Goal: Task Accomplishment & Management: Manage account settings

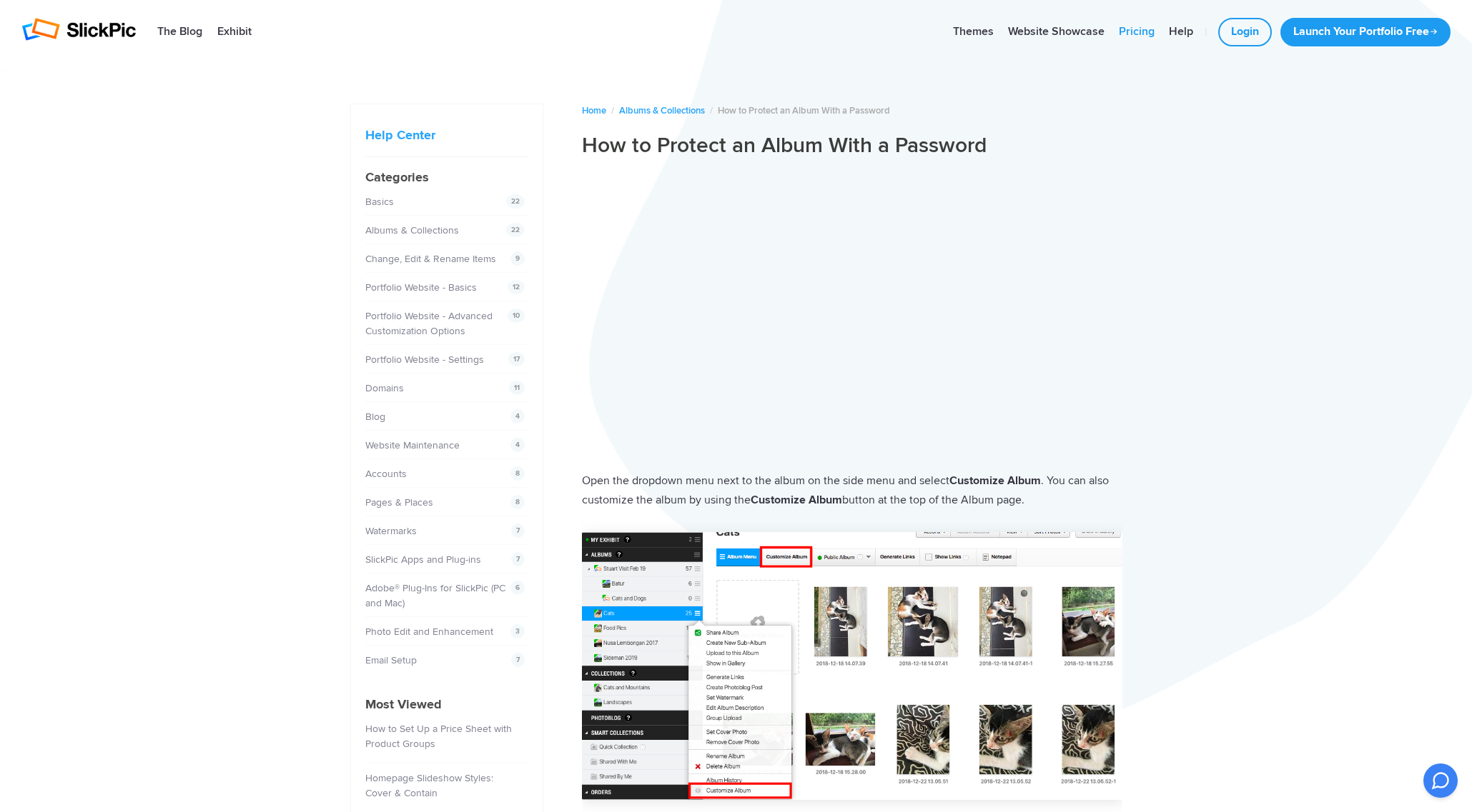
click at [1124, 28] on link "Pricing" at bounding box center [1137, 32] width 50 height 29
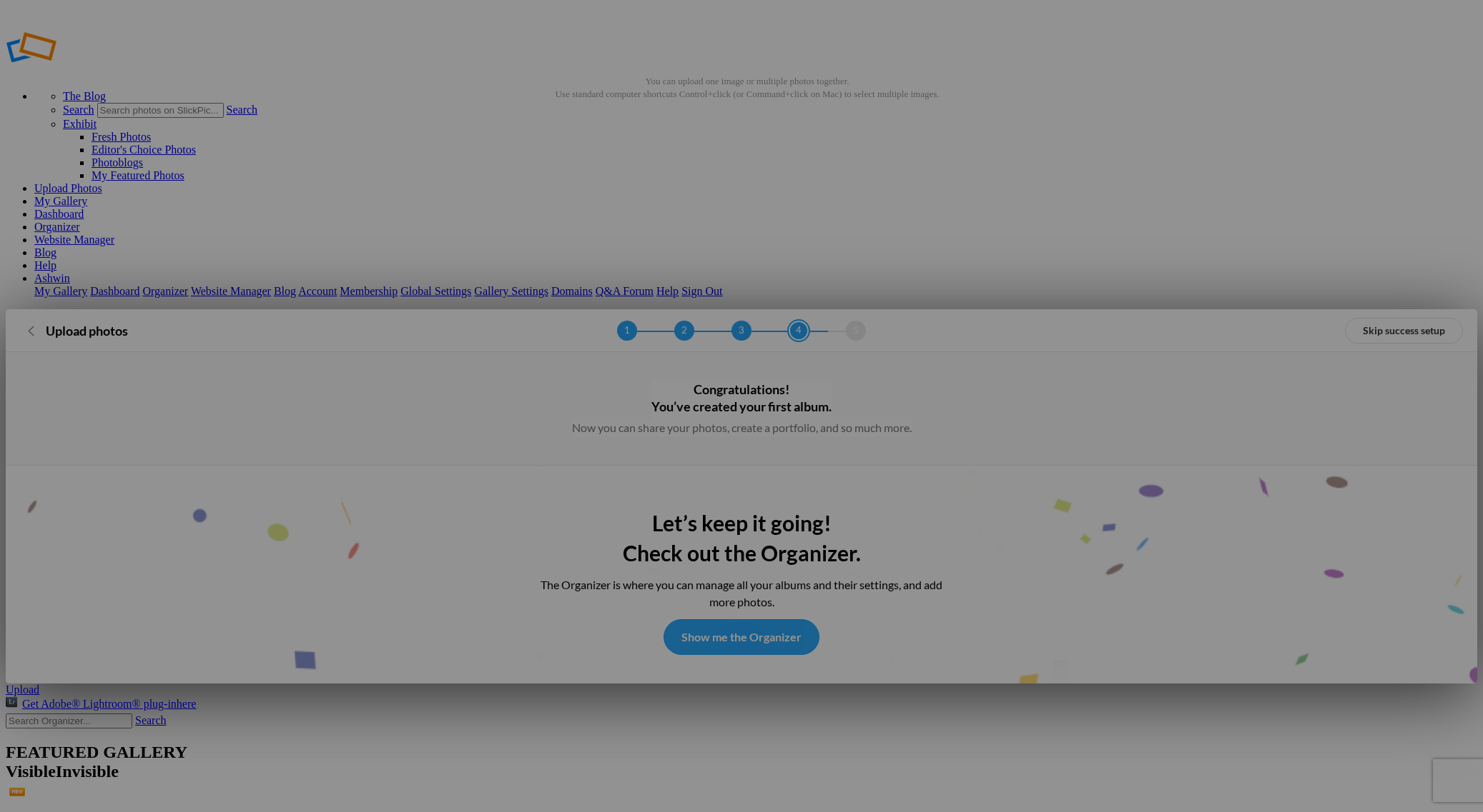
click at [789, 619] on link "Show me the Organizer" at bounding box center [741, 637] width 156 height 35
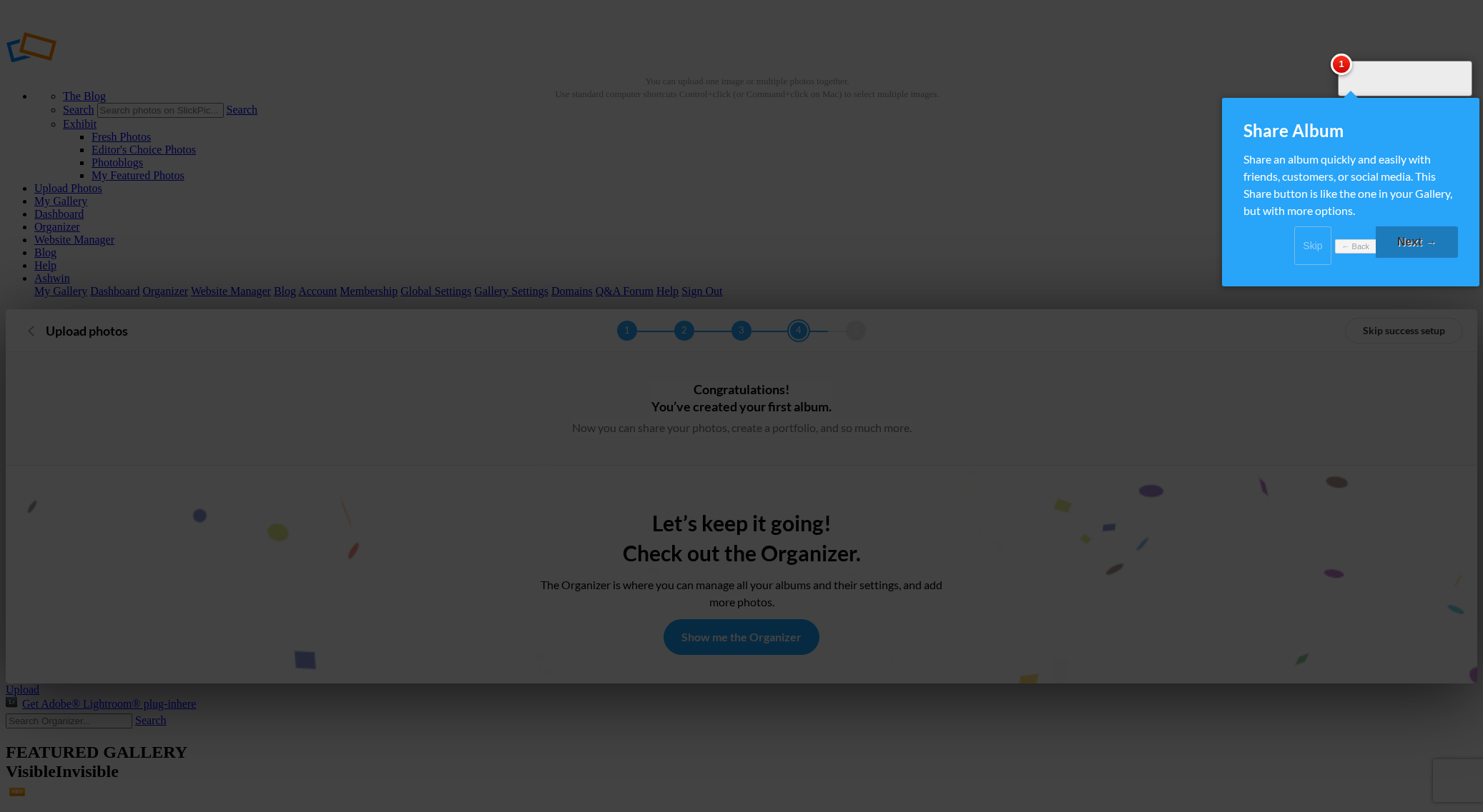
click at [1396, 253] on link "Next →" at bounding box center [1416, 242] width 82 height 32
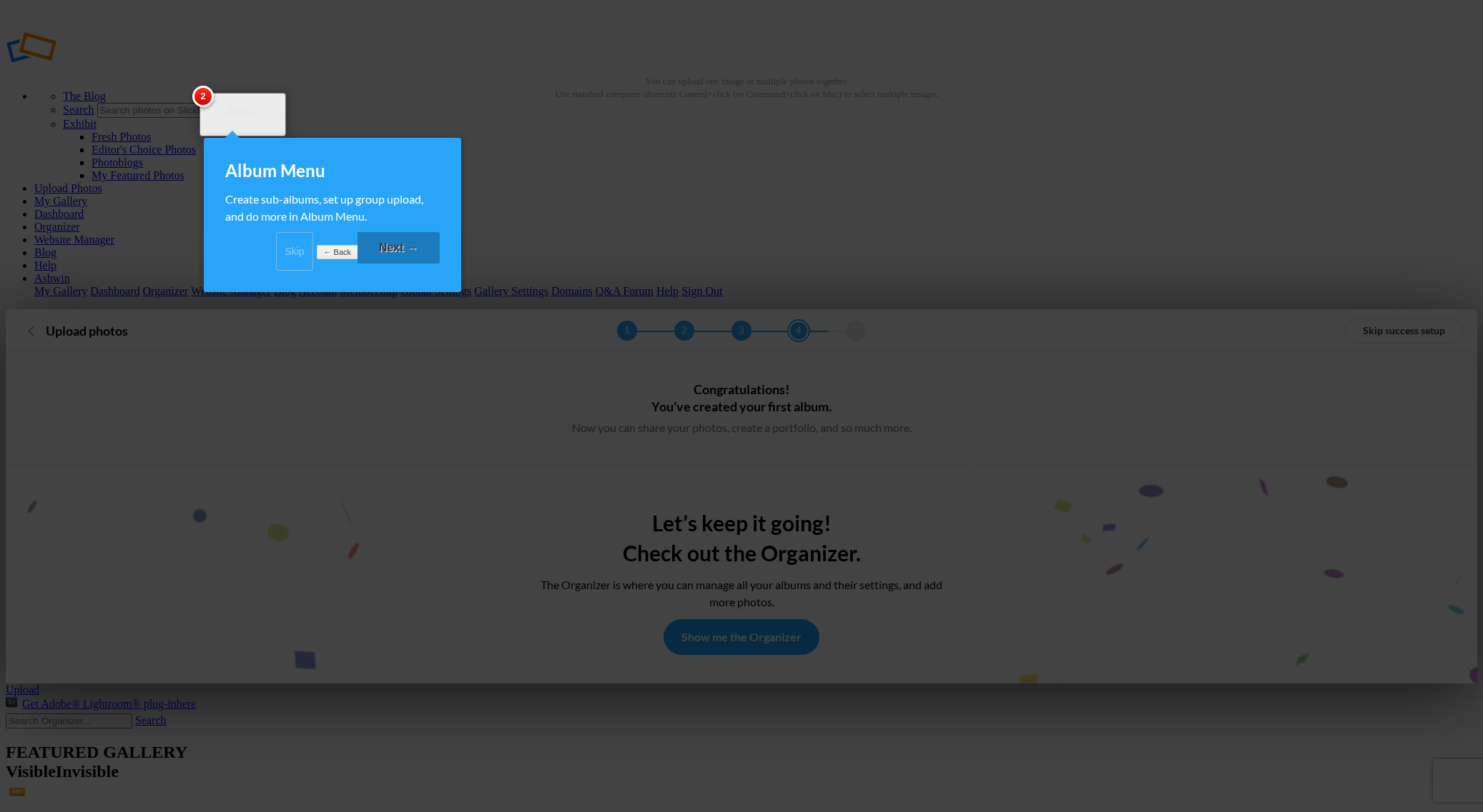
click at [379, 264] on link "Next →" at bounding box center [399, 248] width 82 height 32
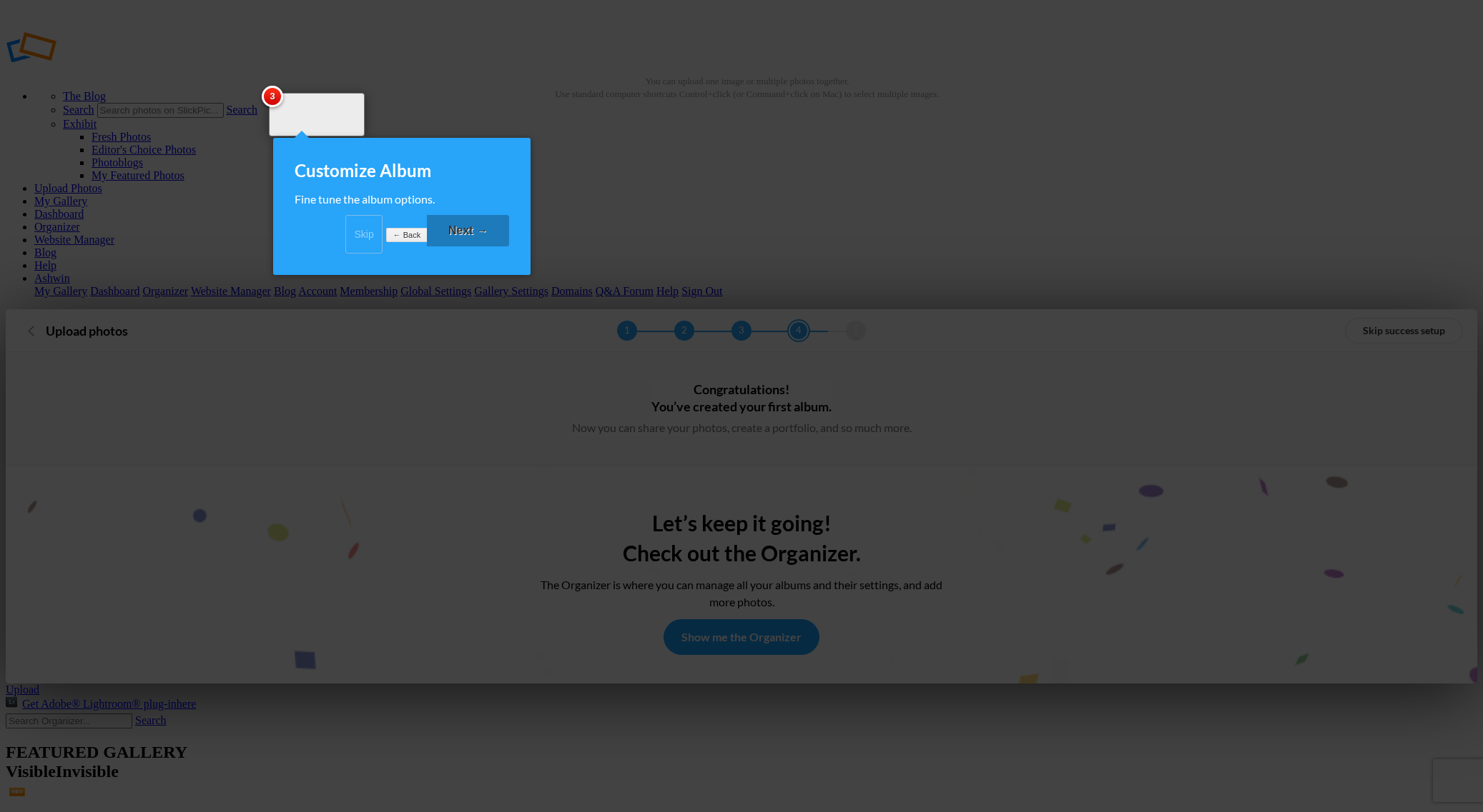
click at [469, 234] on link "Next →" at bounding box center [468, 231] width 82 height 32
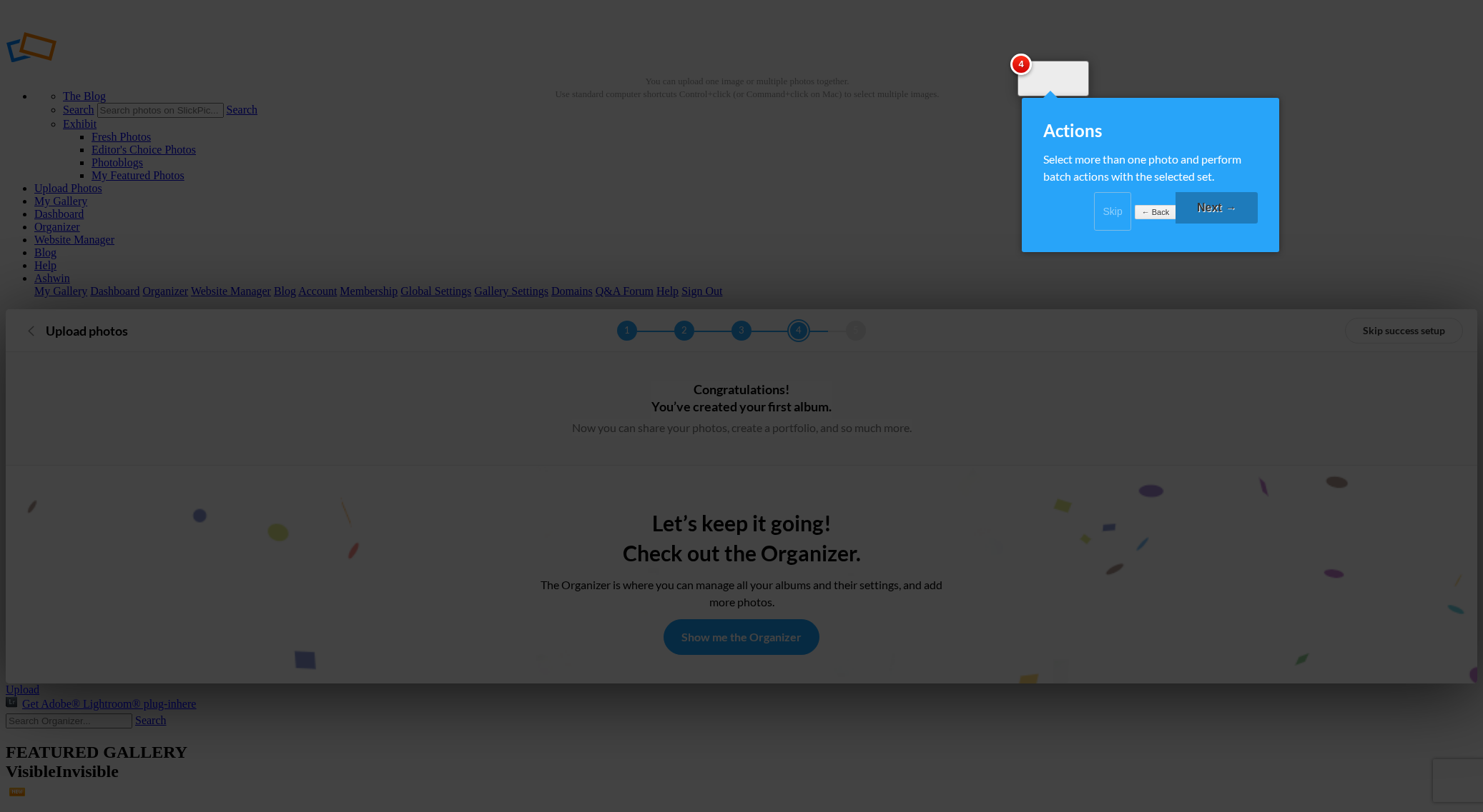
click at [1228, 220] on link "Next →" at bounding box center [1217, 208] width 82 height 32
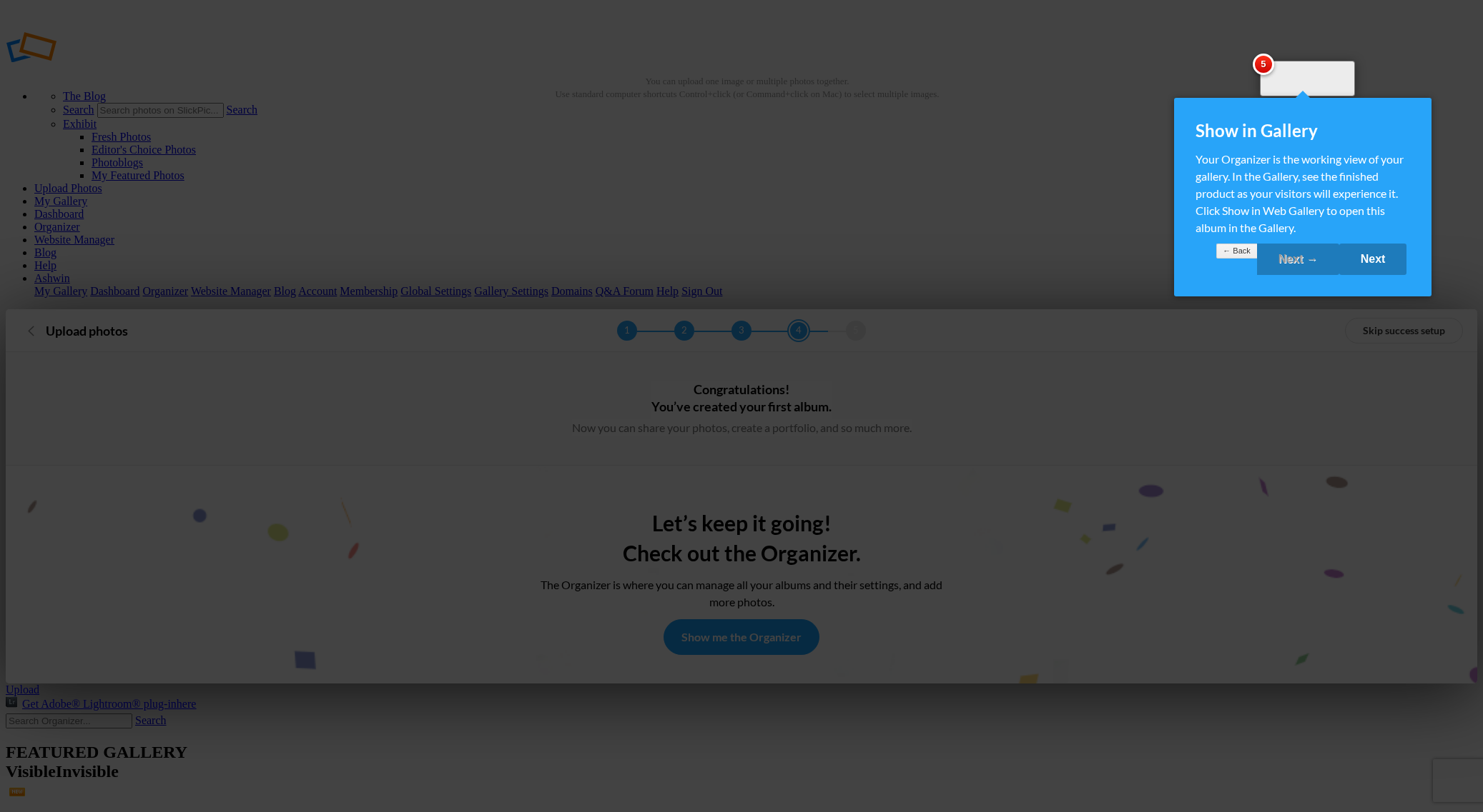
click at [1368, 275] on link "Next" at bounding box center [1372, 260] width 68 height 32
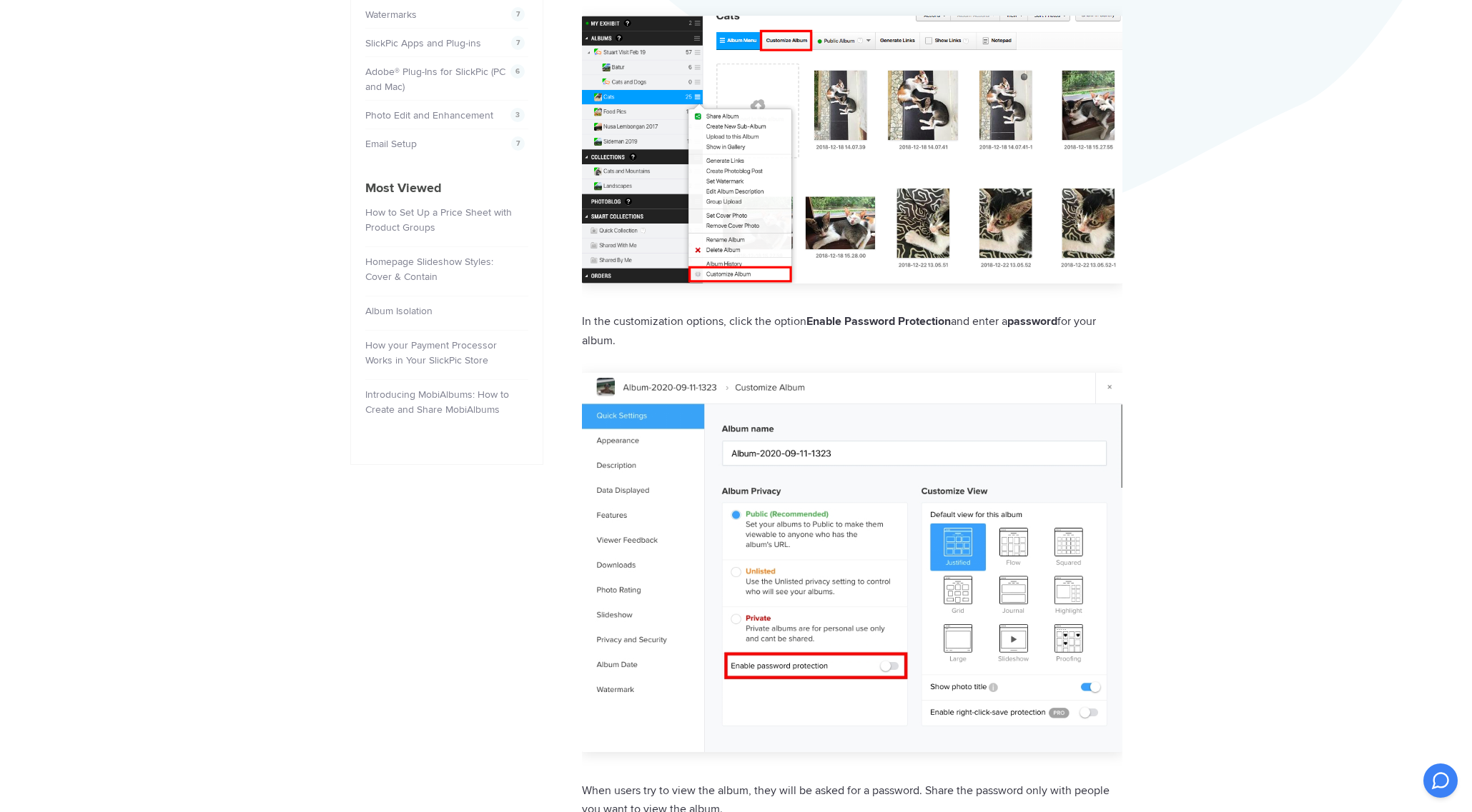
scroll to position [572, 0]
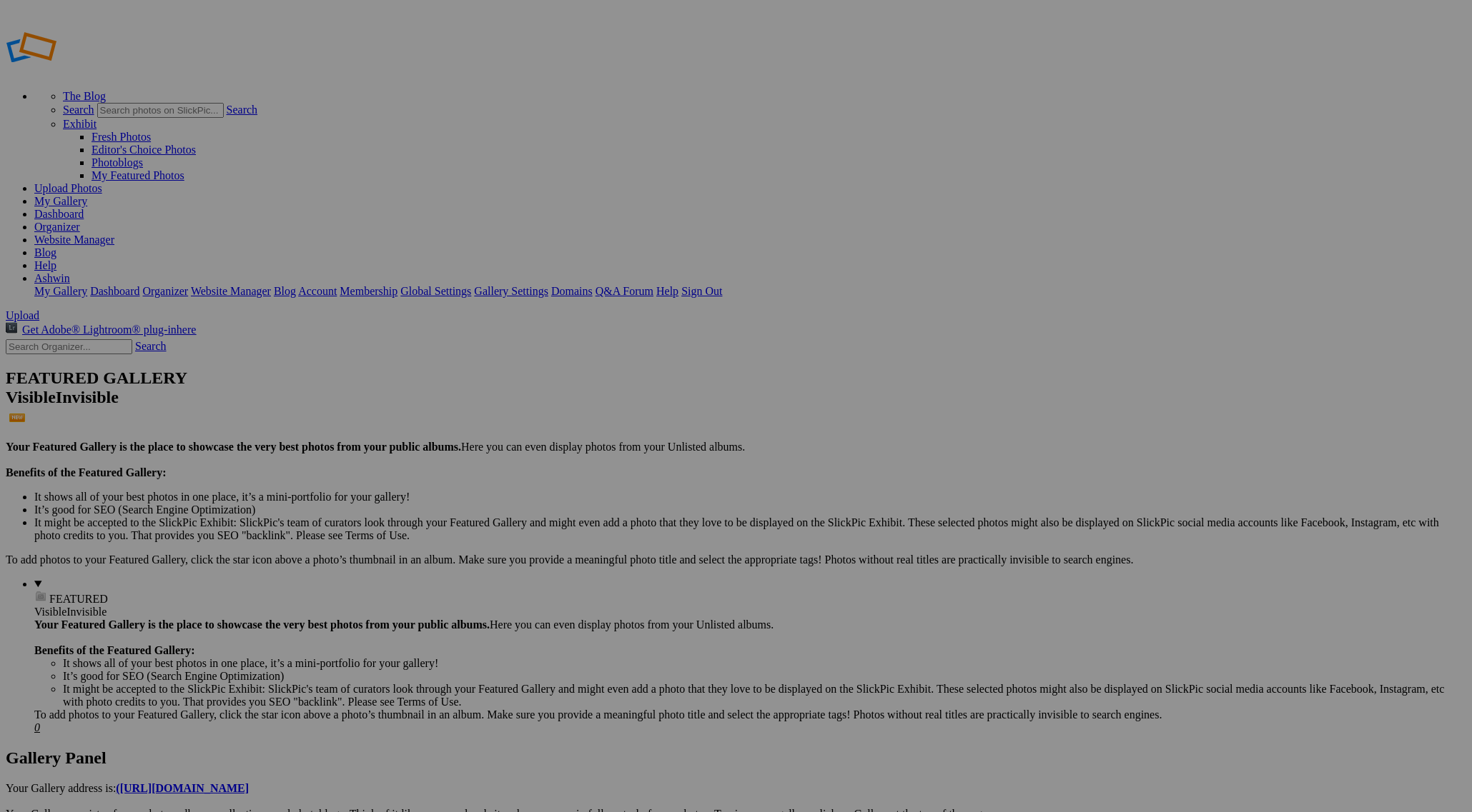
click at [620, 469] on link "Close" at bounding box center [607, 474] width 26 height 12
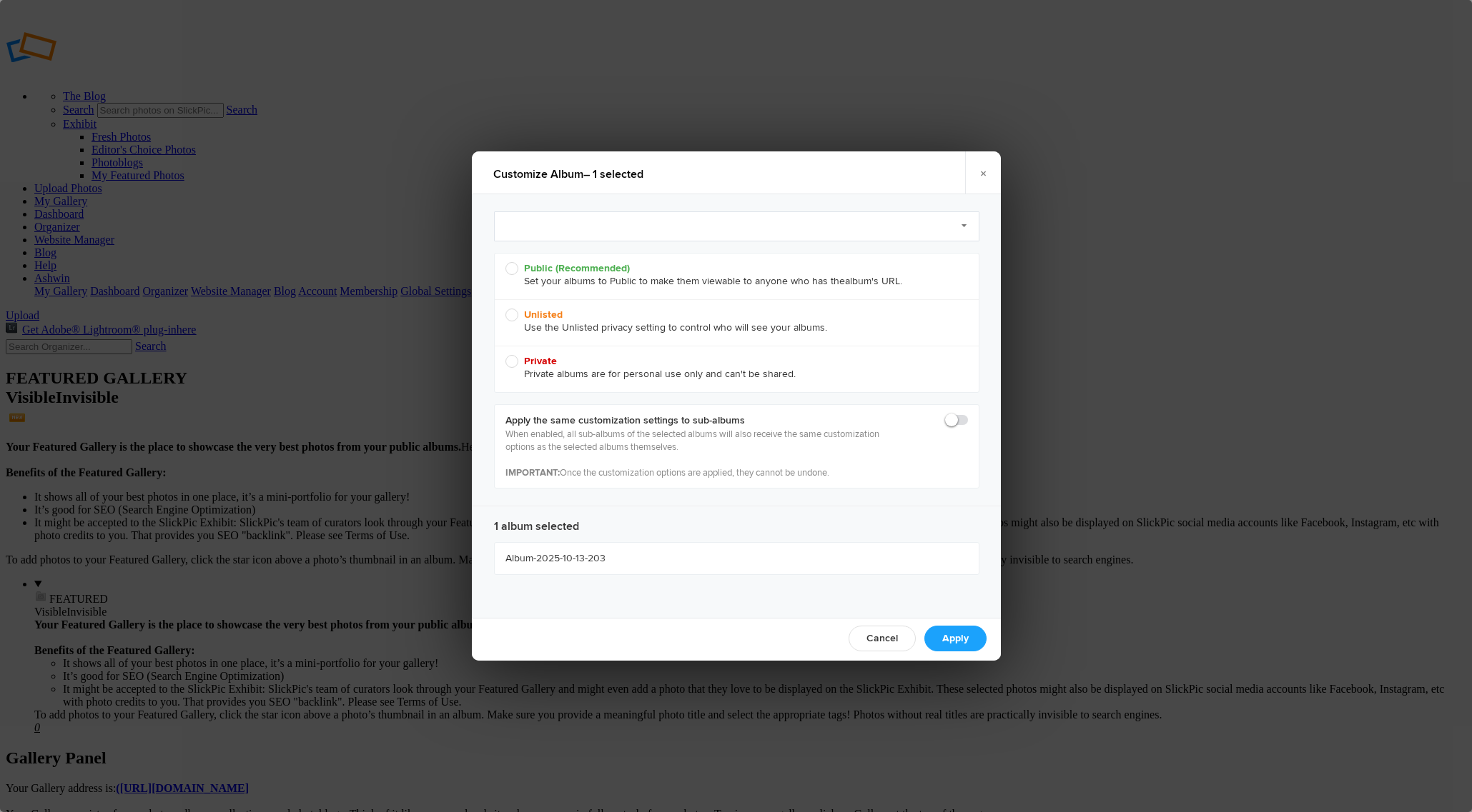
radio input "true"
click at [576, 263] on b "Public (Recommended)" at bounding box center [577, 268] width 106 height 12
click at [506, 263] on input "Public (Recommended) Set your albums to Public to make them viewable to anyone …" at bounding box center [505, 262] width 1 height 1
radio input "true"
click at [942, 641] on link "Apply" at bounding box center [955, 639] width 62 height 26
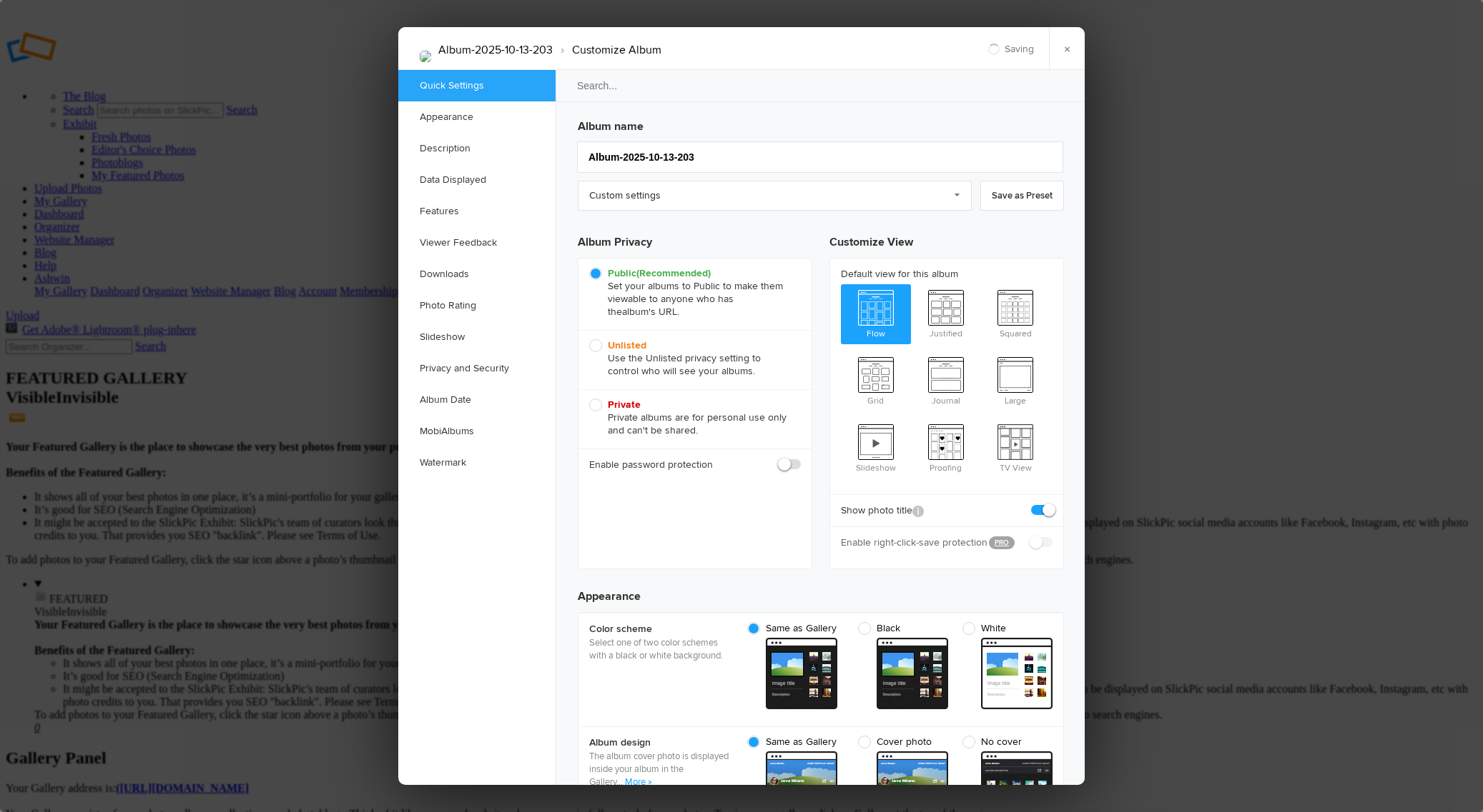
click at [800, 458] on span at bounding box center [800, 458] width 0 height 0
click at [800, 458] on input "checkbox" at bounding box center [800, 457] width 1 height 1
checkbox input "true"
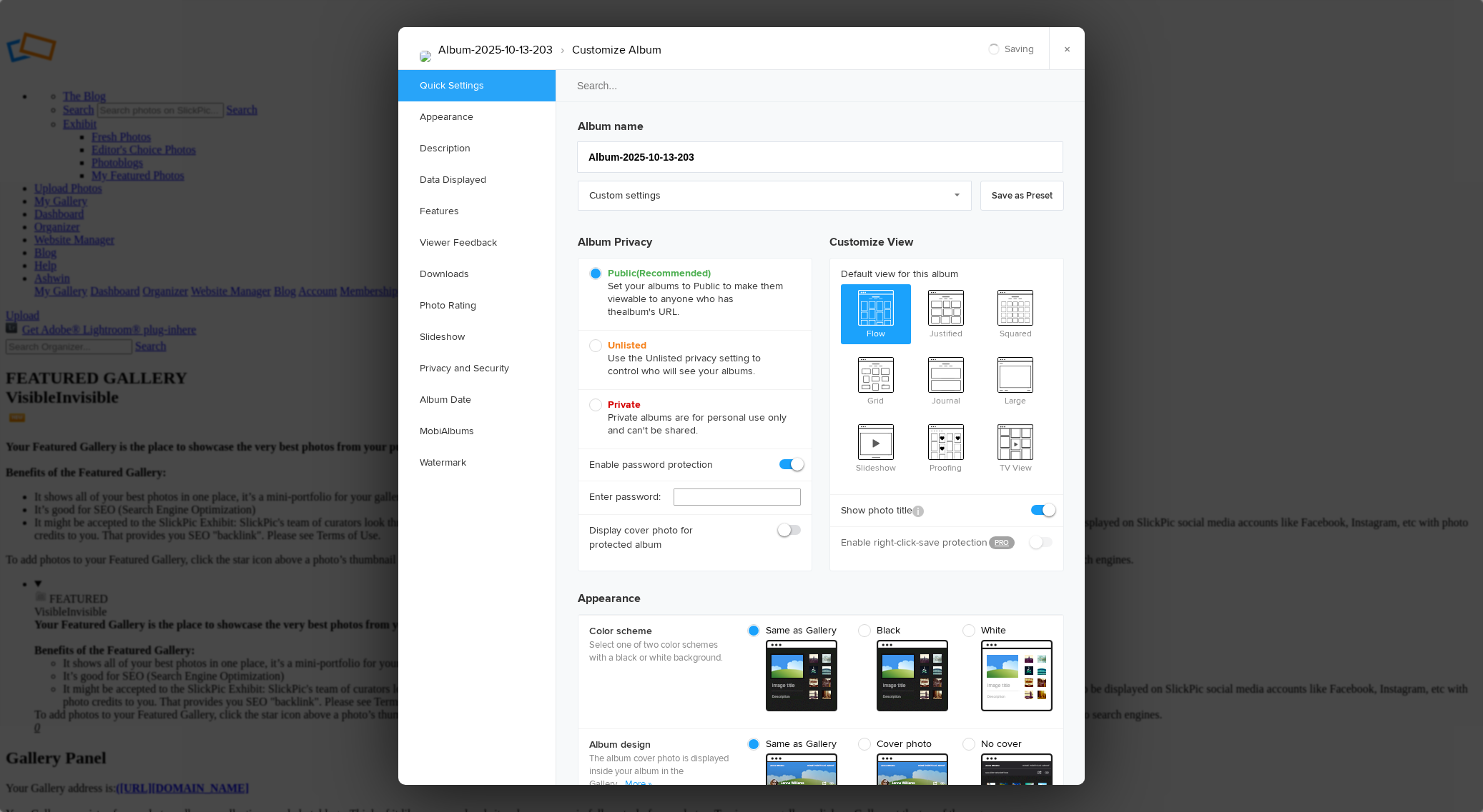
click at [729, 500] on input "text" at bounding box center [737, 497] width 128 height 17
type input "aziotik"
click at [800, 523] on span at bounding box center [800, 523] width 0 height 0
click at [800, 523] on input "checkbox" at bounding box center [800, 523] width 1 height 1
checkbox input "true"
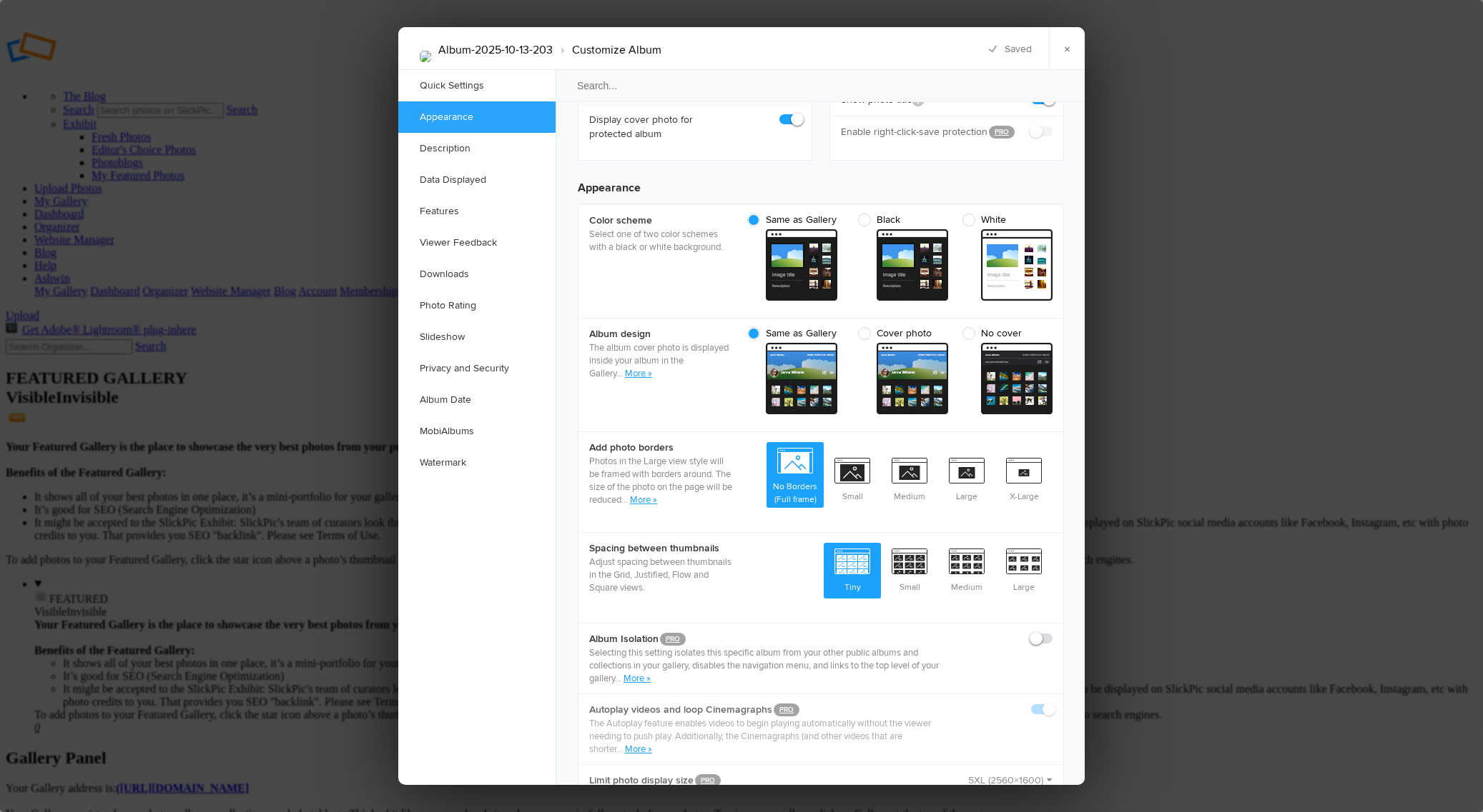
scroll to position [428, 0]
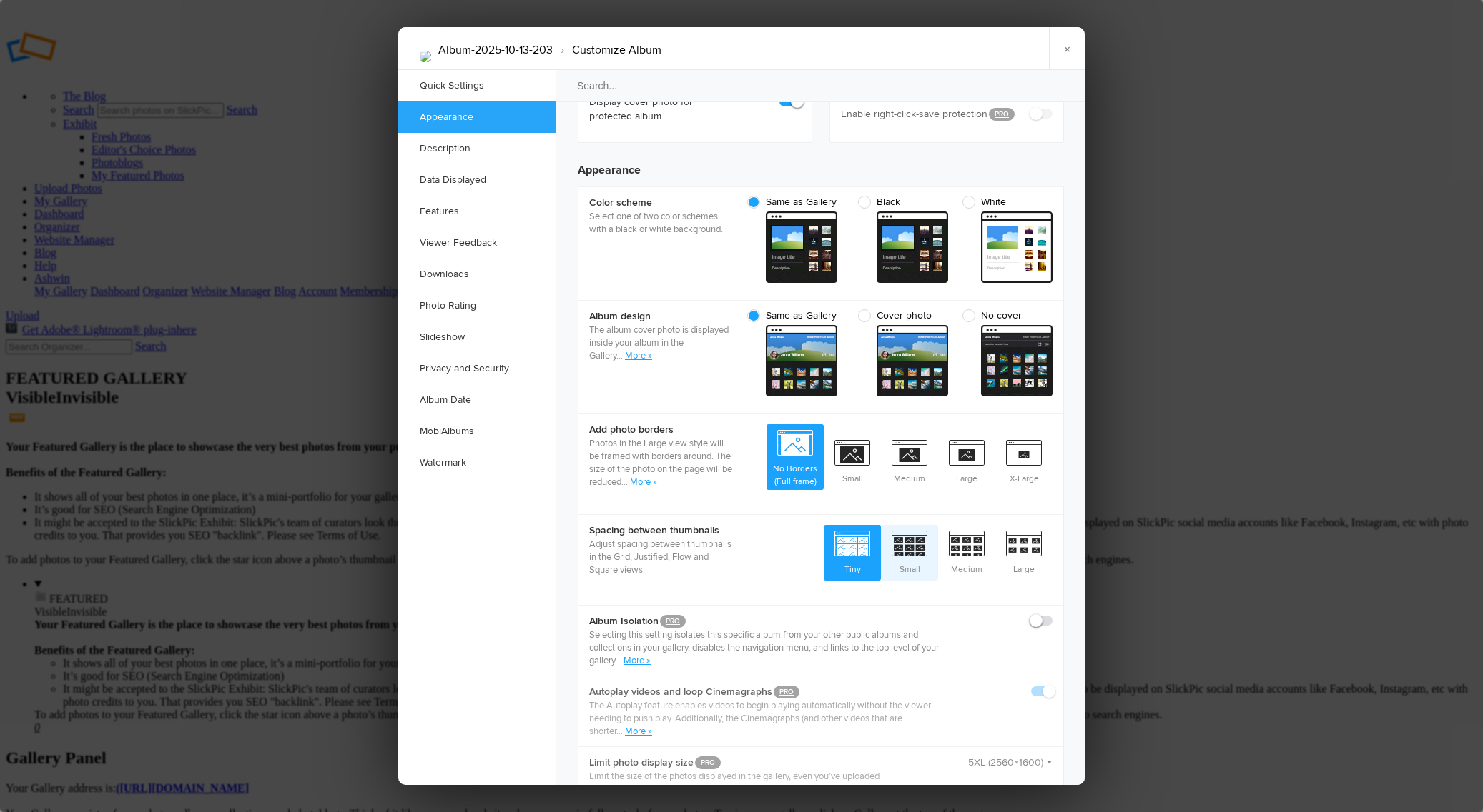
click at [909, 551] on span "Small" at bounding box center [908, 551] width 57 height 53
click at [937, 525] on input "Small" at bounding box center [937, 524] width 1 height 1
radio input "true"
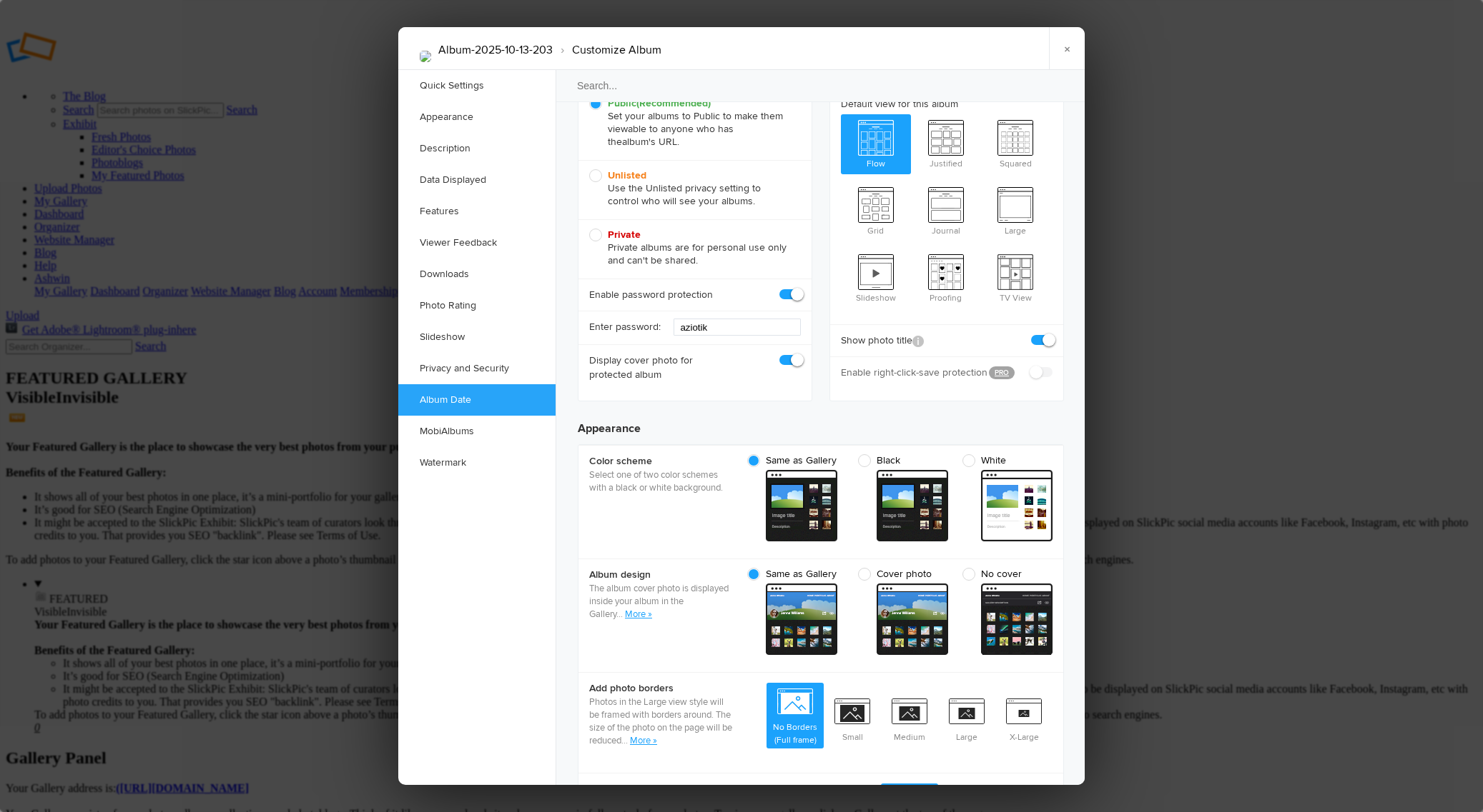
scroll to position [0, 0]
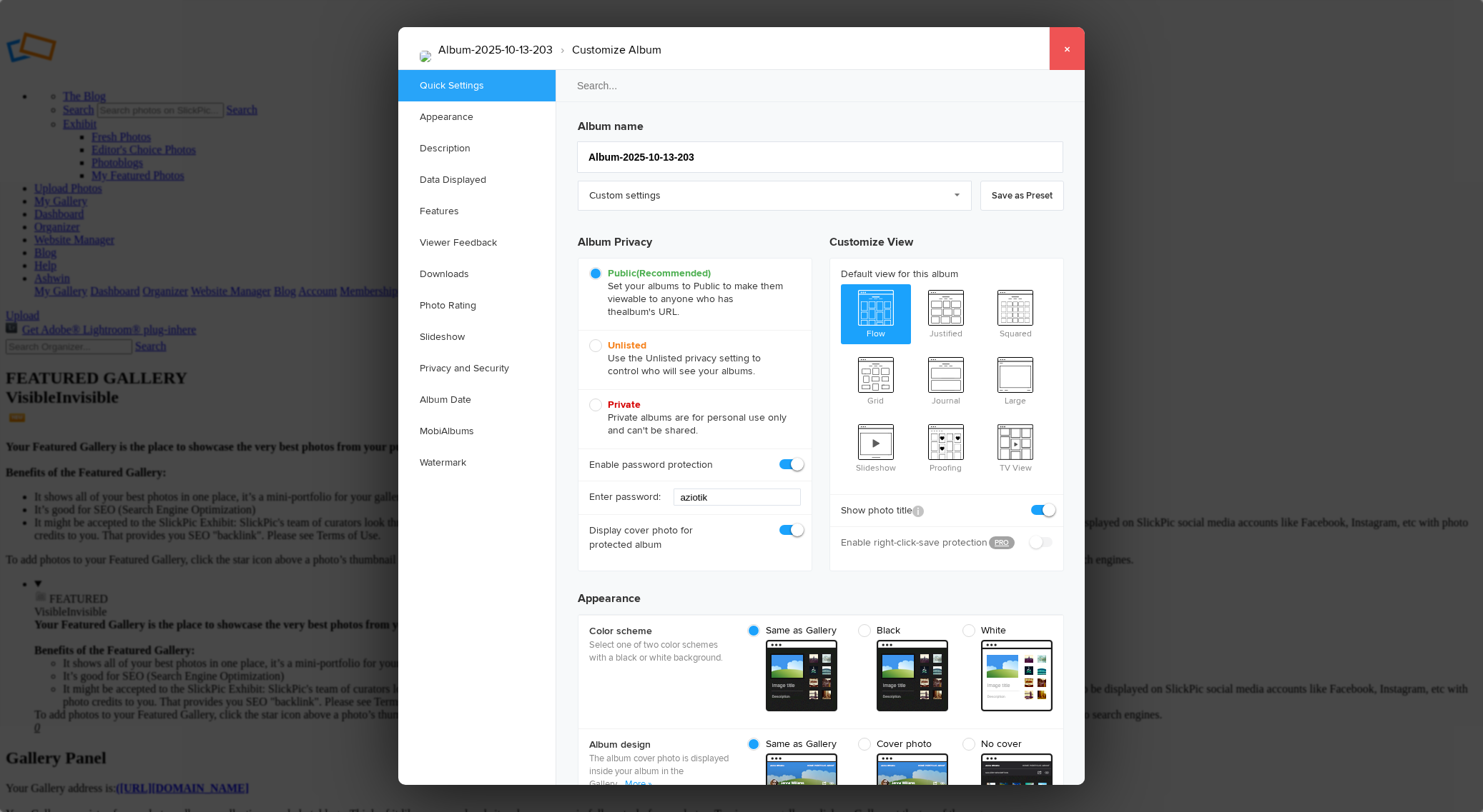
click at [1067, 50] on link "×" at bounding box center [1067, 48] width 35 height 43
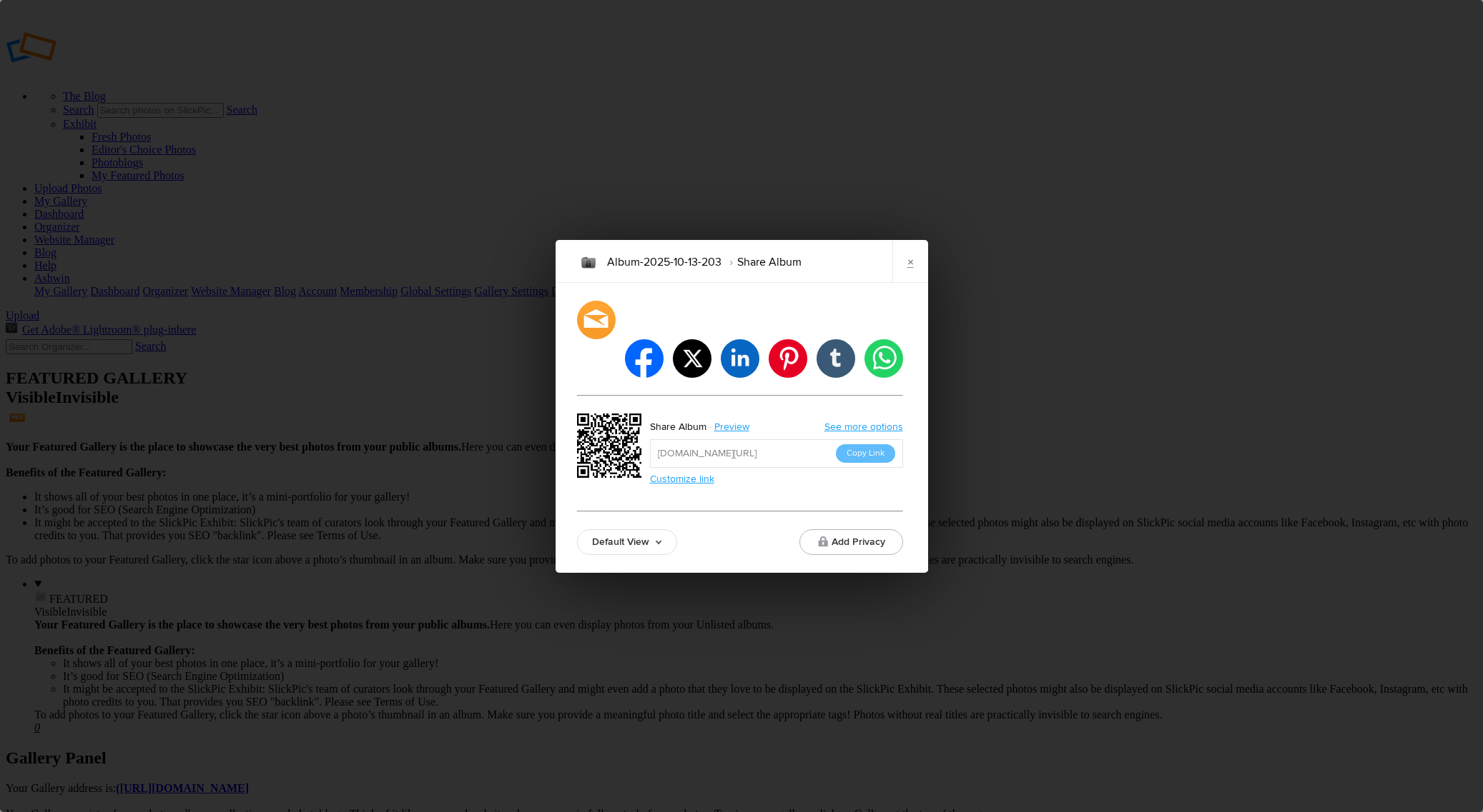
click at [696, 473] on link "Customize link" at bounding box center [682, 479] width 64 height 12
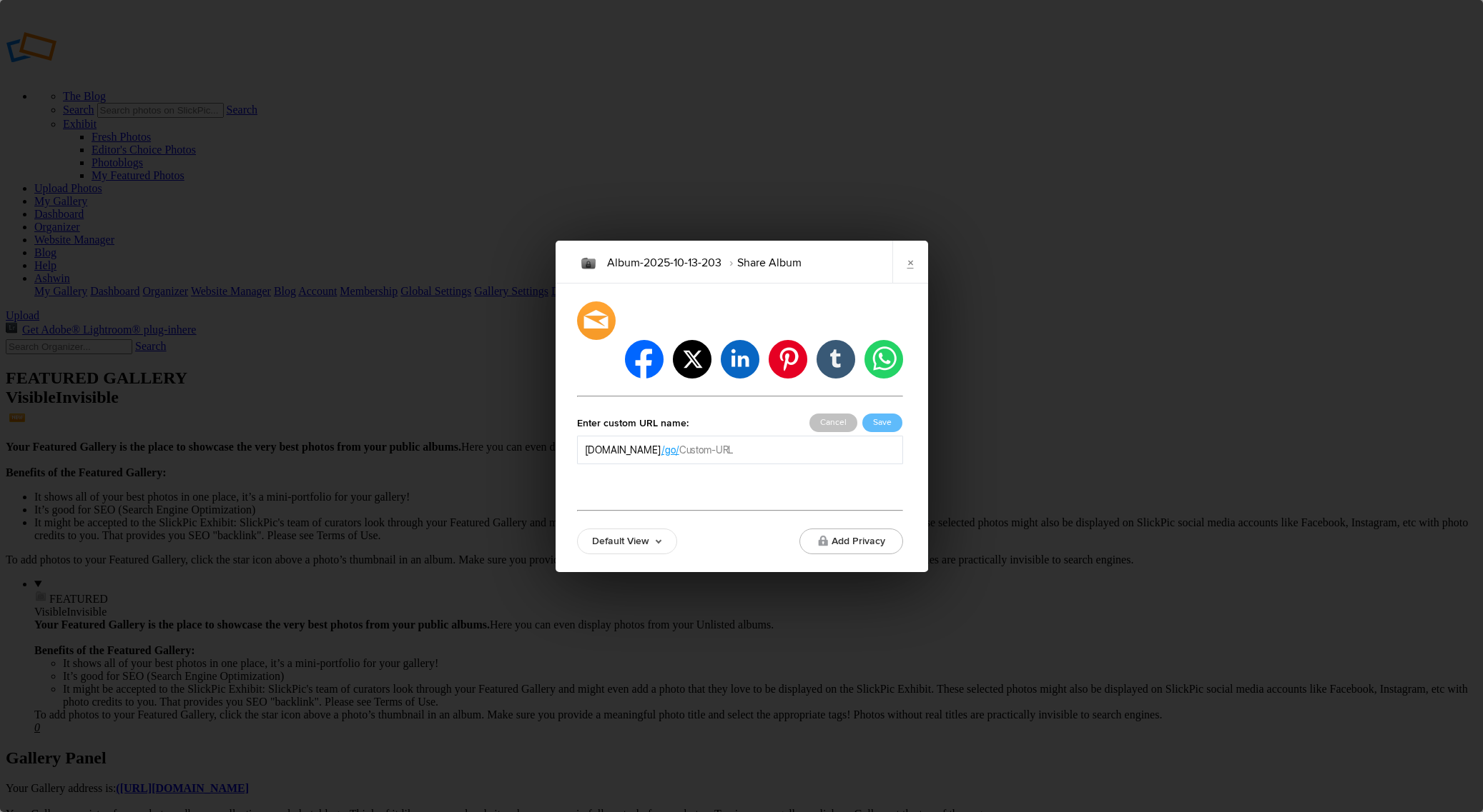
click at [742, 443] on input "text" at bounding box center [787, 450] width 216 height 14
type input "ropejam"
click at [881, 413] on button "Save" at bounding box center [881, 423] width 40 height 19
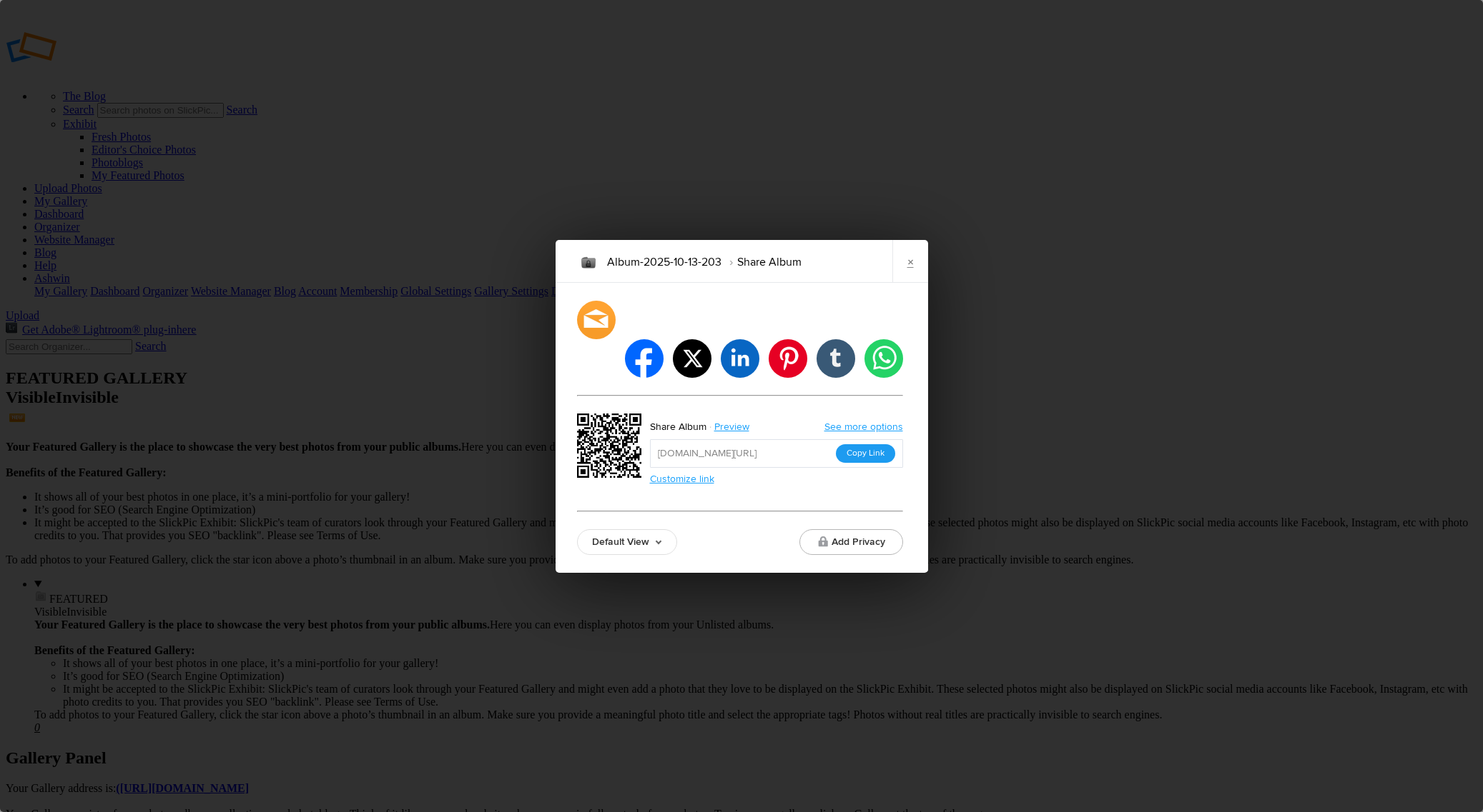
click at [849, 444] on button "Copy Link" at bounding box center [865, 453] width 60 height 19
click at [864, 444] on button "Copy Link" at bounding box center [865, 453] width 60 height 19
click at [651, 530] on link "Default View" at bounding box center [626, 543] width 100 height 26
click at [845, 530] on button "Add Privacy" at bounding box center [850, 543] width 103 height 26
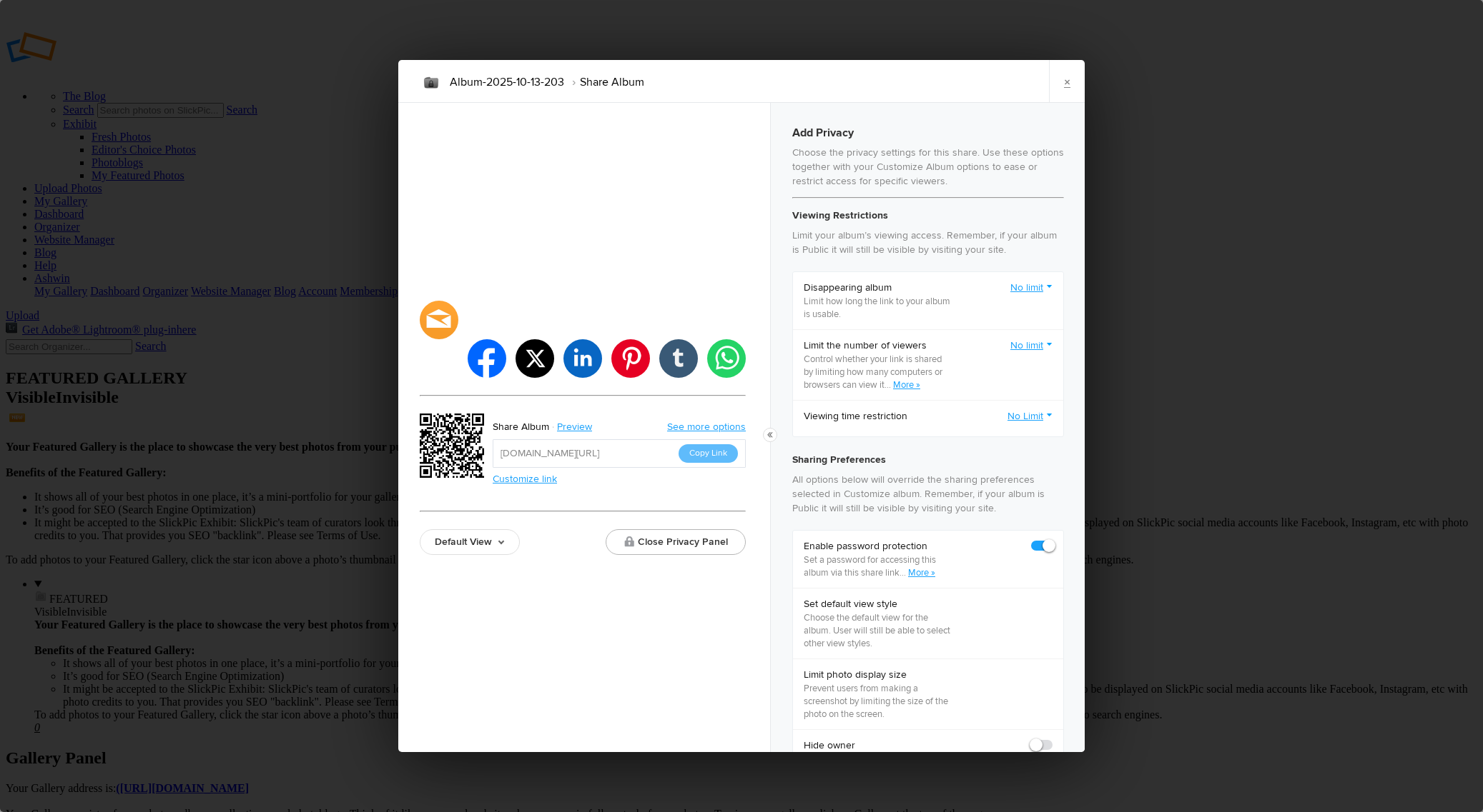
checkbox input "true"
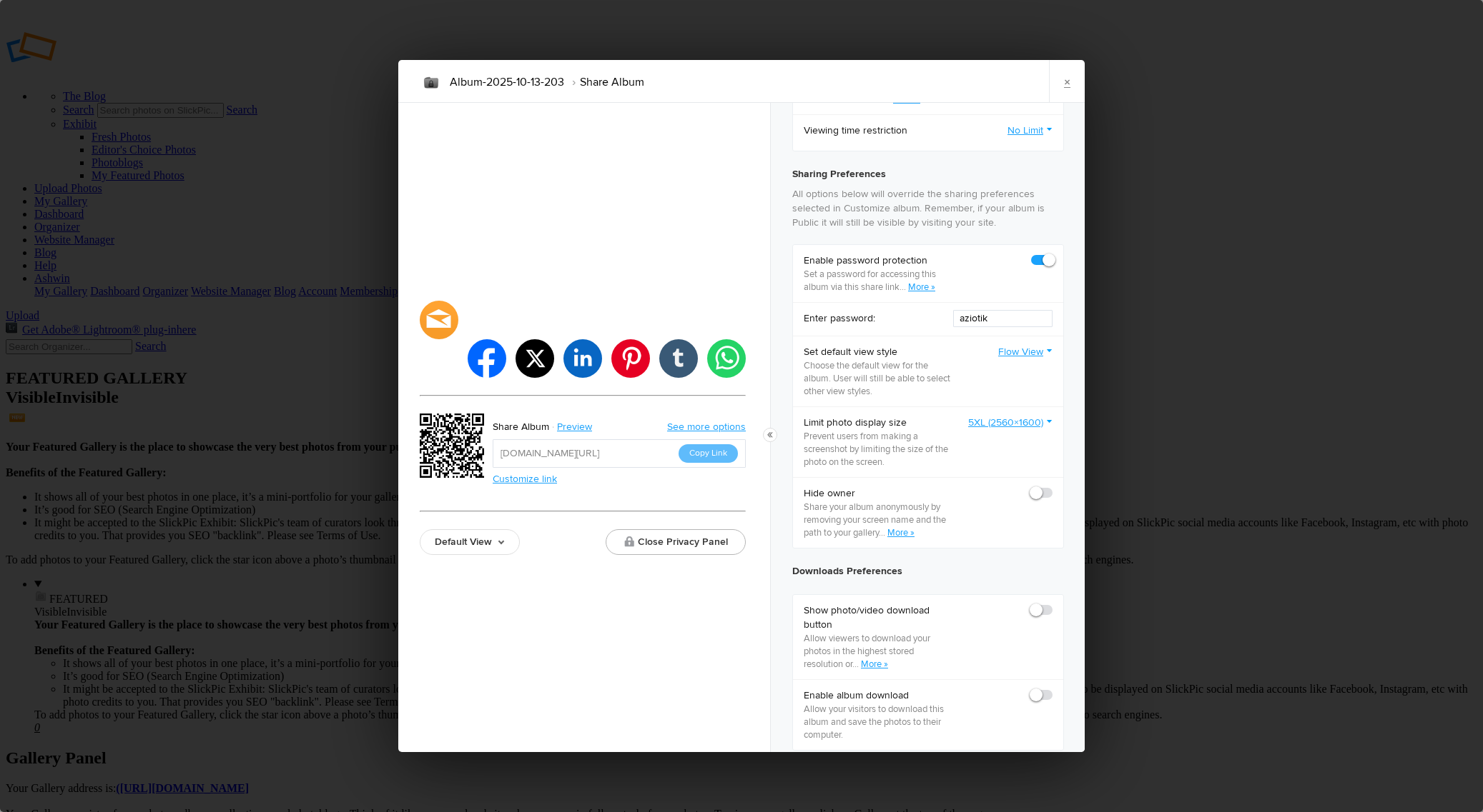
scroll to position [358, 0]
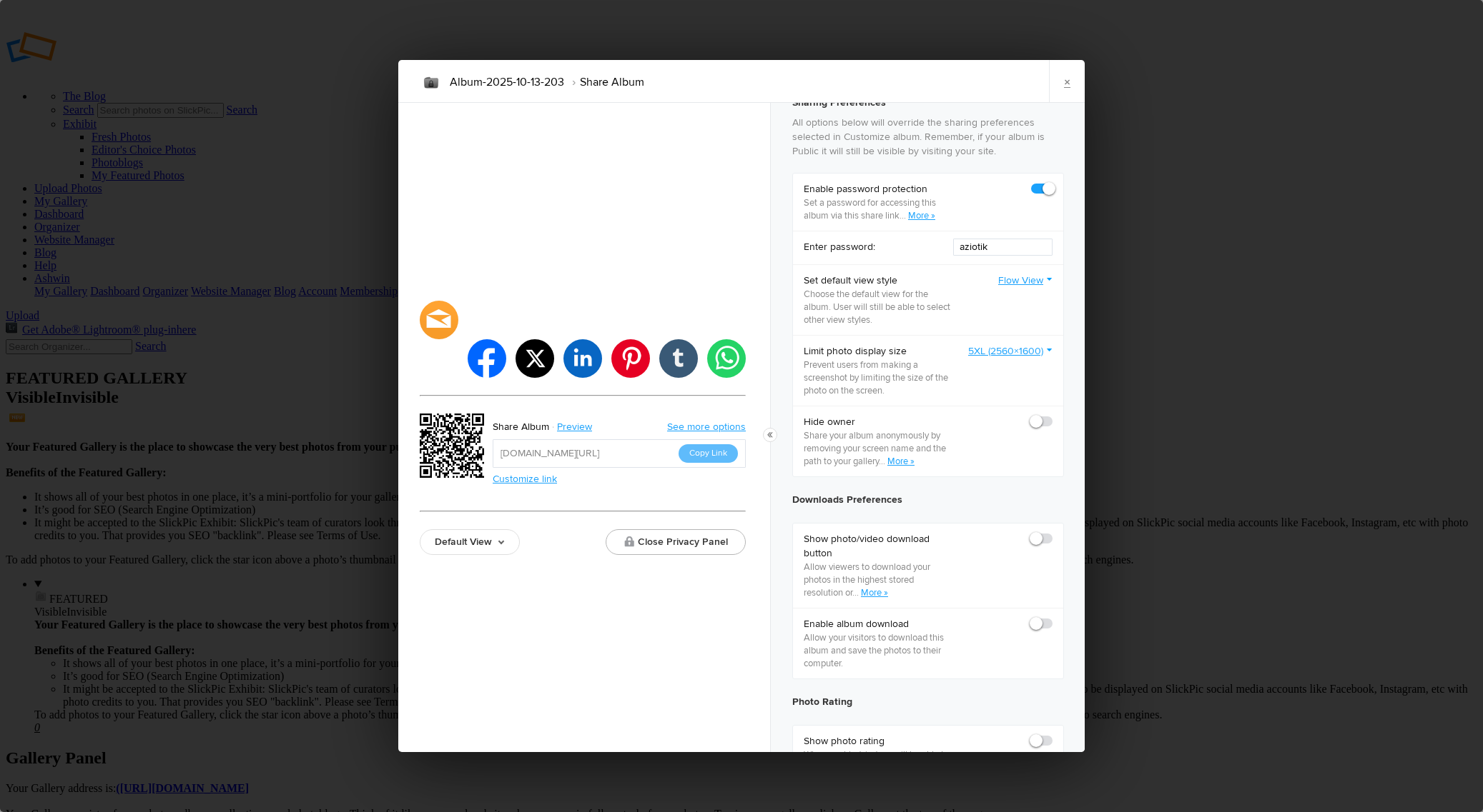
click at [1038, 545] on label at bounding box center [1041, 539] width 21 height 13
click at [1052, 533] on input "checkbox" at bounding box center [1052, 532] width 1 height 1
checkbox input "true"
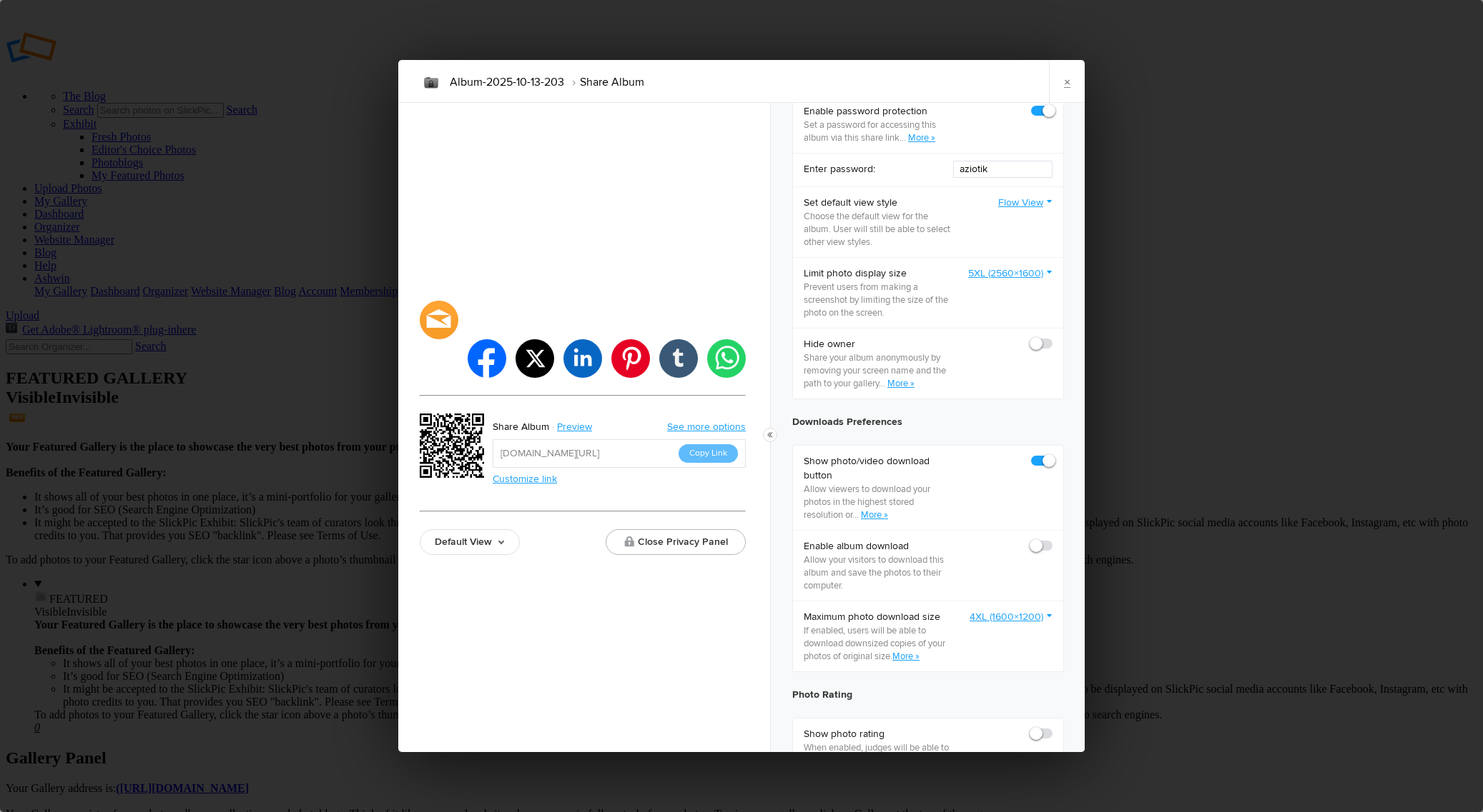
scroll to position [453, 0]
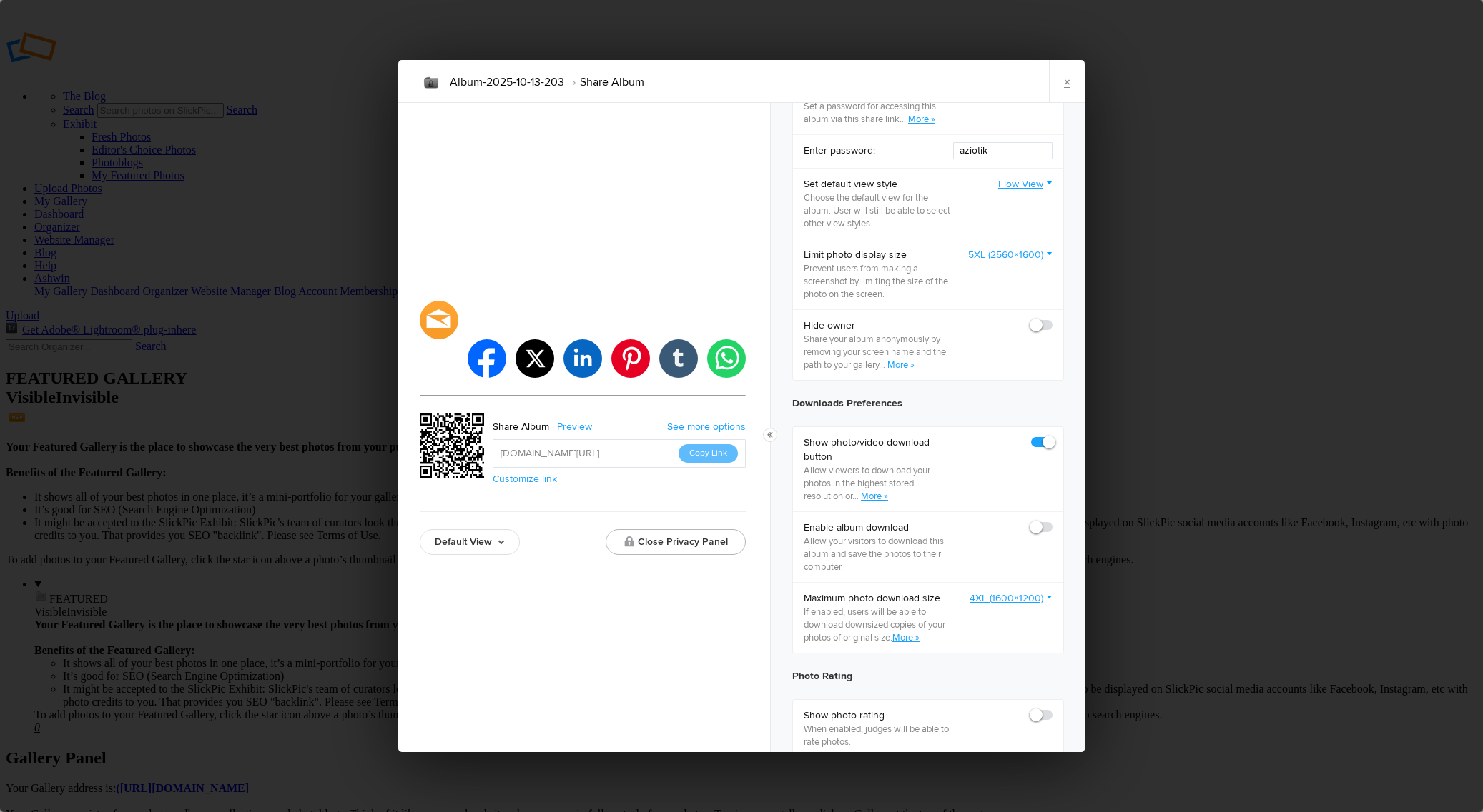
click at [1025, 263] on link "5XL (2560×1600)" at bounding box center [1010, 254] width 85 height 14
click at [1022, 263] on link "5XL (2560×1600)" at bounding box center [1010, 254] width 85 height 14
click at [1073, 81] on link "×" at bounding box center [1067, 81] width 35 height 43
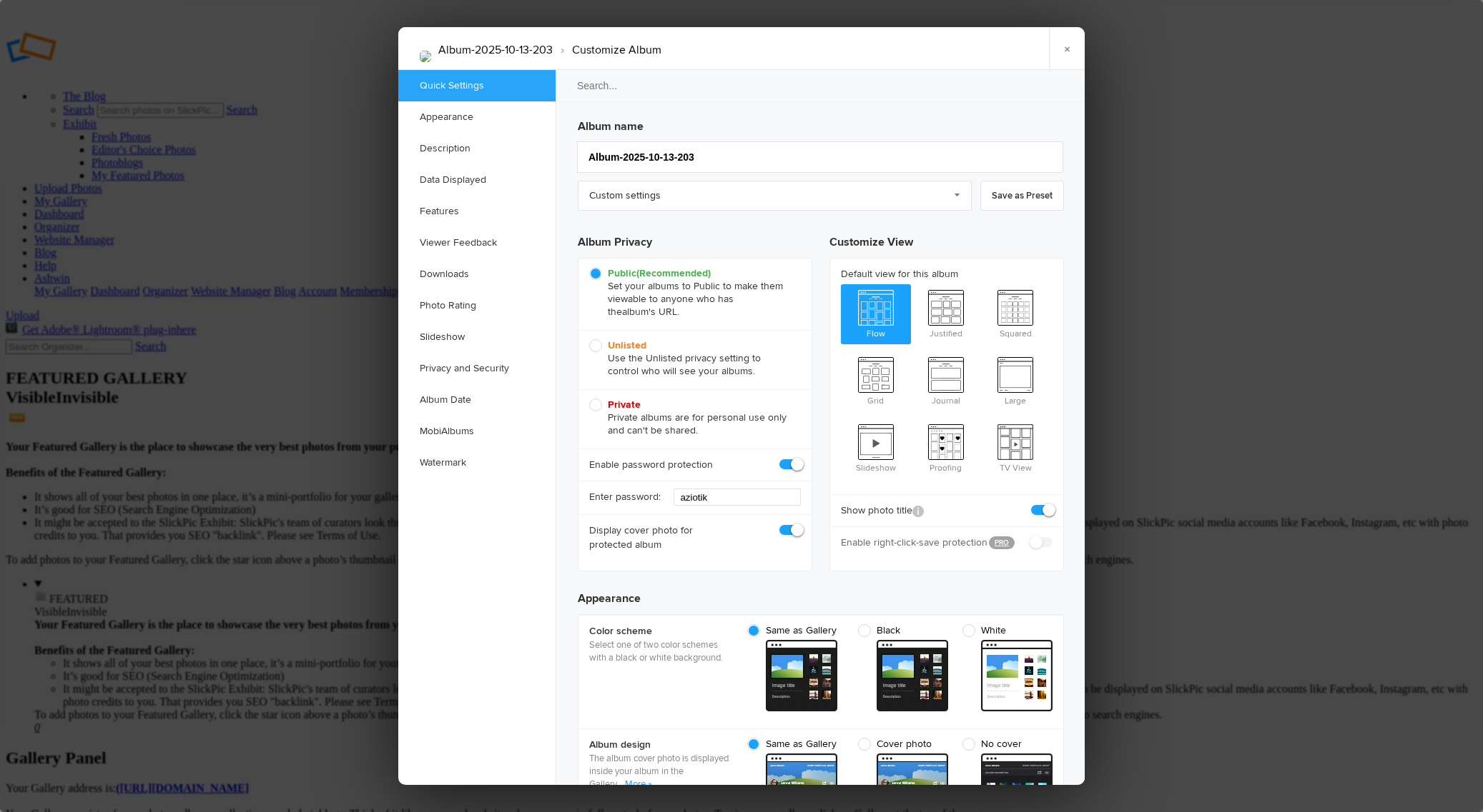
scroll to position [0, 0]
click at [670, 156] on input "Album-2025-10-13-203" at bounding box center [820, 157] width 486 height 32
type input "Rope Jam OCt 2025"
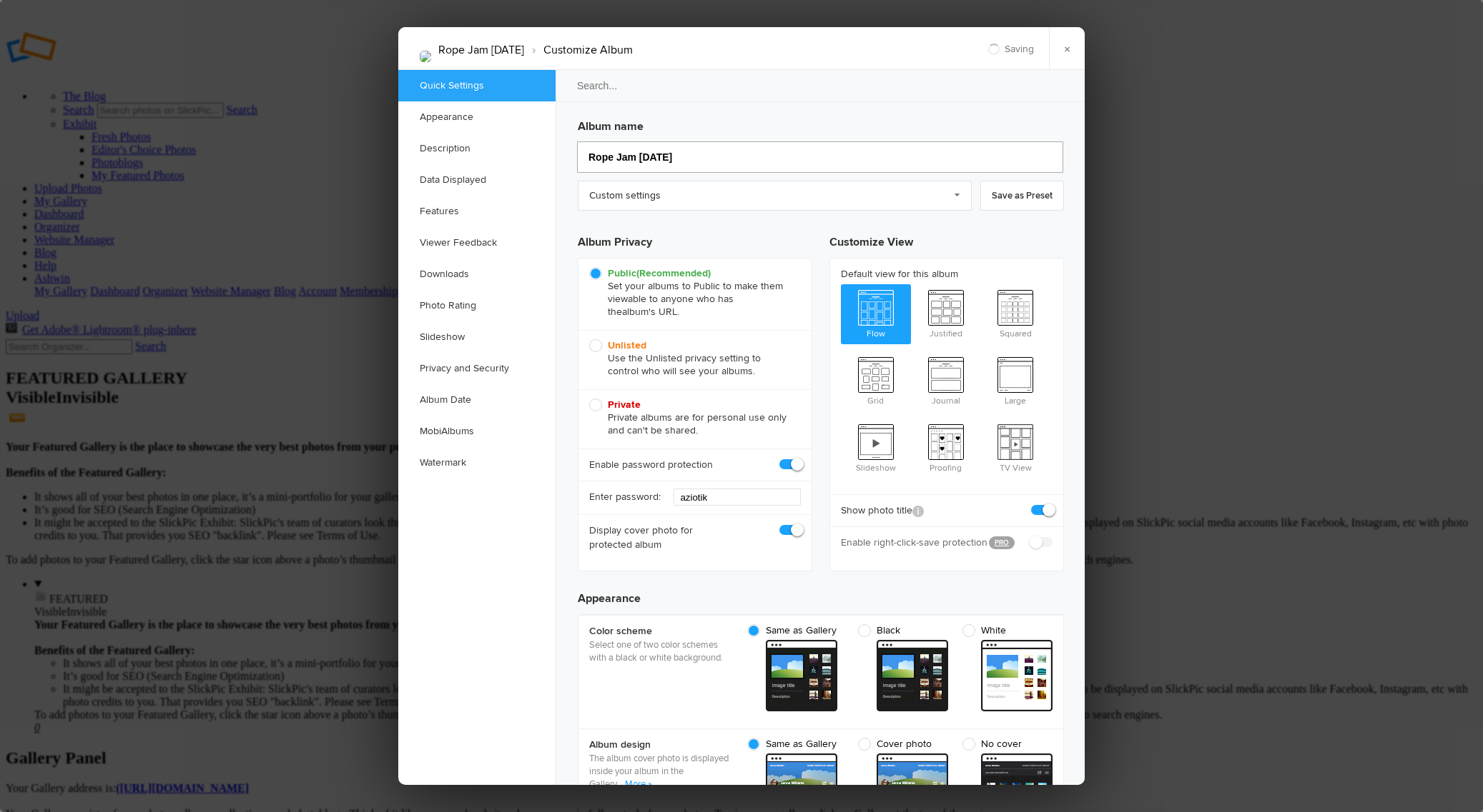
type input "Rope Jam OCt 2025"
type input "Rope Jam Oot 2025"
type input "Rope Jam Oct 2025"
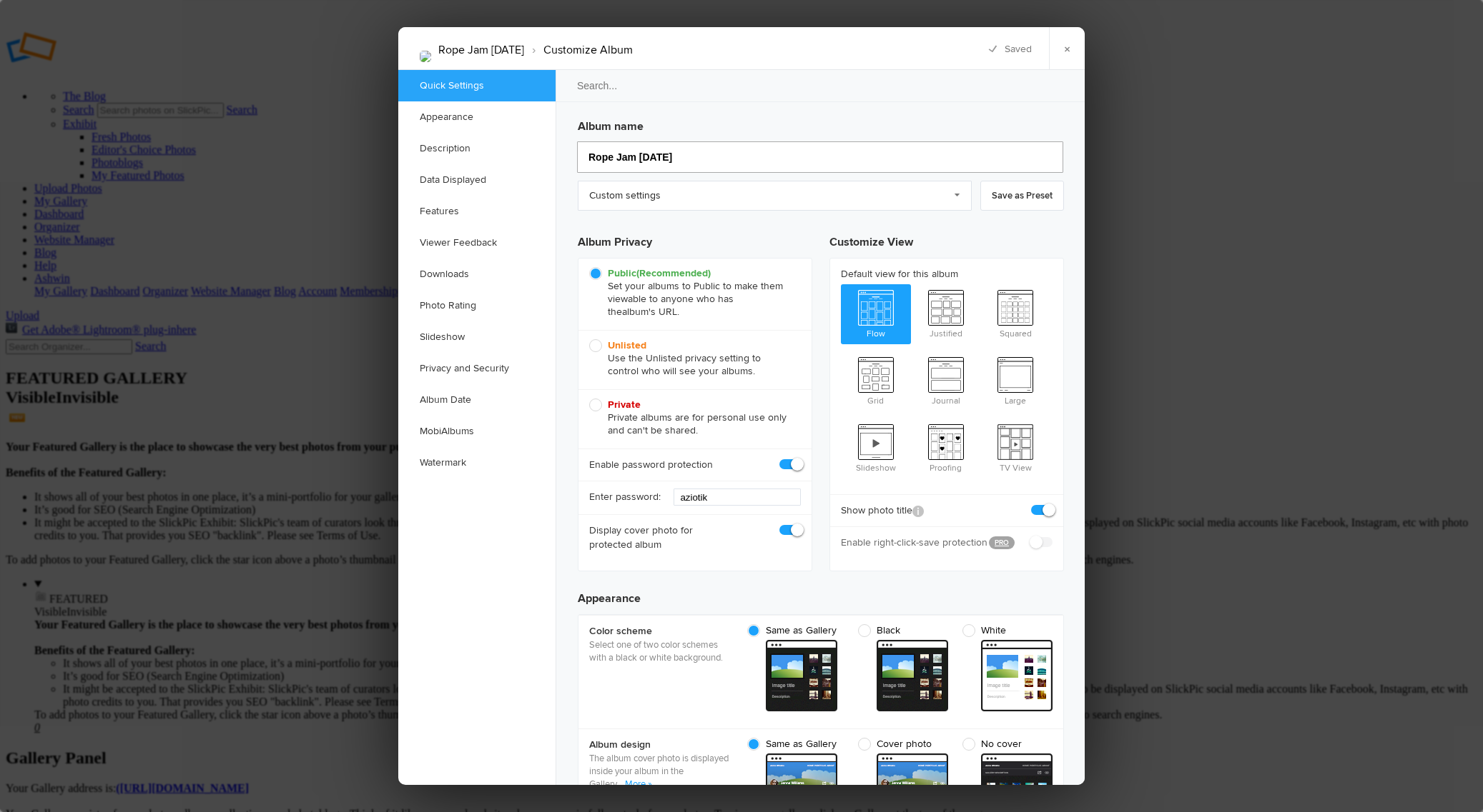
click at [632, 156] on input "Rope Jam Oct 2025" at bounding box center [820, 157] width 486 height 32
type input "Rope Jam - [DATE]"
click at [838, 204] on link "Custom settings" at bounding box center [774, 196] width 394 height 30
click at [836, 204] on link "Custom settings" at bounding box center [774, 196] width 394 height 30
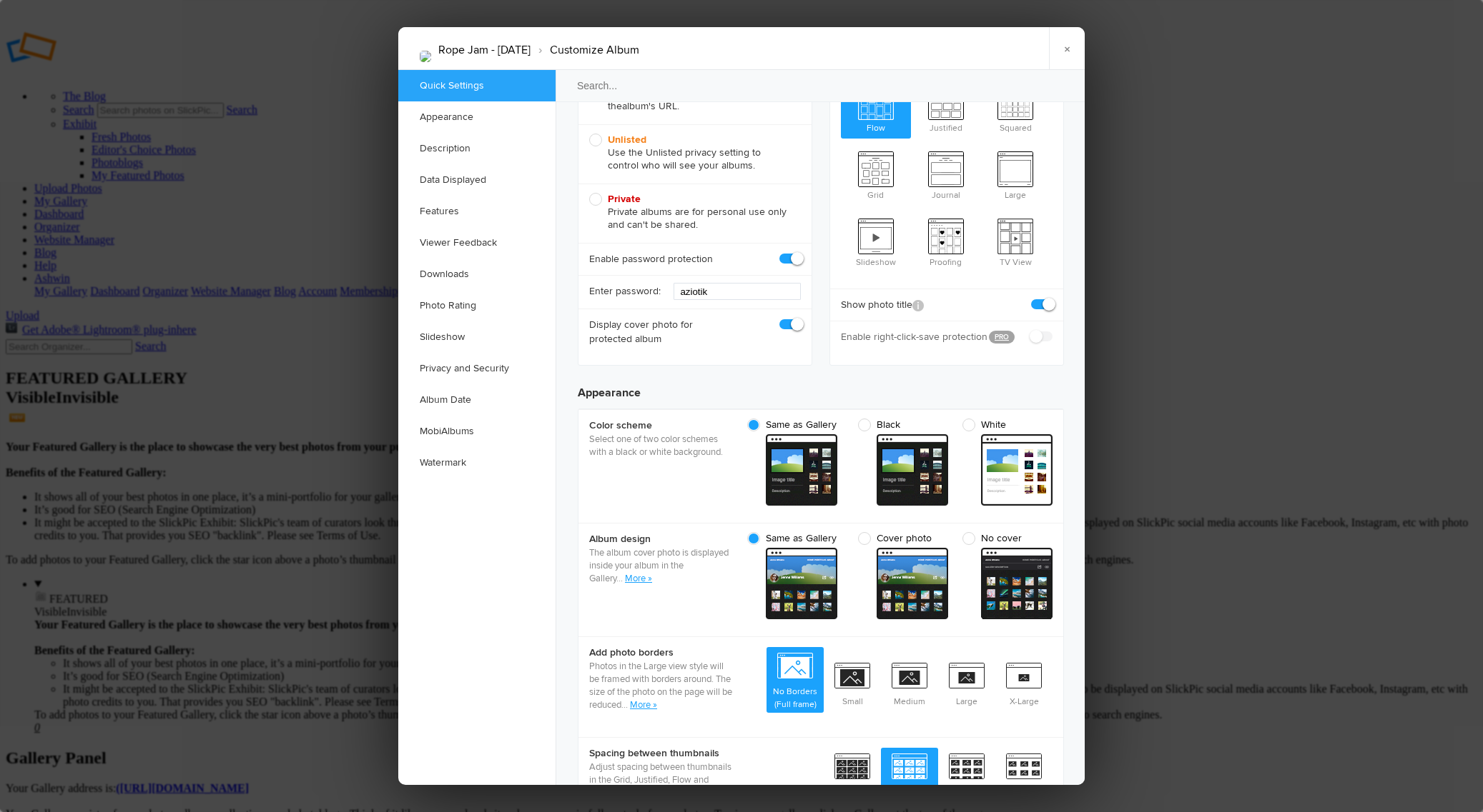
scroll to position [214, 0]
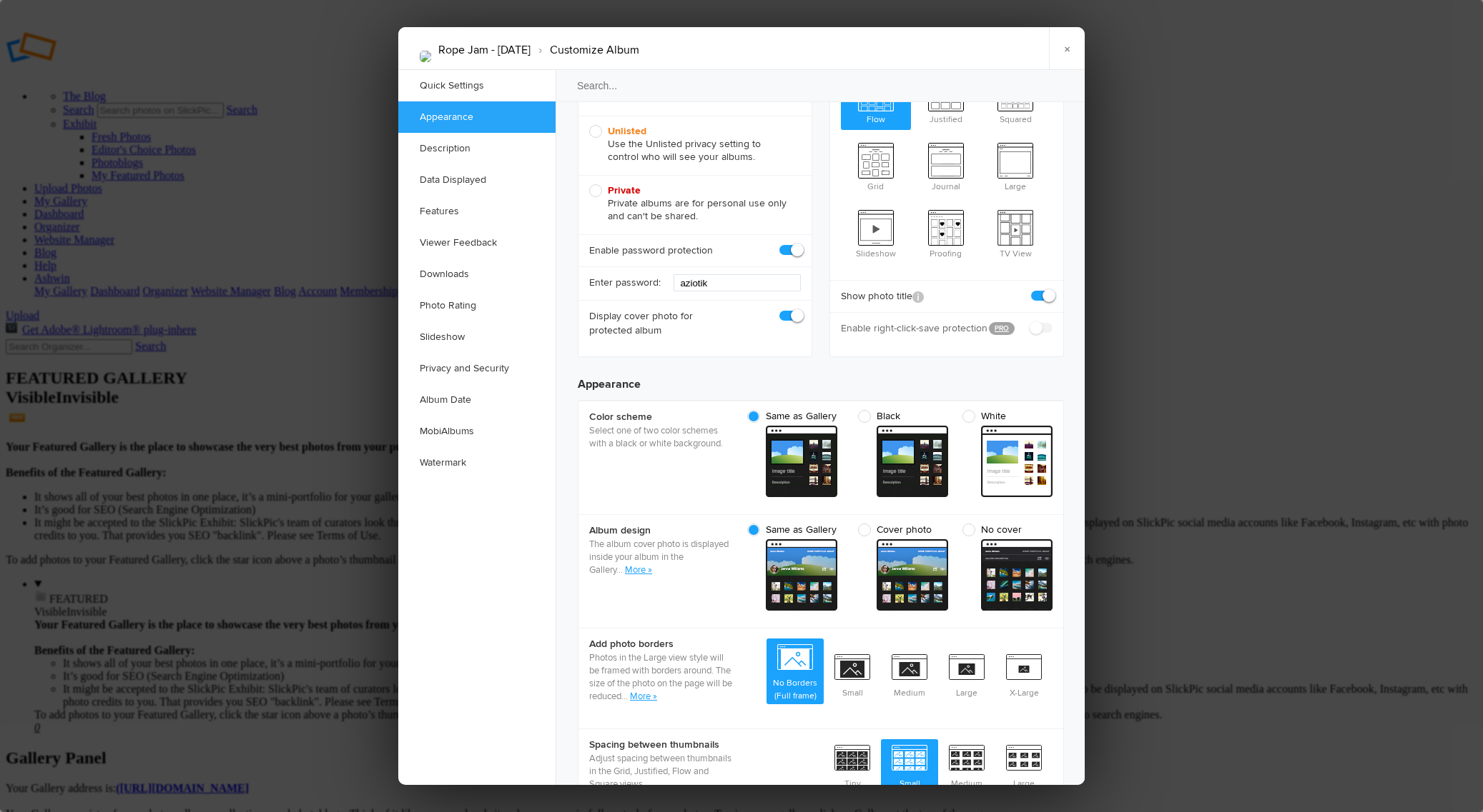
click at [639, 146] on span "Unlisted Use the Unlisted privacy setting to control who will see your albums." at bounding box center [690, 143] width 204 height 38
click at [589, 125] on input "Unlisted Use the Unlisted privacy setting to control who will see your albums." at bounding box center [589, 125] width 1 height 1
radio input "true"
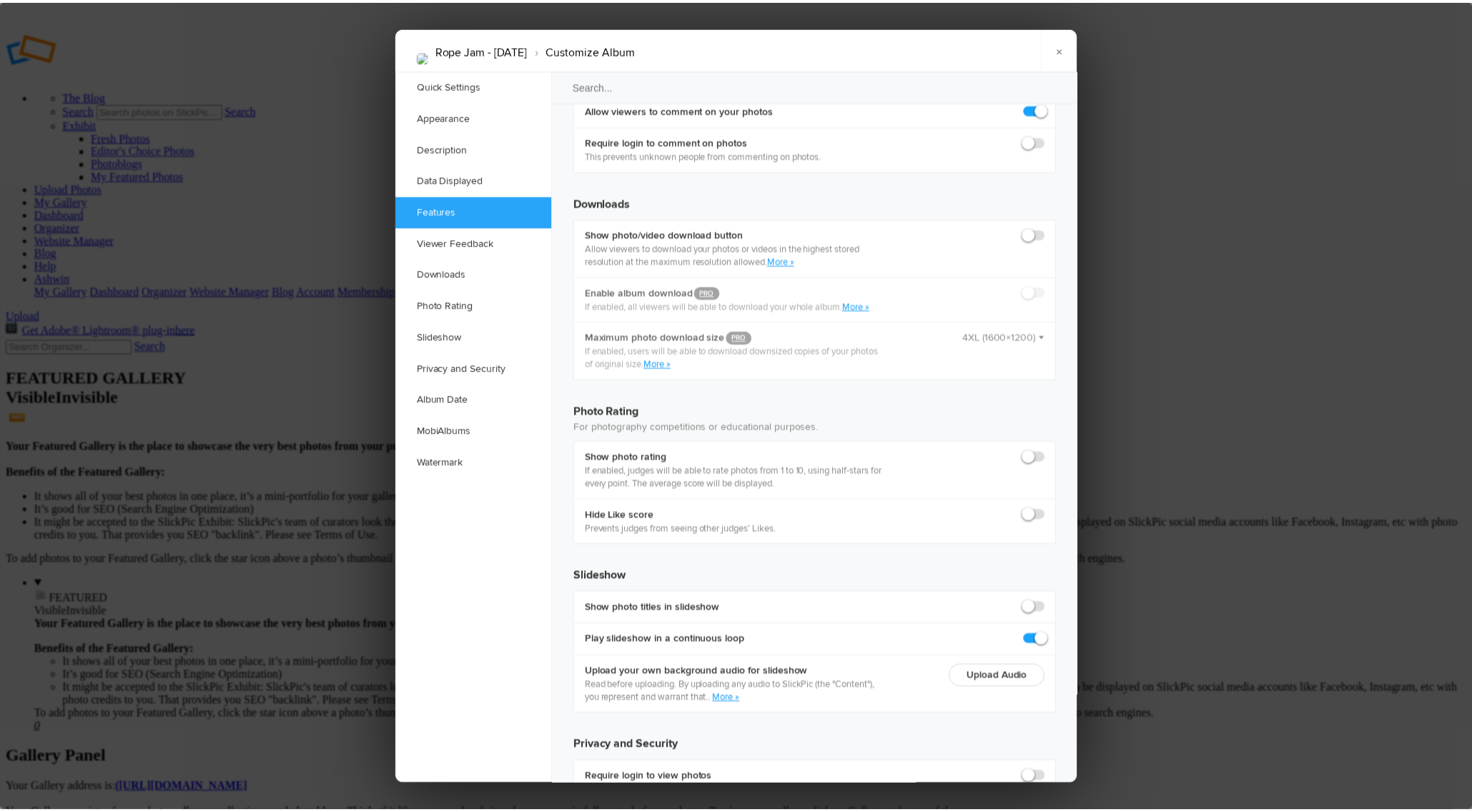
scroll to position [2923, 0]
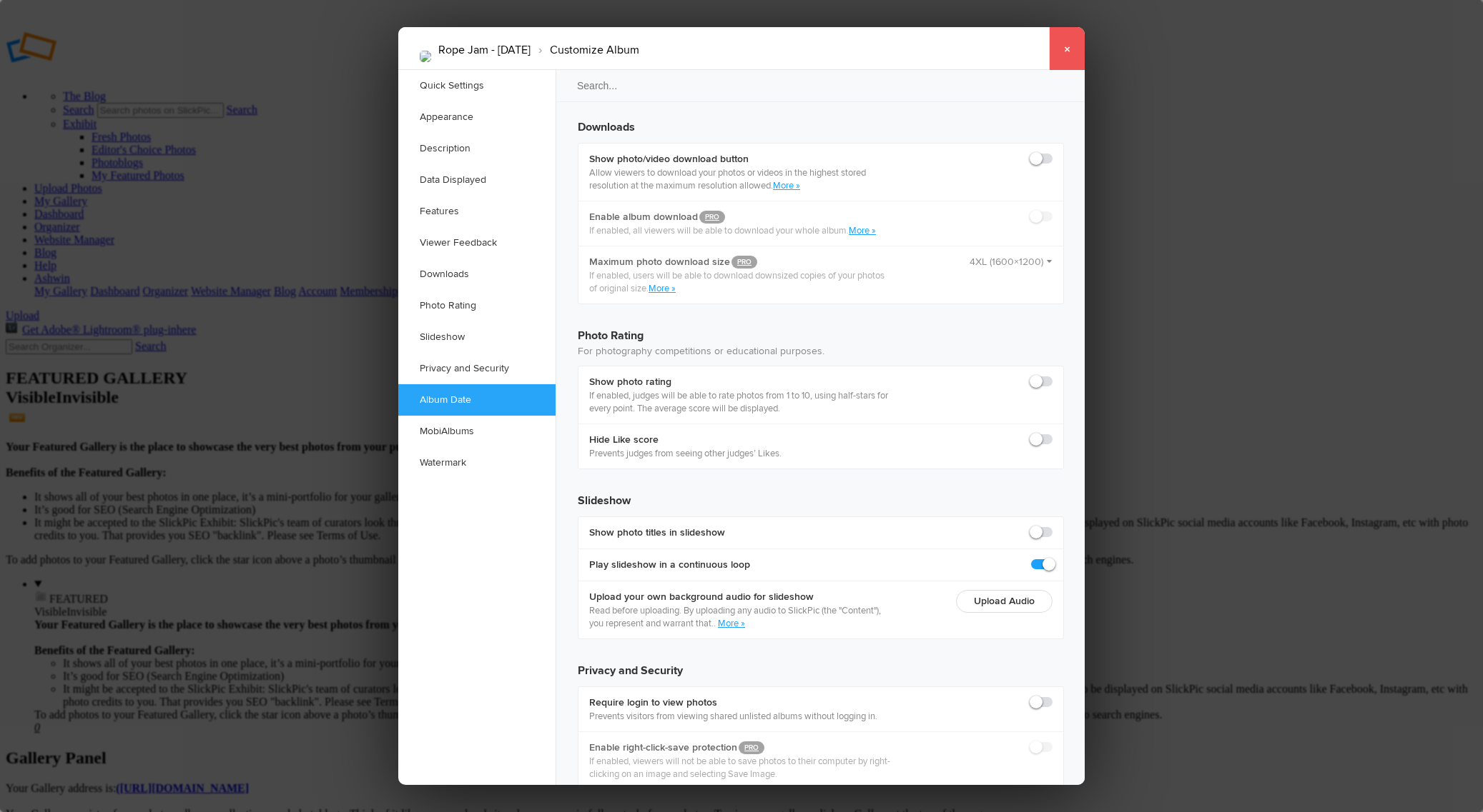
click at [1062, 50] on link "×" at bounding box center [1067, 48] width 35 height 43
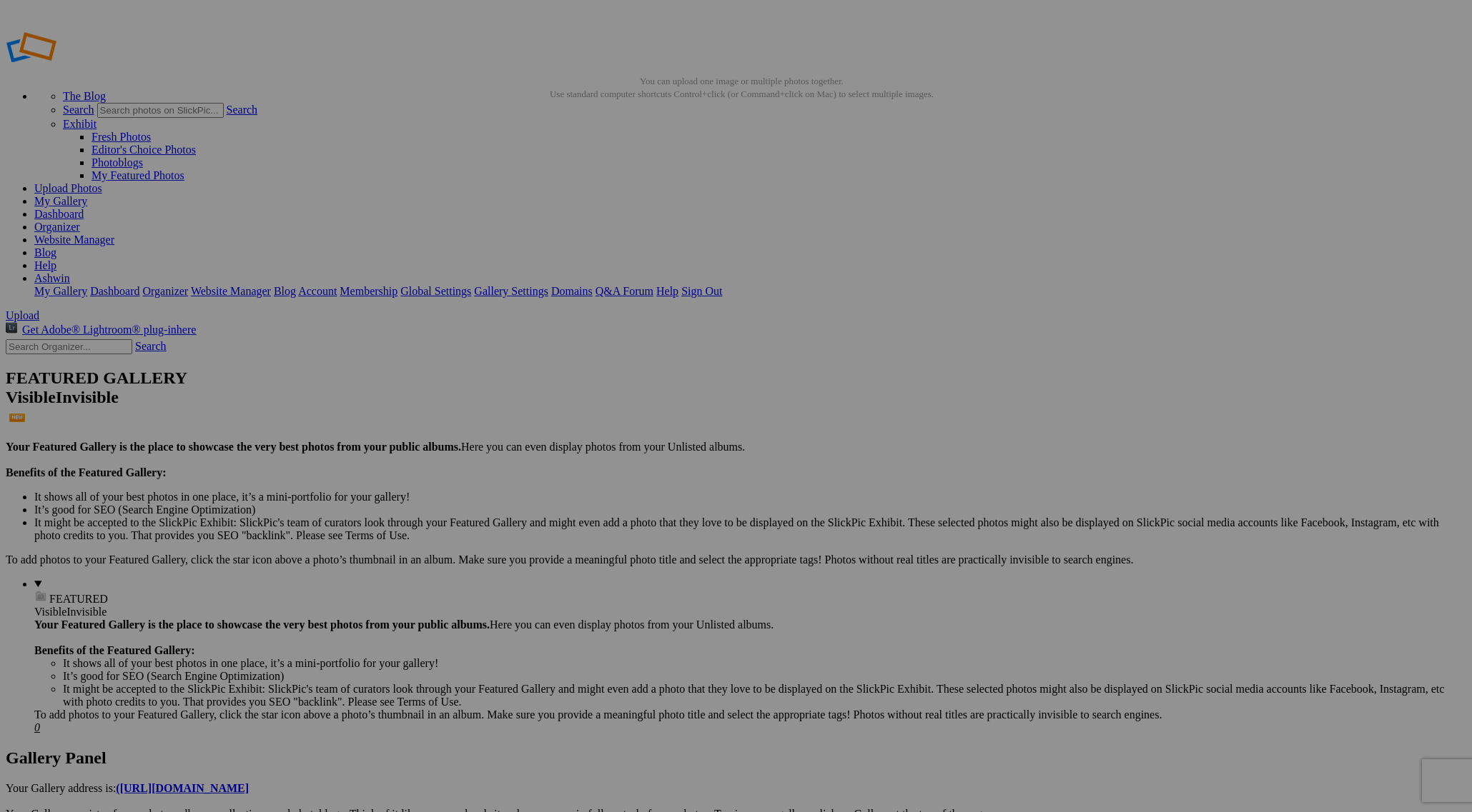
click at [641, 502] on span "Yes" at bounding box center [634, 499] width 17 height 12
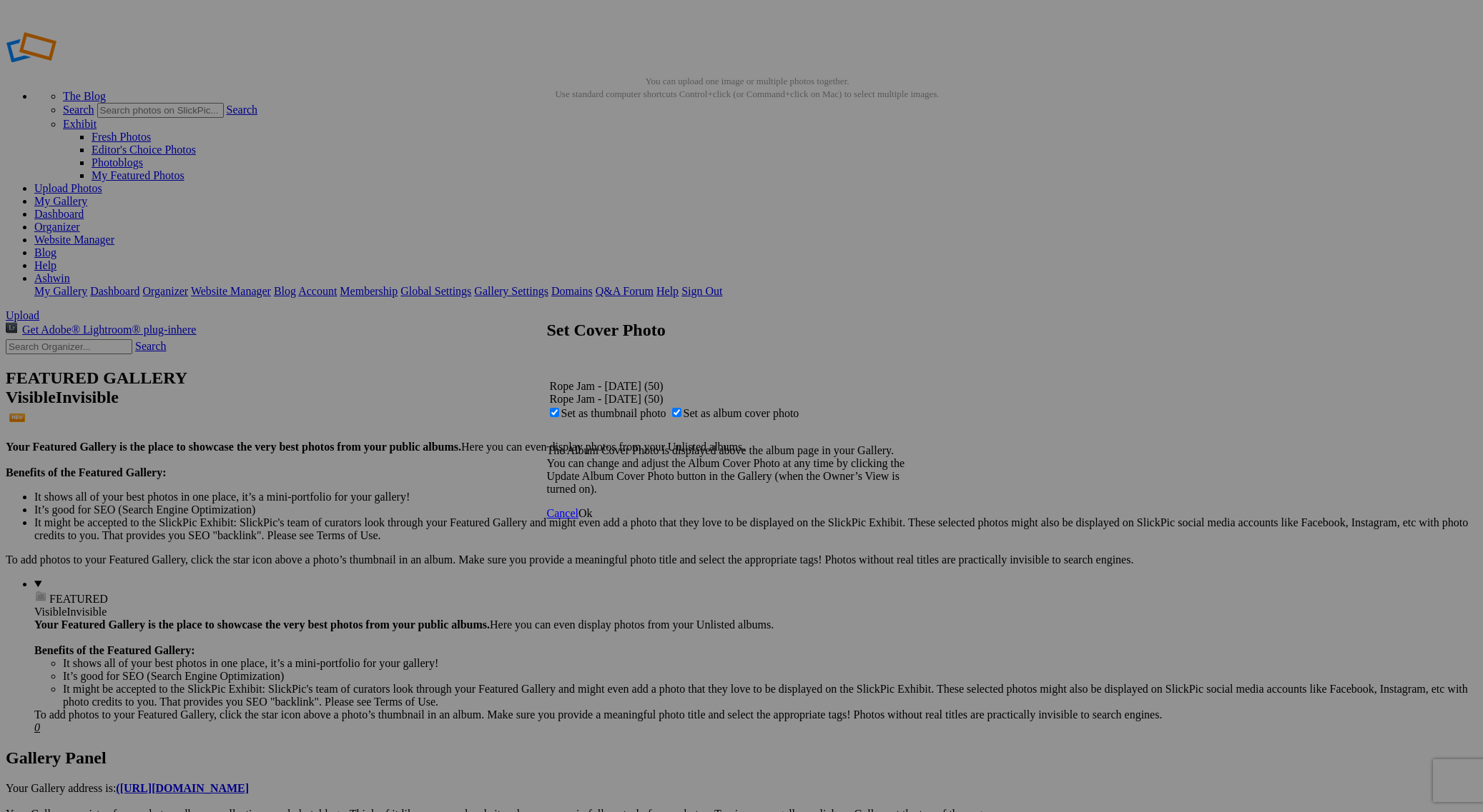
click at [578, 520] on span "Cancel" at bounding box center [563, 513] width 32 height 12
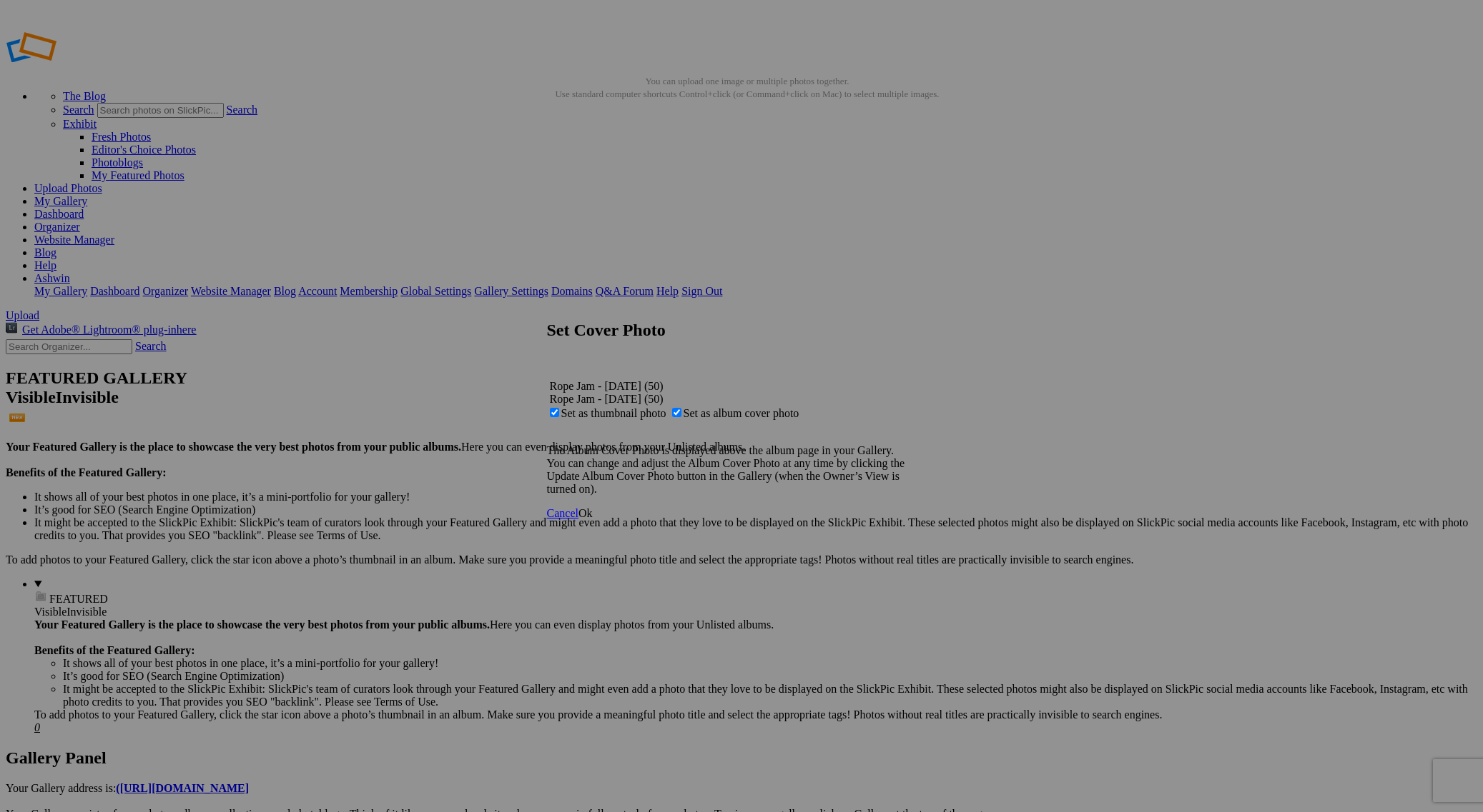
click at [592, 520] on span "Ok" at bounding box center [585, 513] width 14 height 12
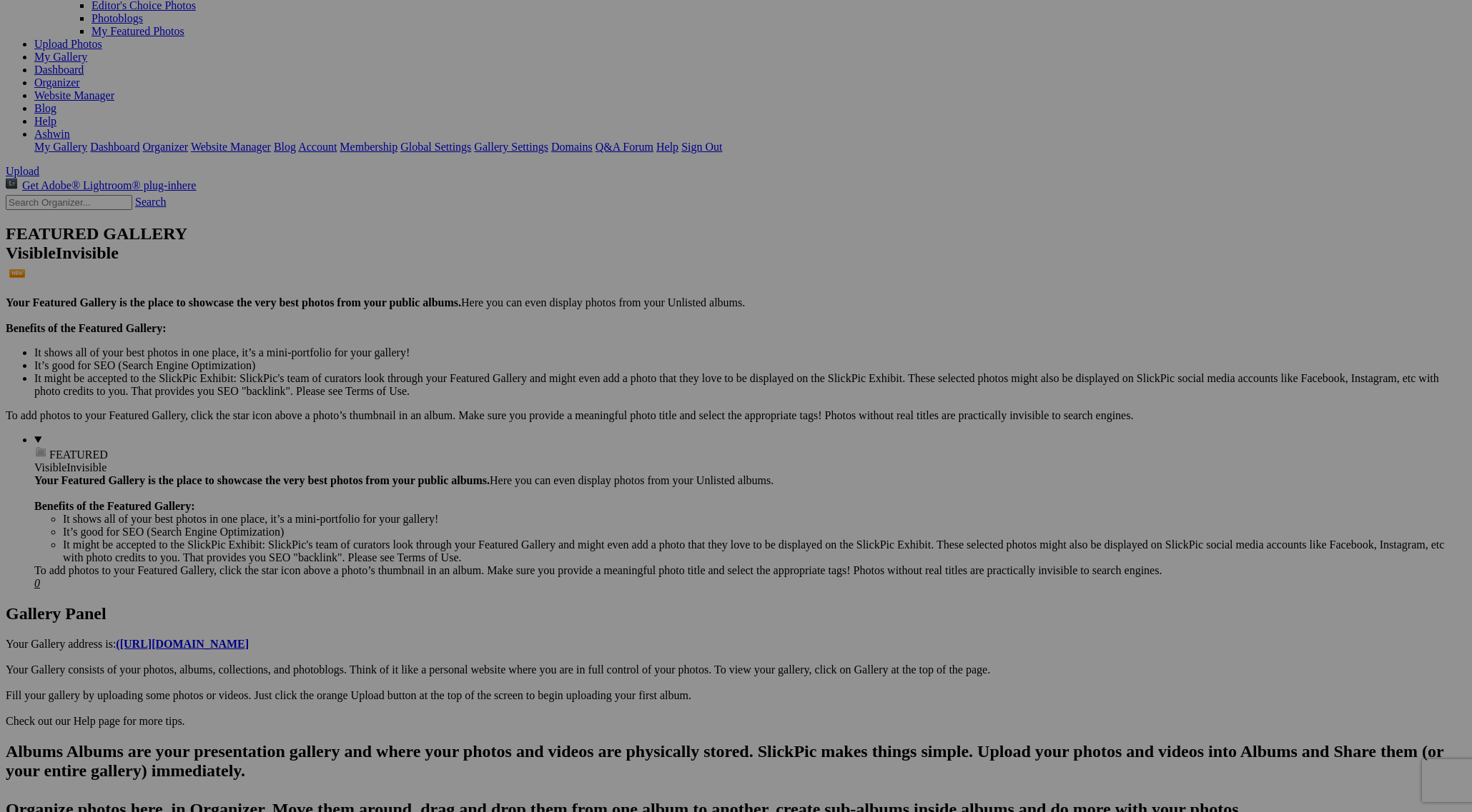
scroll to position [142, 0]
click at [641, 494] on span "Yes" at bounding box center [634, 499] width 17 height 12
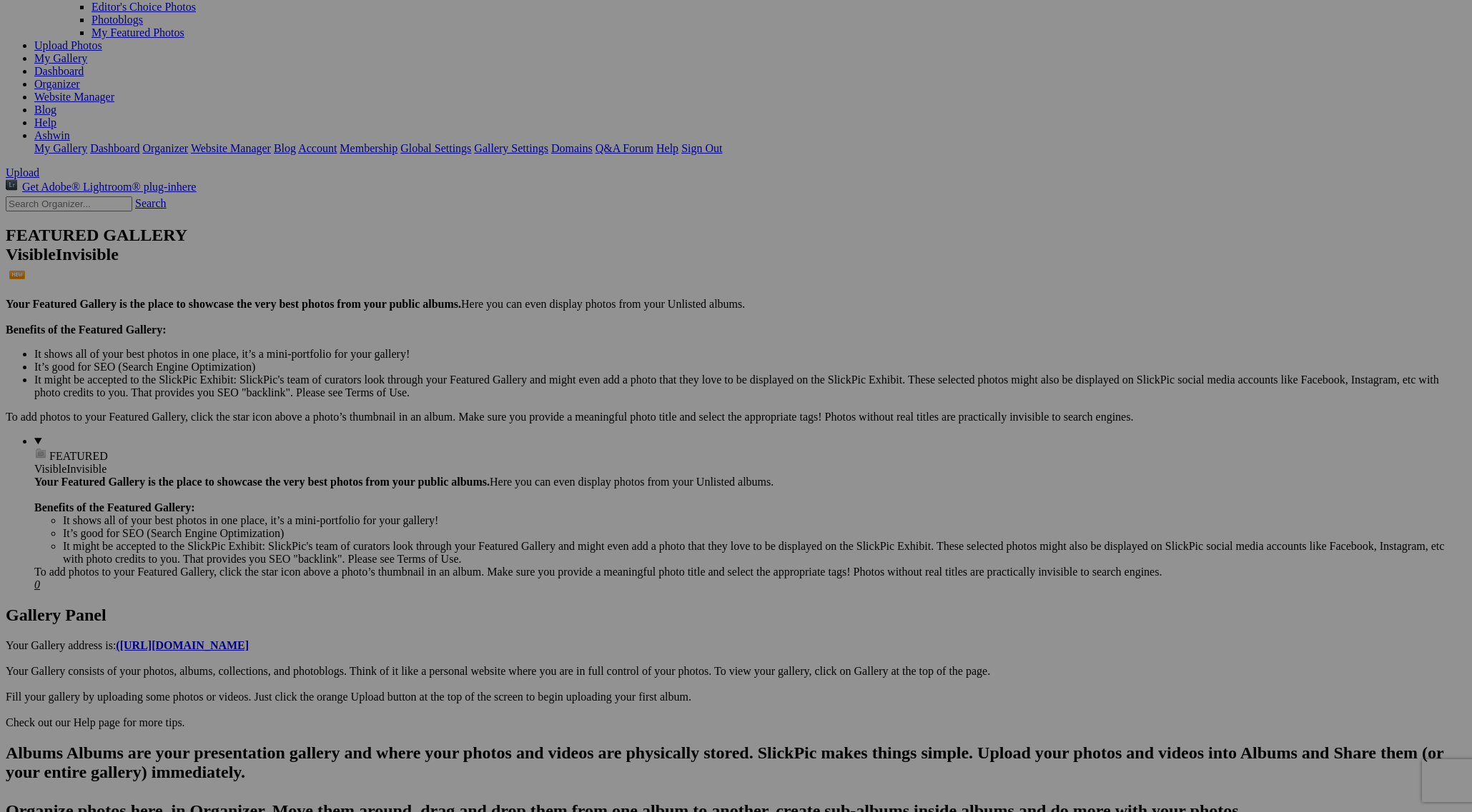
click at [625, 507] on span "Cancel" at bounding box center [609, 512] width 32 height 12
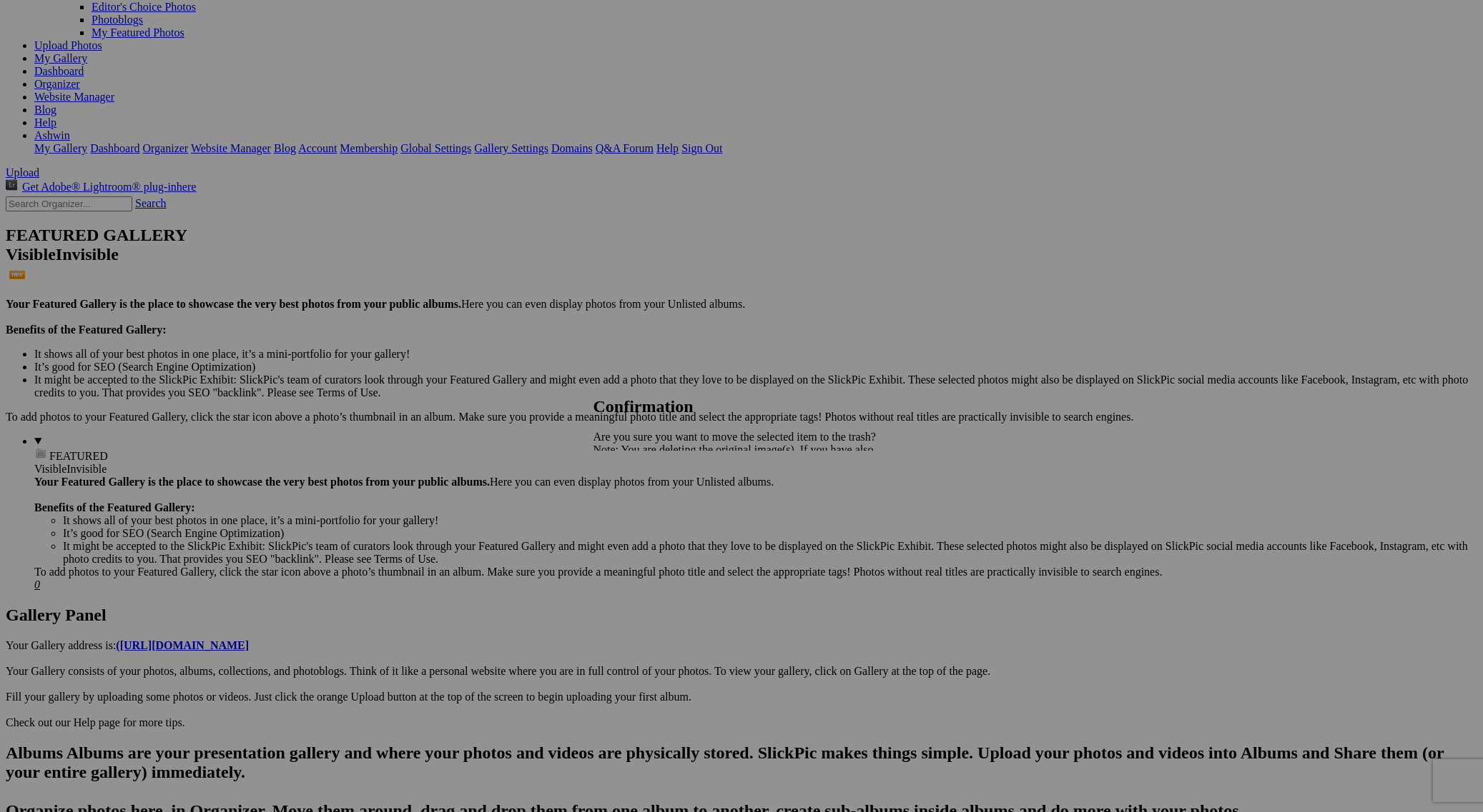
click at [641, 500] on span "Yes" at bounding box center [633, 499] width 17 height 12
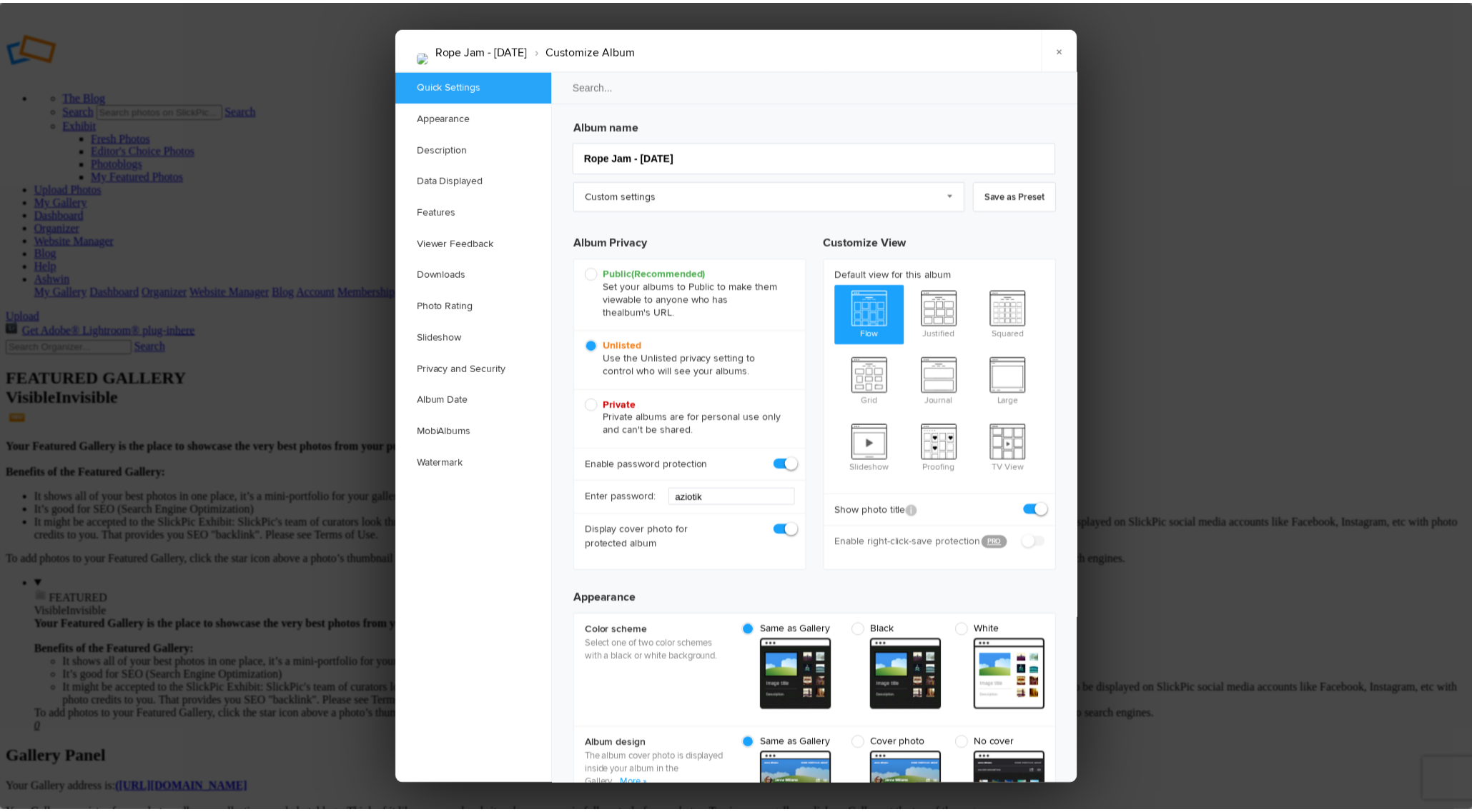
scroll to position [0, 0]
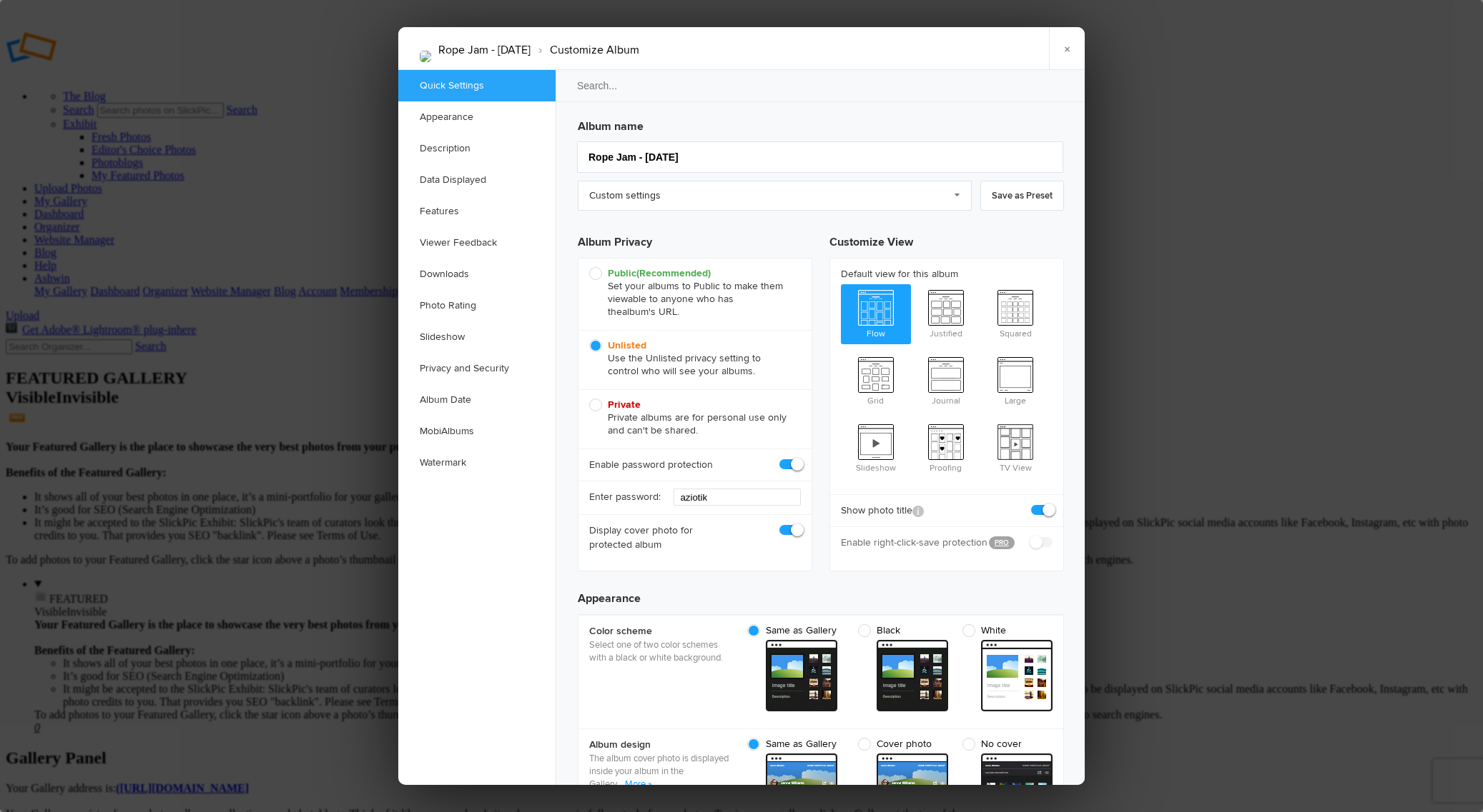
click at [601, 273] on span "Public (Recommended) Set your albums to Public to make them viewable to anyone …" at bounding box center [690, 292] width 204 height 51
click at [589, 267] on input "Public (Recommended) Set your albums to Public to make them viewable to anyone …" at bounding box center [589, 266] width 1 height 1
radio input "true"
click at [1070, 47] on link "×" at bounding box center [1067, 48] width 35 height 43
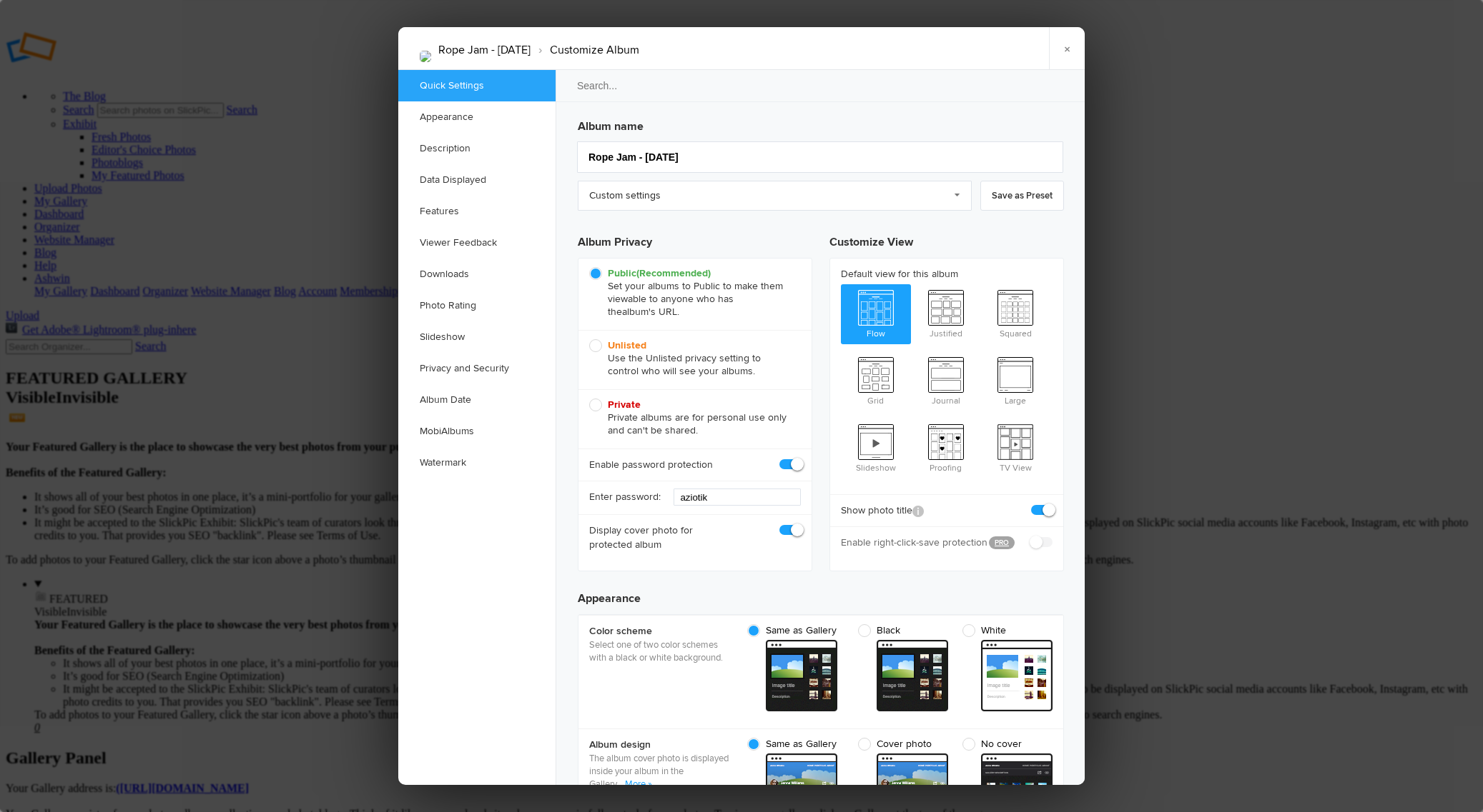
click at [420, 583] on ul "Quick Settings Appearance Description Data Displayed Features Viewer Feedback D…" at bounding box center [476, 426] width 157 height 714
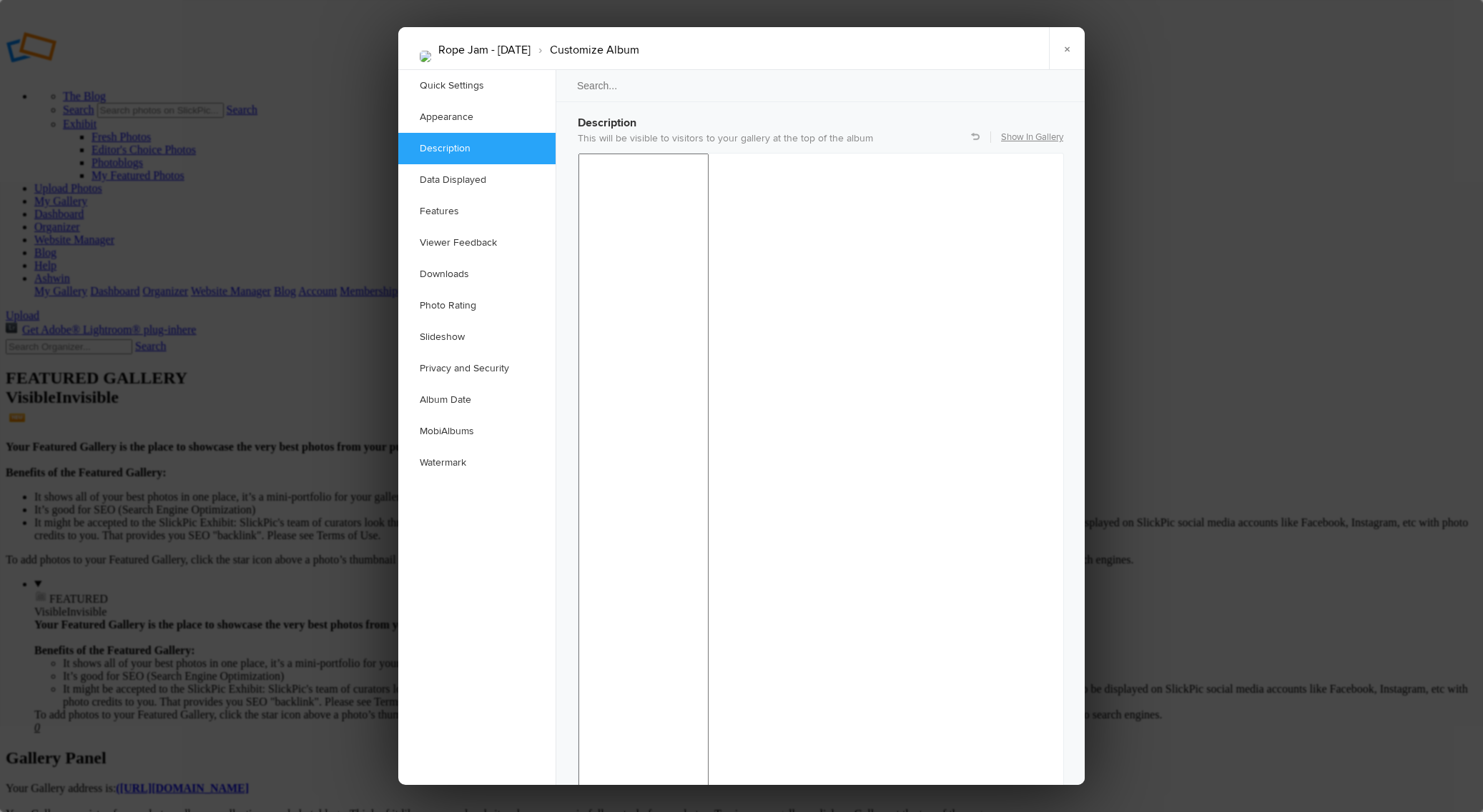
scroll to position [1144, 0]
click at [1076, 43] on link "×" at bounding box center [1067, 48] width 35 height 43
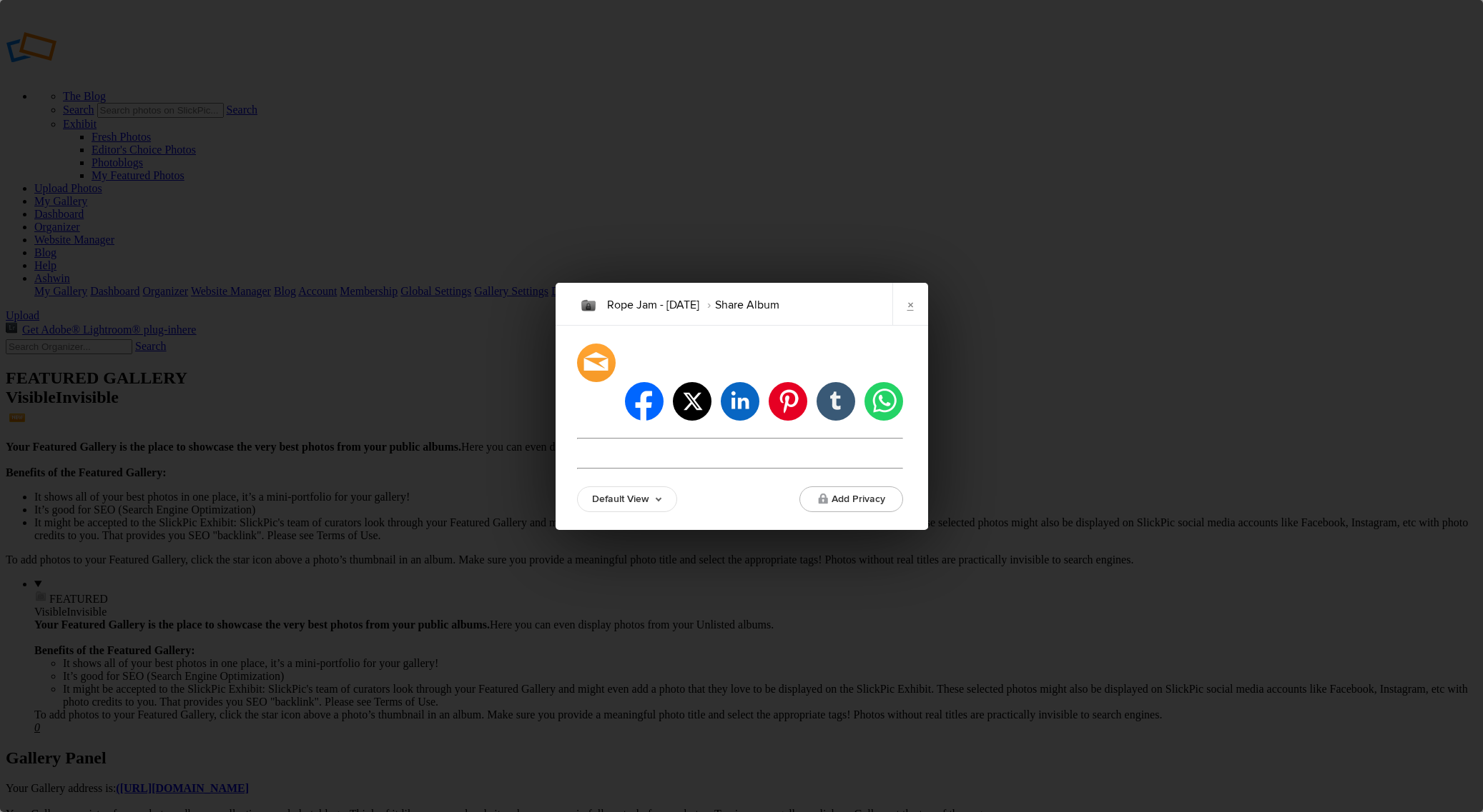
type input "[URL][DOMAIN_NAME]"
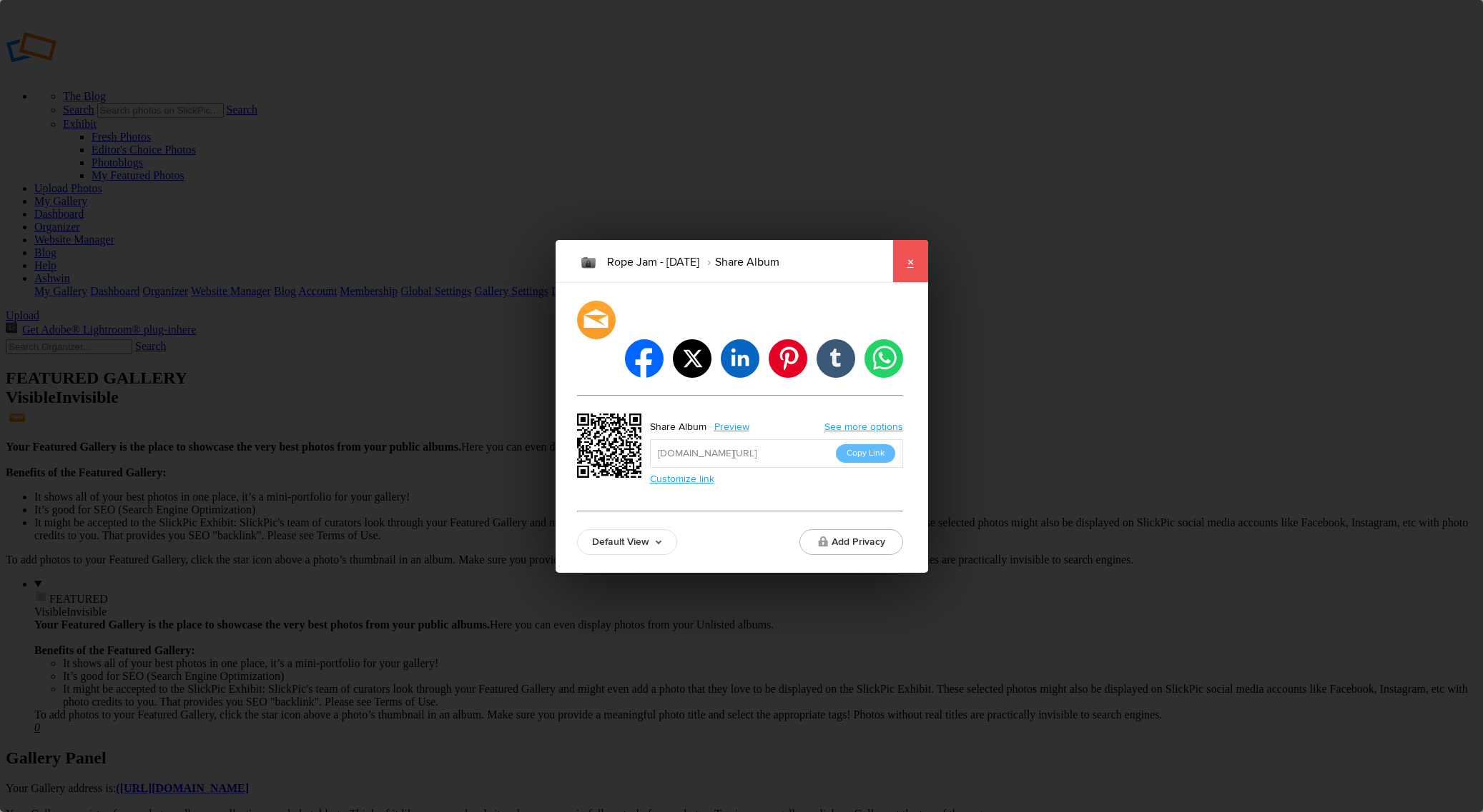
click at [914, 273] on link "×" at bounding box center [910, 262] width 35 height 43
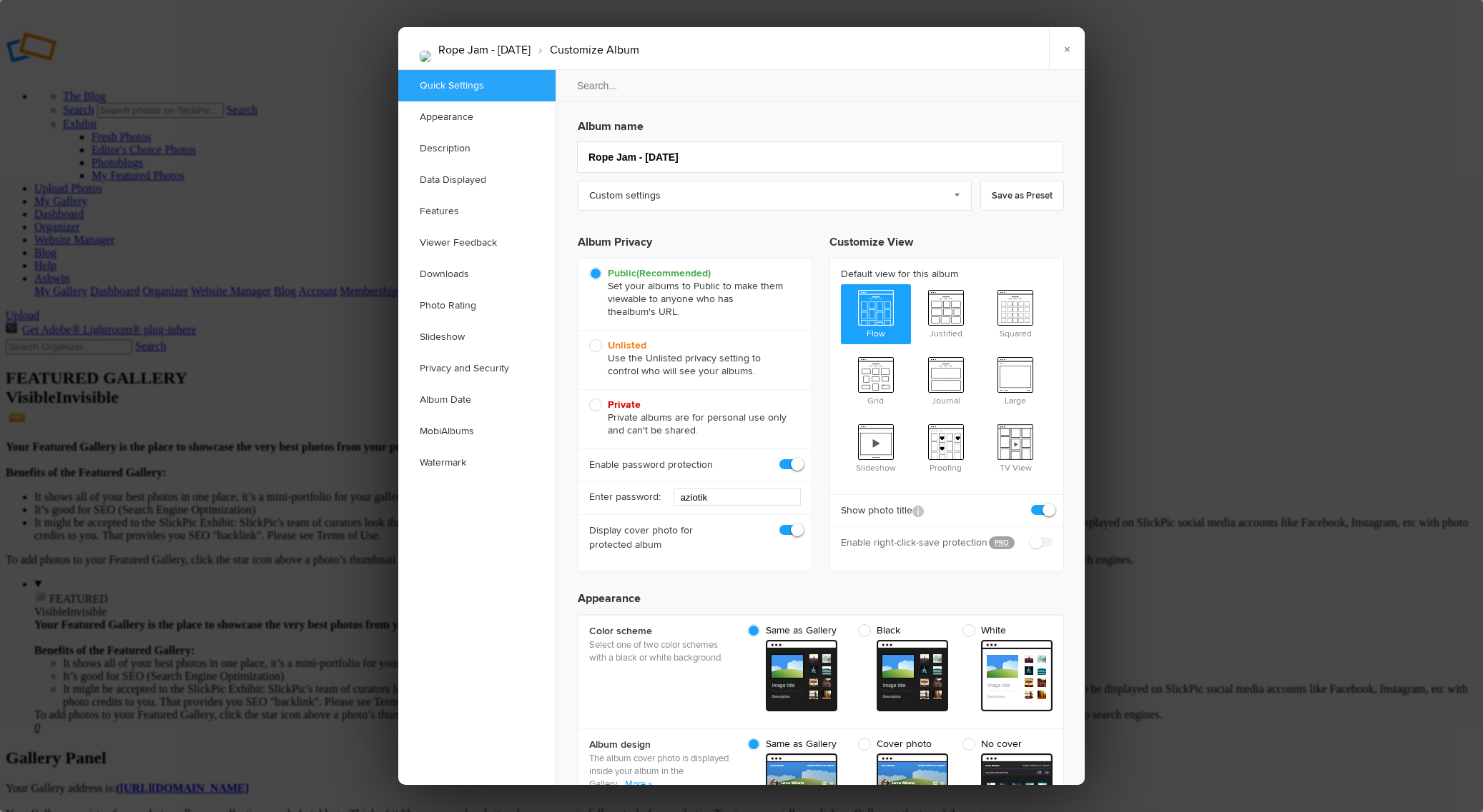
scroll to position [0, 0]
click at [341, 345] on div at bounding box center [742, 406] width 1483 height 812
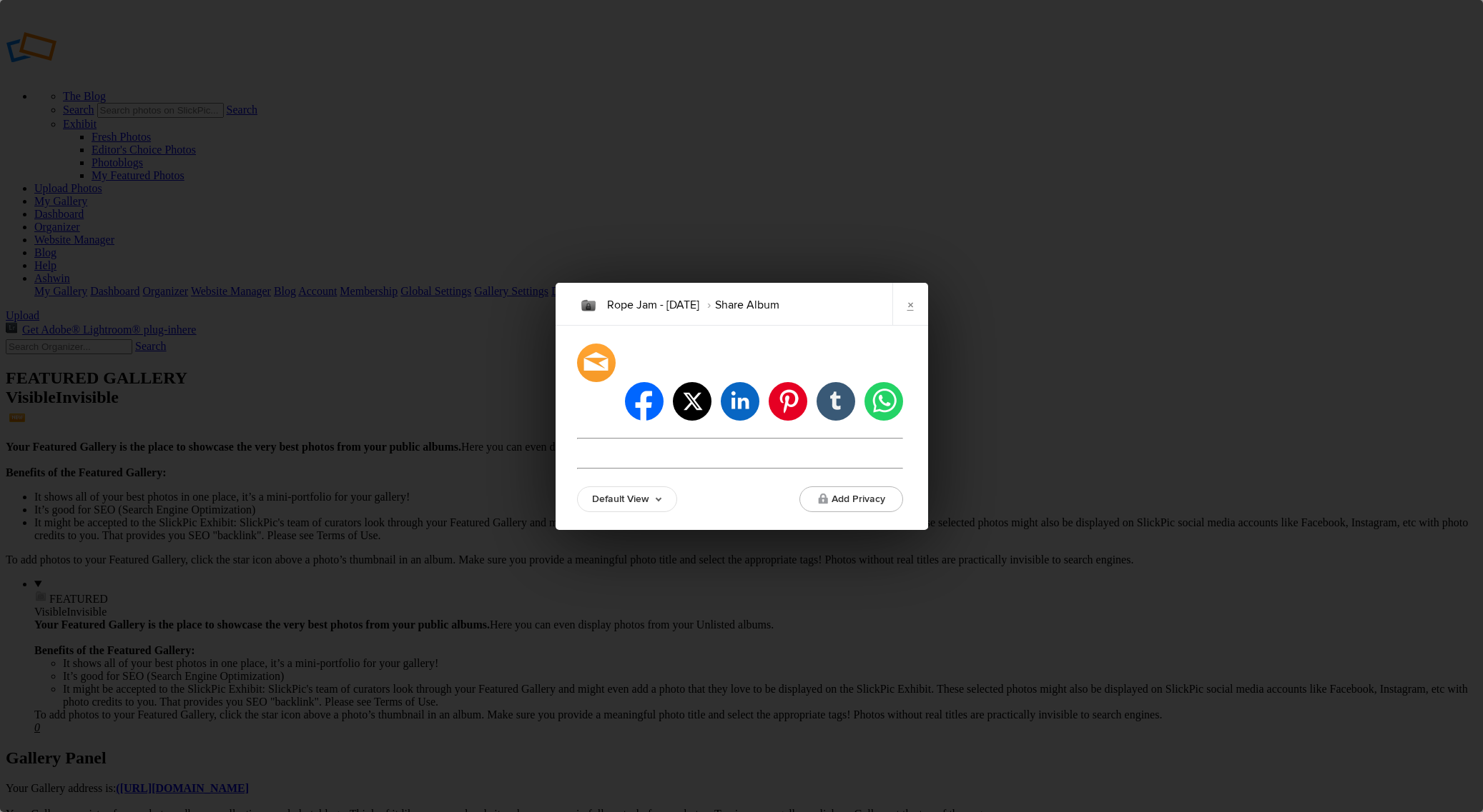
type input "[URL][DOMAIN_NAME]"
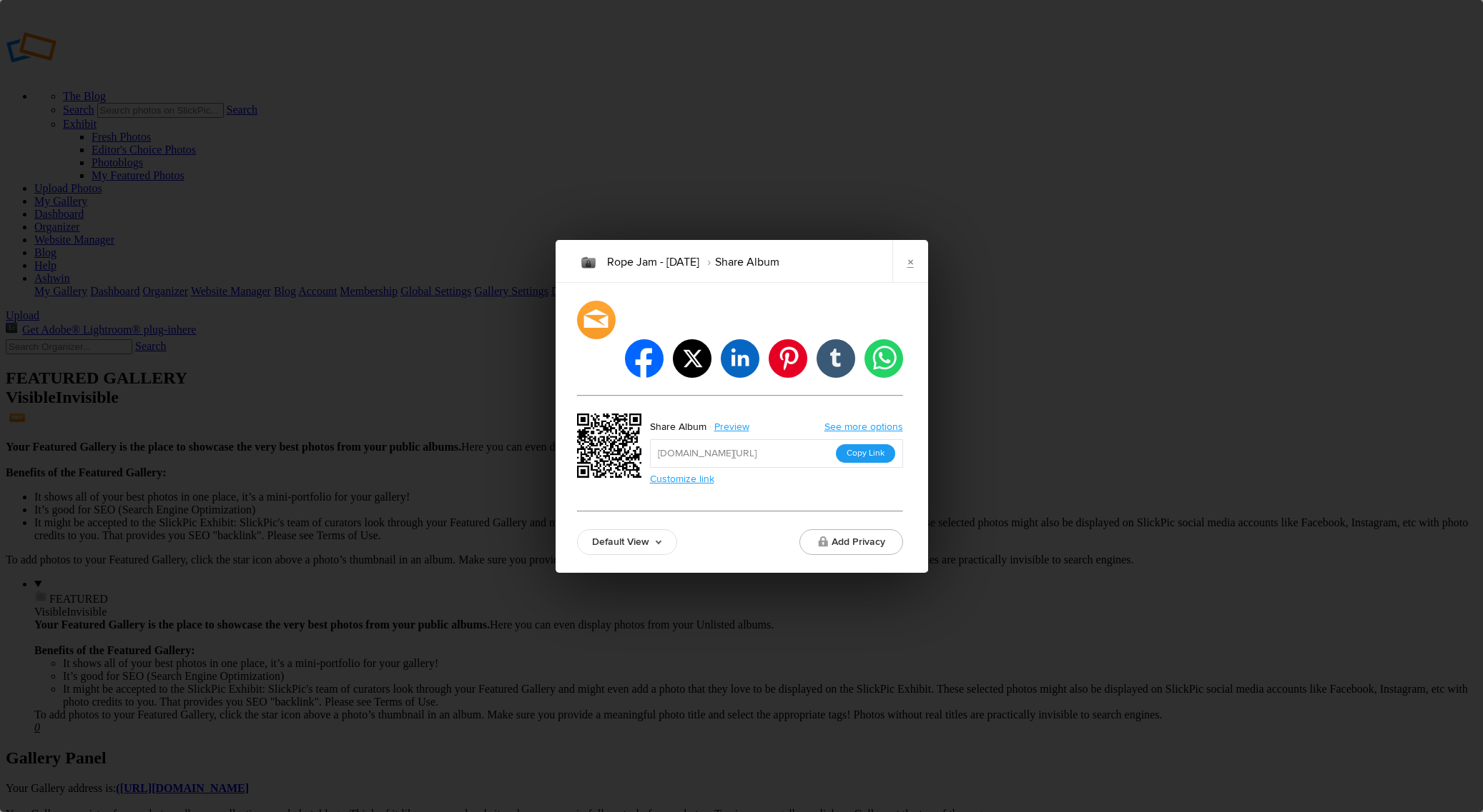
click at [877, 444] on button "Copy Link" at bounding box center [865, 453] width 60 height 19
drag, startPoint x: 310, startPoint y: 326, endPoint x: 333, endPoint y: 315, distance: 25.5
click at [311, 326] on div "Rope Jam - [DATE] Share Album × facebook twitter linkedin pinterest tumblr what…" at bounding box center [742, 406] width 1483 height 812
click at [914, 277] on link "×" at bounding box center [910, 262] width 35 height 43
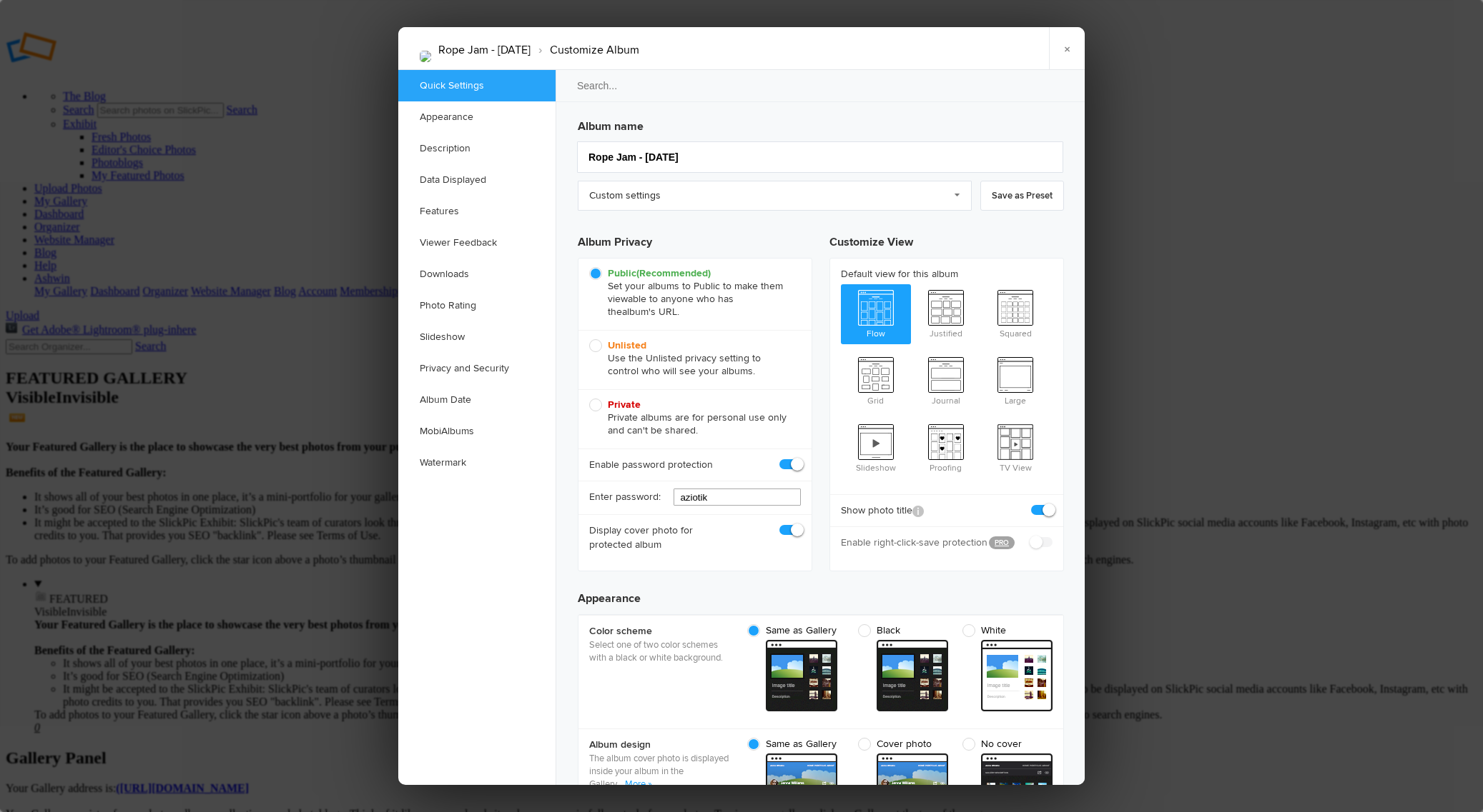
click at [732, 503] on input "aziotik" at bounding box center [737, 497] width 128 height 17
click at [1066, 42] on link "×" at bounding box center [1067, 48] width 35 height 43
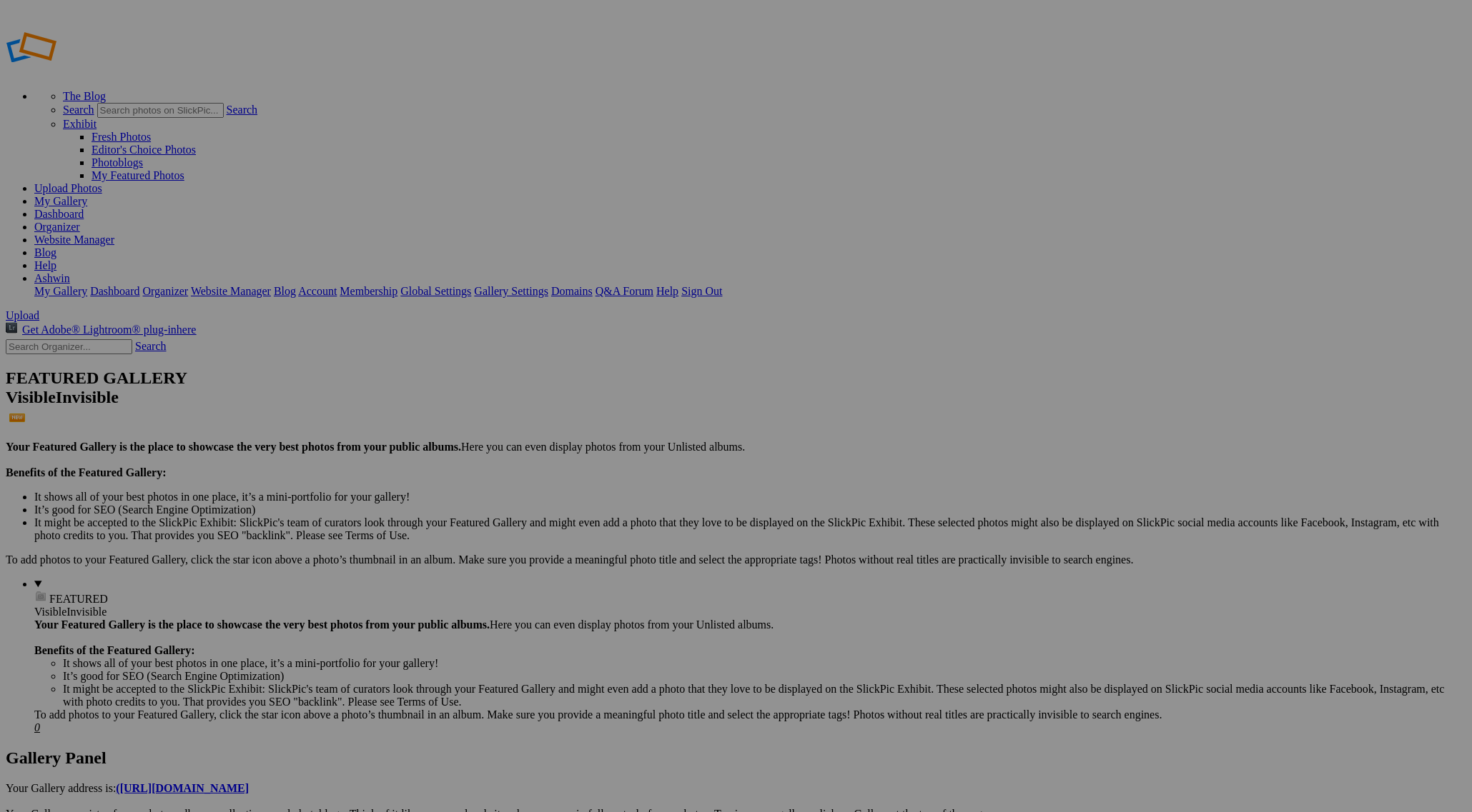
type input "Rope Jam - [DATE]"
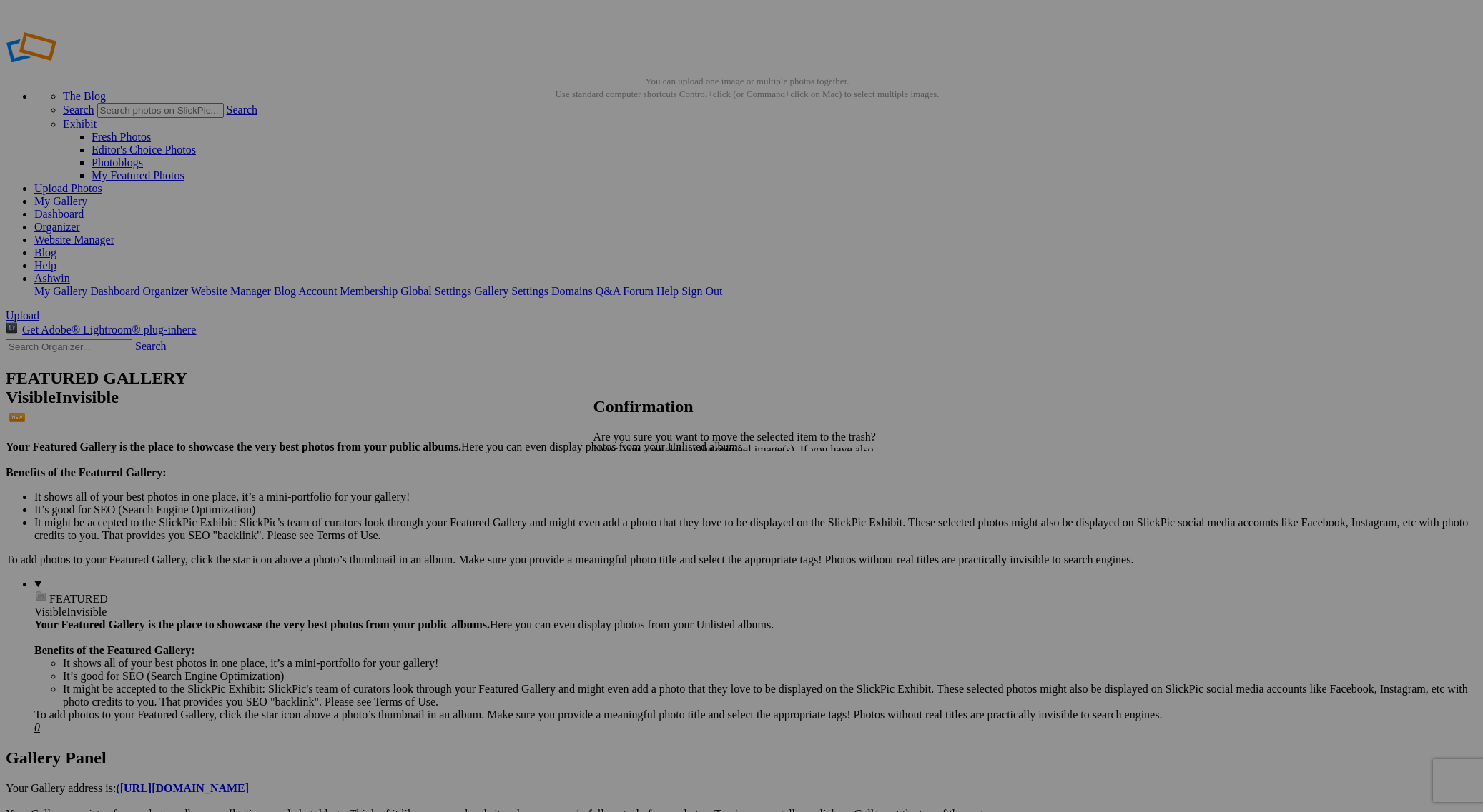
click at [641, 502] on span "Yes" at bounding box center [633, 499] width 17 height 12
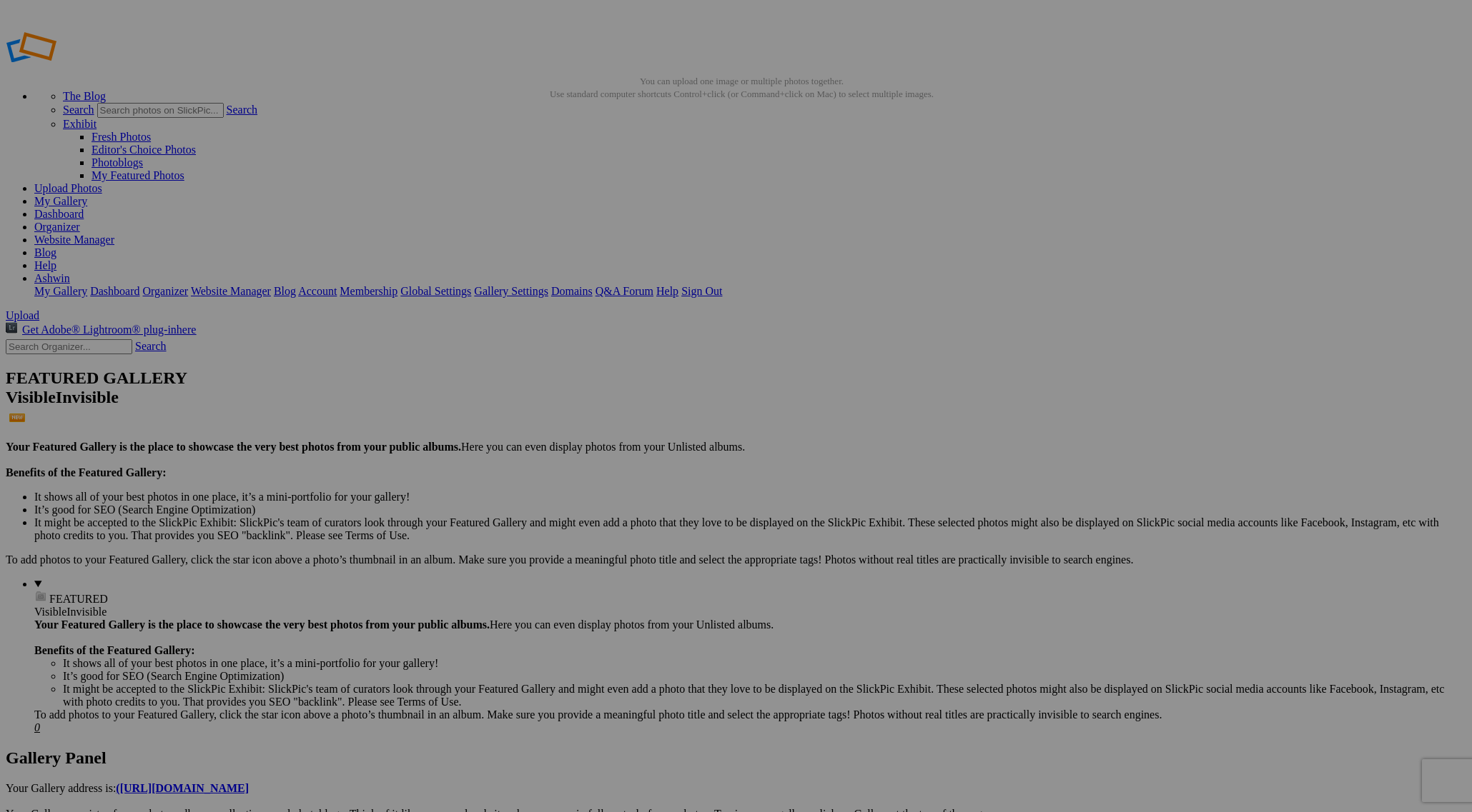
drag, startPoint x: 538, startPoint y: 223, endPoint x: 381, endPoint y: 151, distance: 172.7
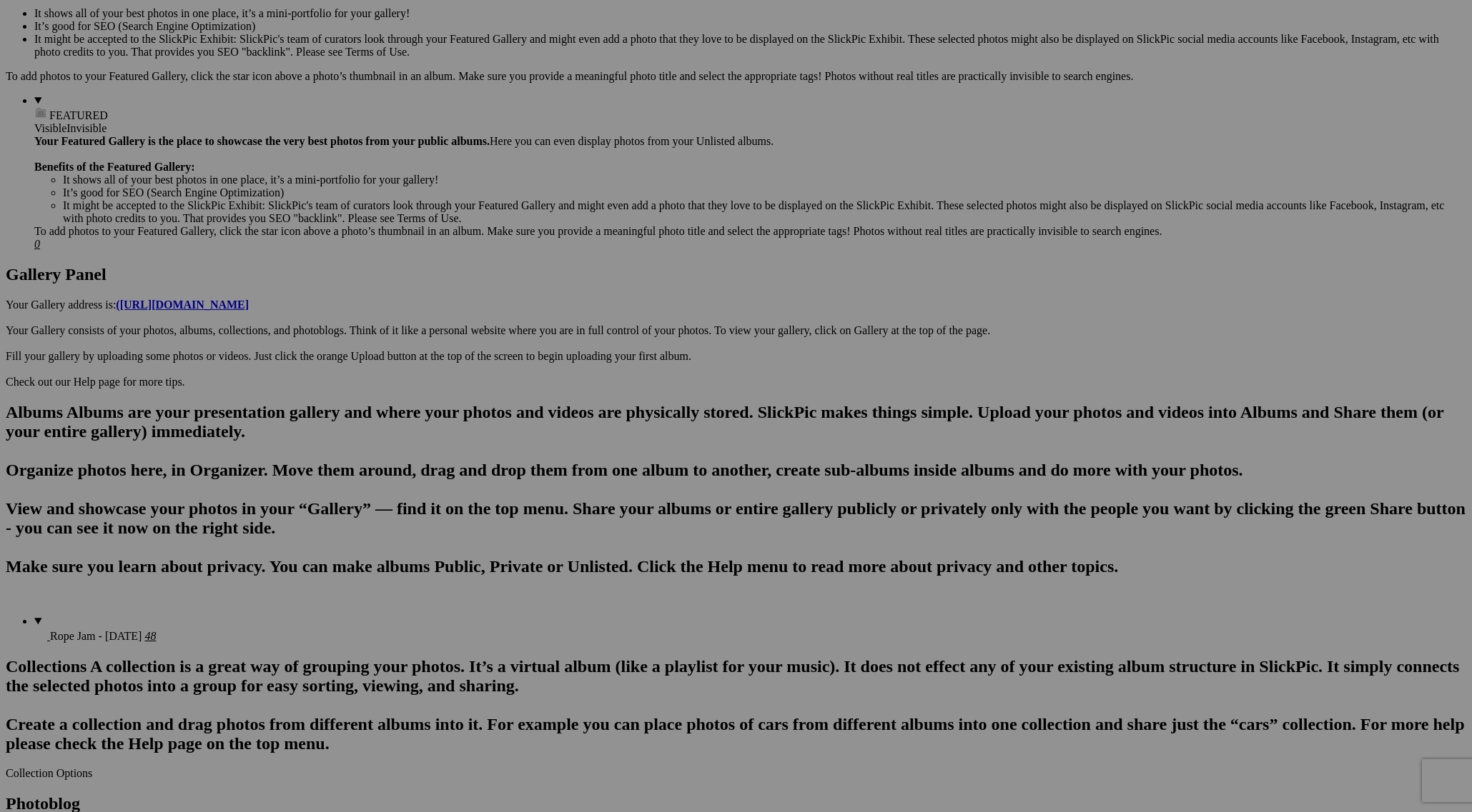
scroll to position [494, 0]
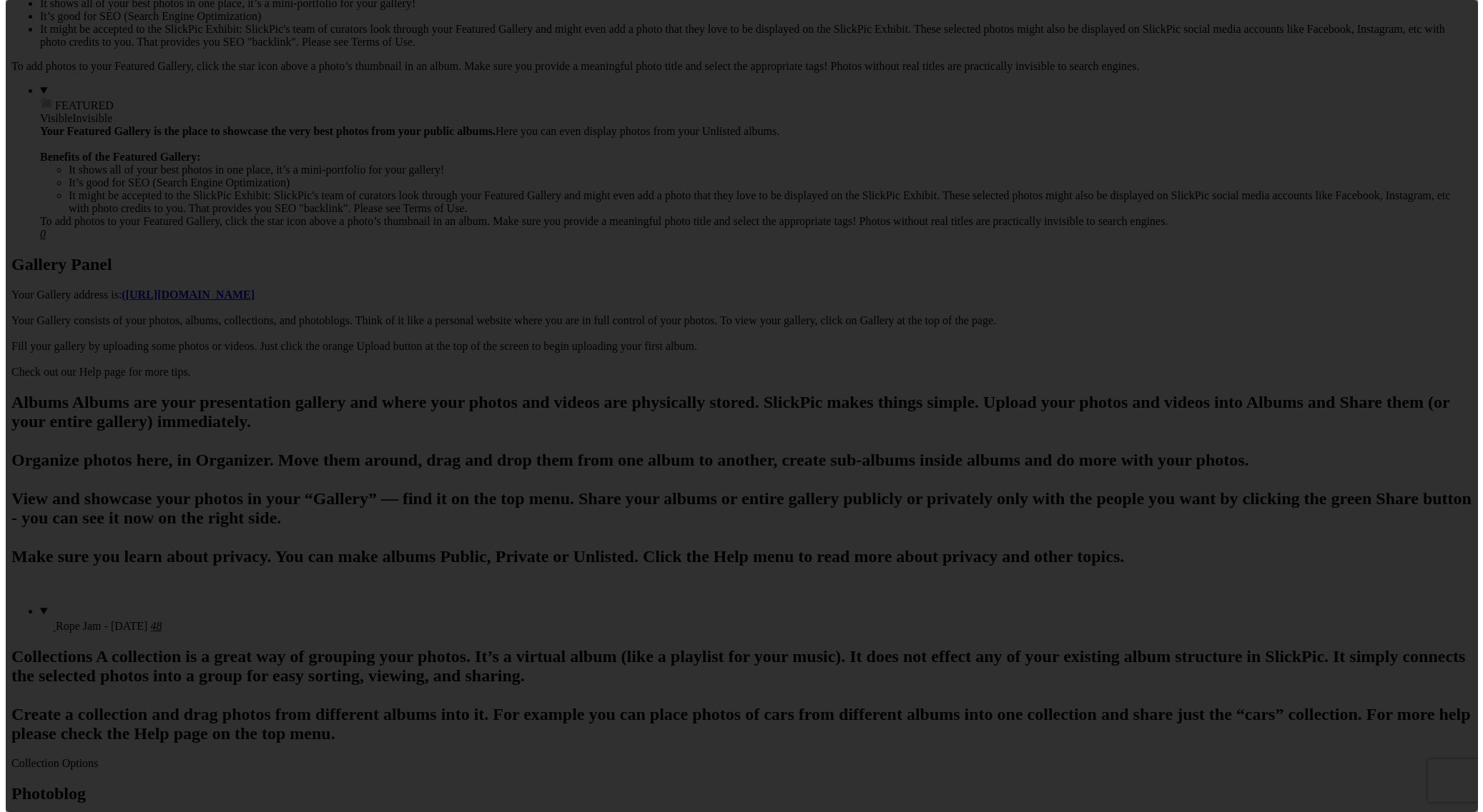
scroll to position [0, 0]
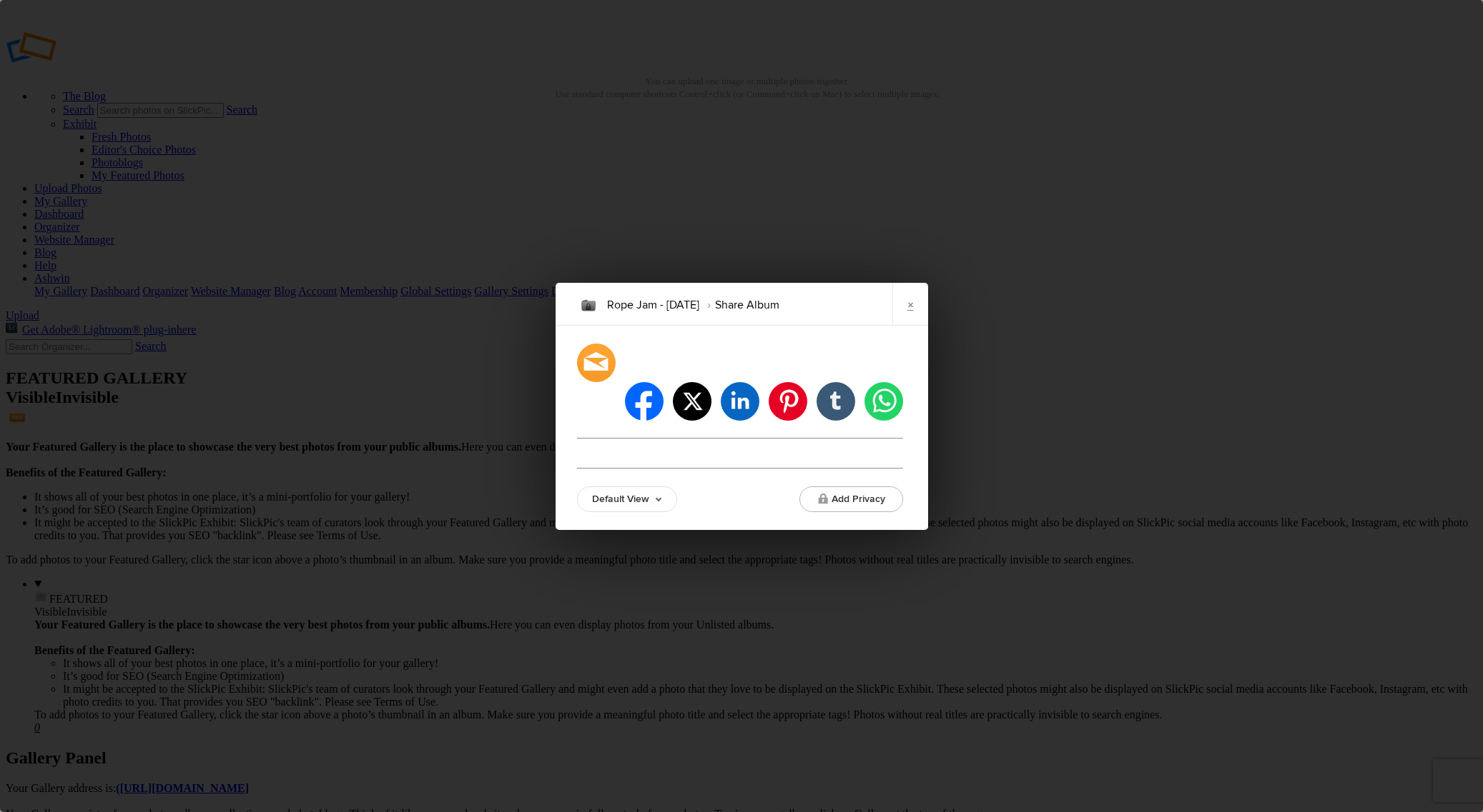
type input "https://aziotik.slickpic.com/go/ropejam"
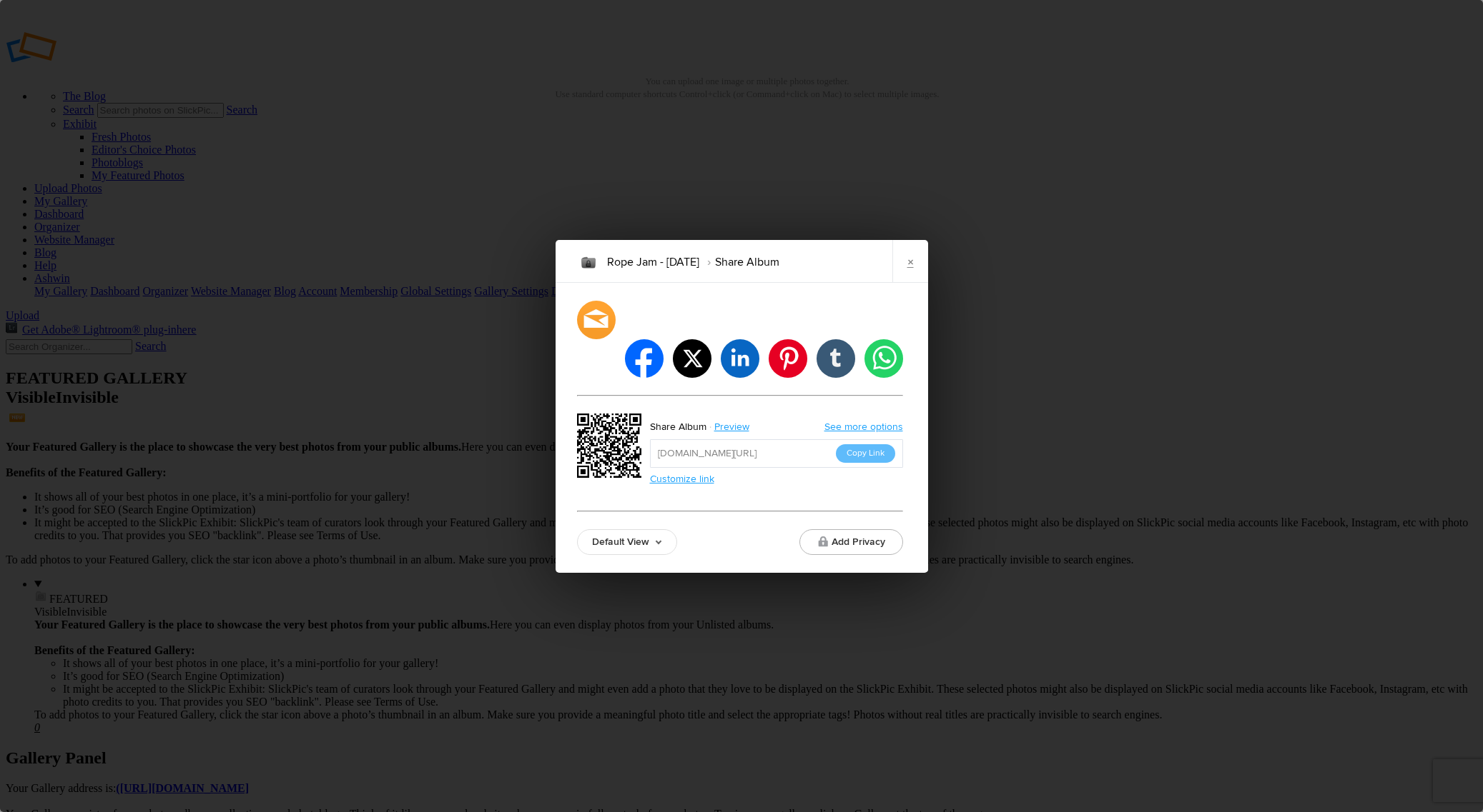
click at [80, 66] on div "Rope Jam - Oct 2025 Share Album × facebook twitter linkedin pinterest tumblr wh…" at bounding box center [742, 406] width 1483 height 812
click at [824, 440] on input "https://aziotik.slickpic.com/go/ropejam" at bounding box center [777, 453] width 253 height 29
click at [826, 440] on input "https://aziotik.slickpic.com/go/ropejam" at bounding box center [777, 453] width 253 height 29
click at [864, 444] on button "Copy Link" at bounding box center [865, 453] width 60 height 19
click at [905, 279] on link "×" at bounding box center [910, 262] width 35 height 43
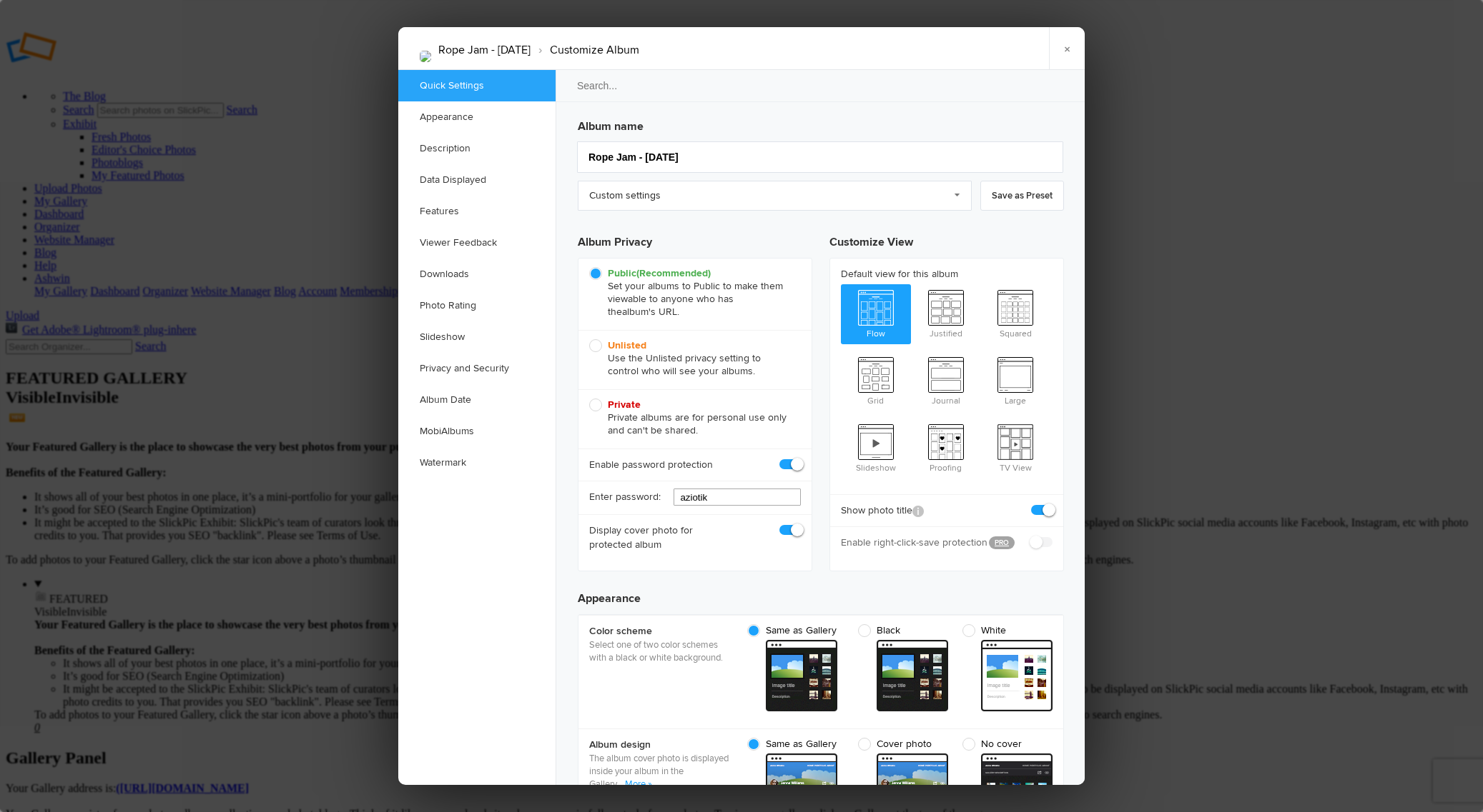
click at [713, 493] on input "aziotik" at bounding box center [737, 497] width 128 height 17
click at [714, 493] on input "aziotik" at bounding box center [737, 497] width 128 height 17
type input "knottyrope"
click at [1072, 53] on link "×" at bounding box center [1067, 48] width 35 height 43
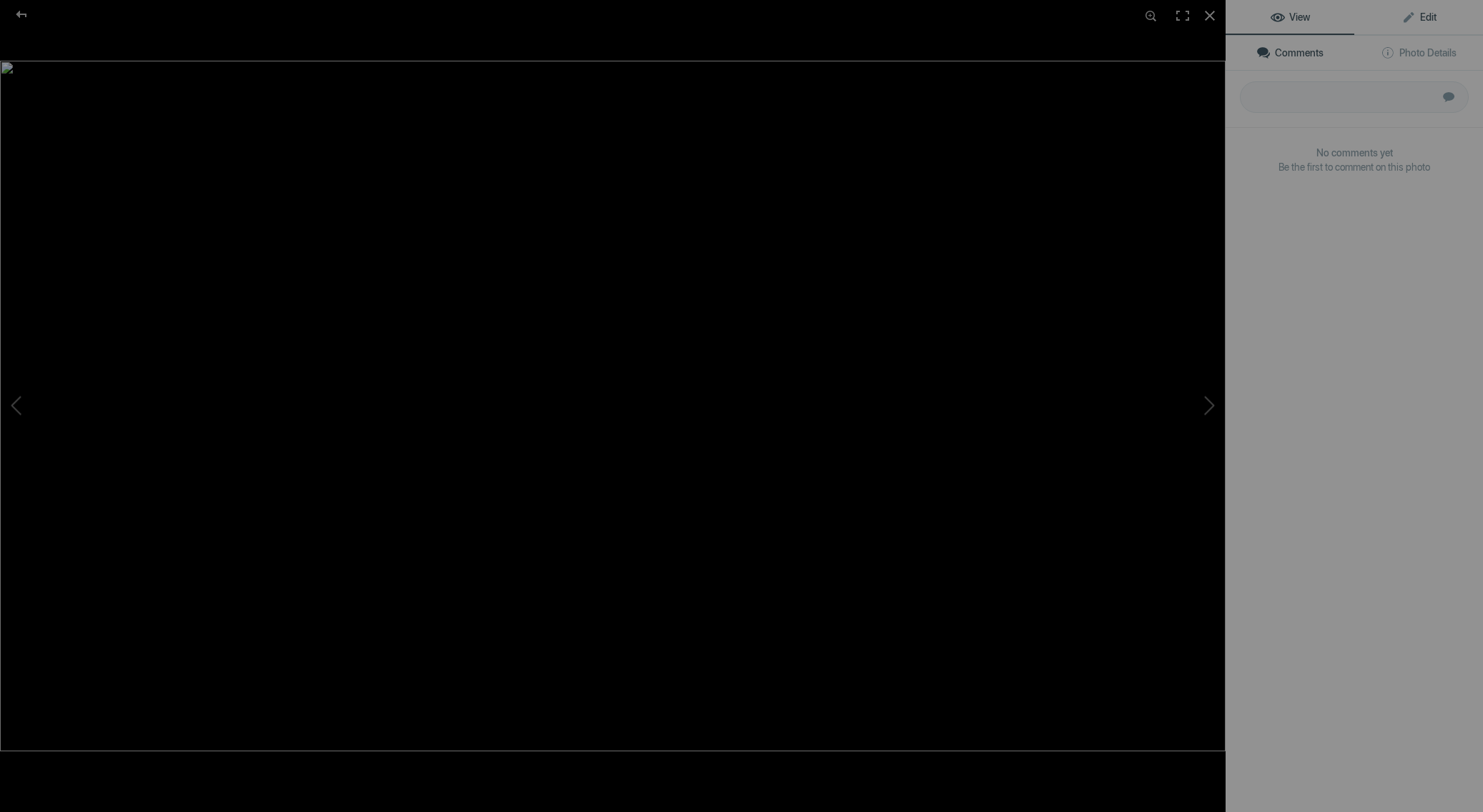
click at [1416, 19] on span "Edit" at bounding box center [1419, 17] width 35 height 11
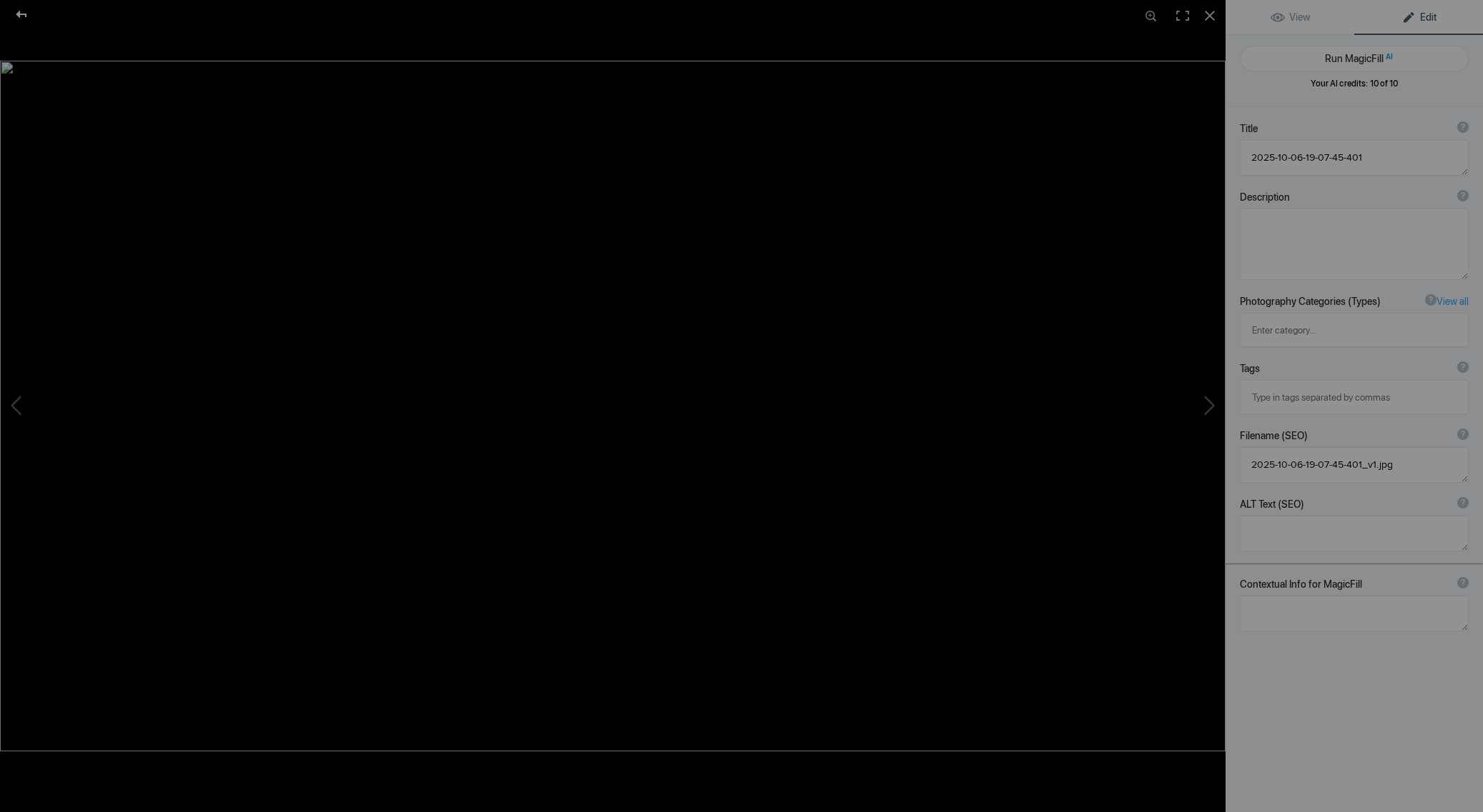
click at [28, 12] on div at bounding box center [20, 14] width 51 height 29
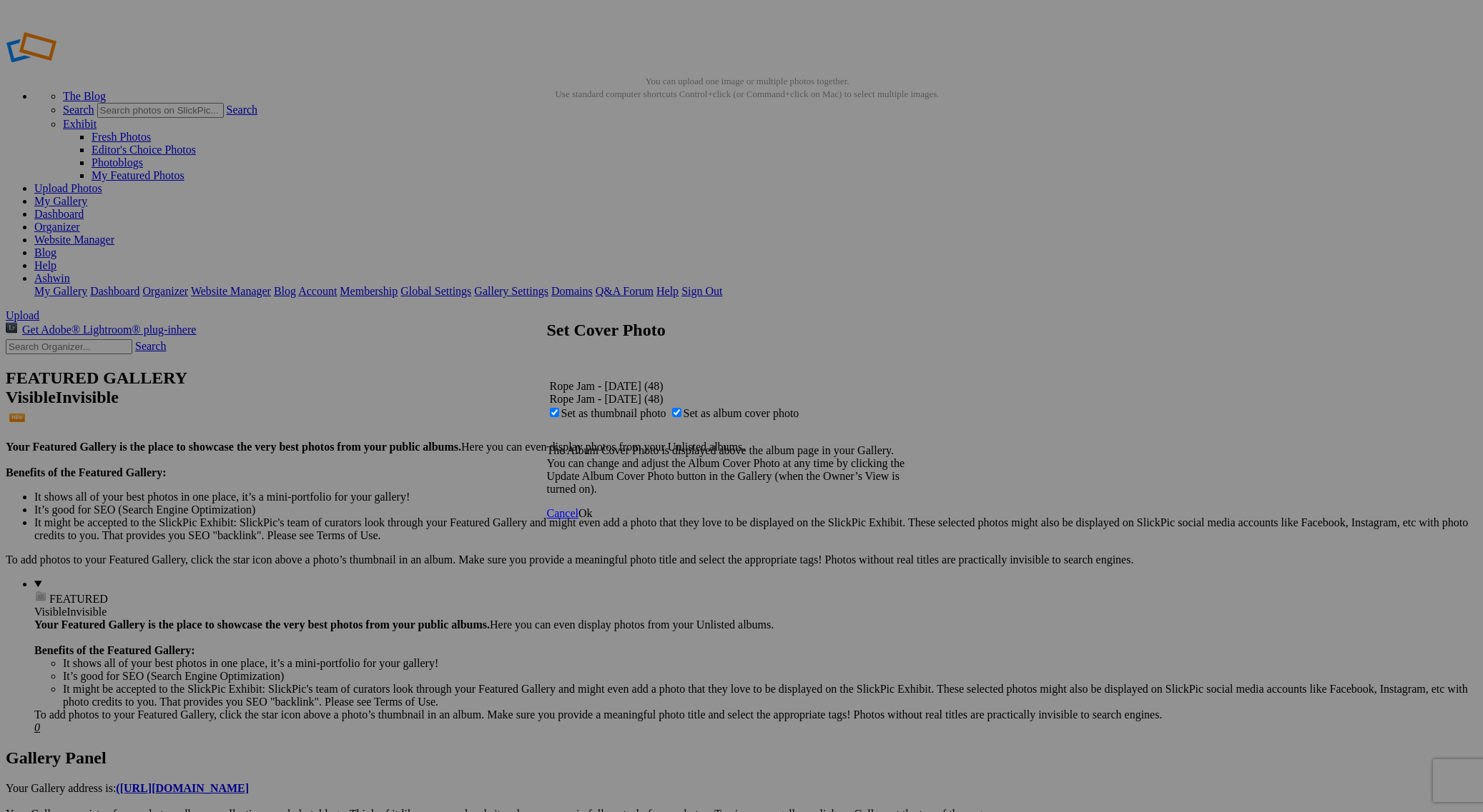
click at [592, 520] on span "Ok" at bounding box center [585, 513] width 14 height 12
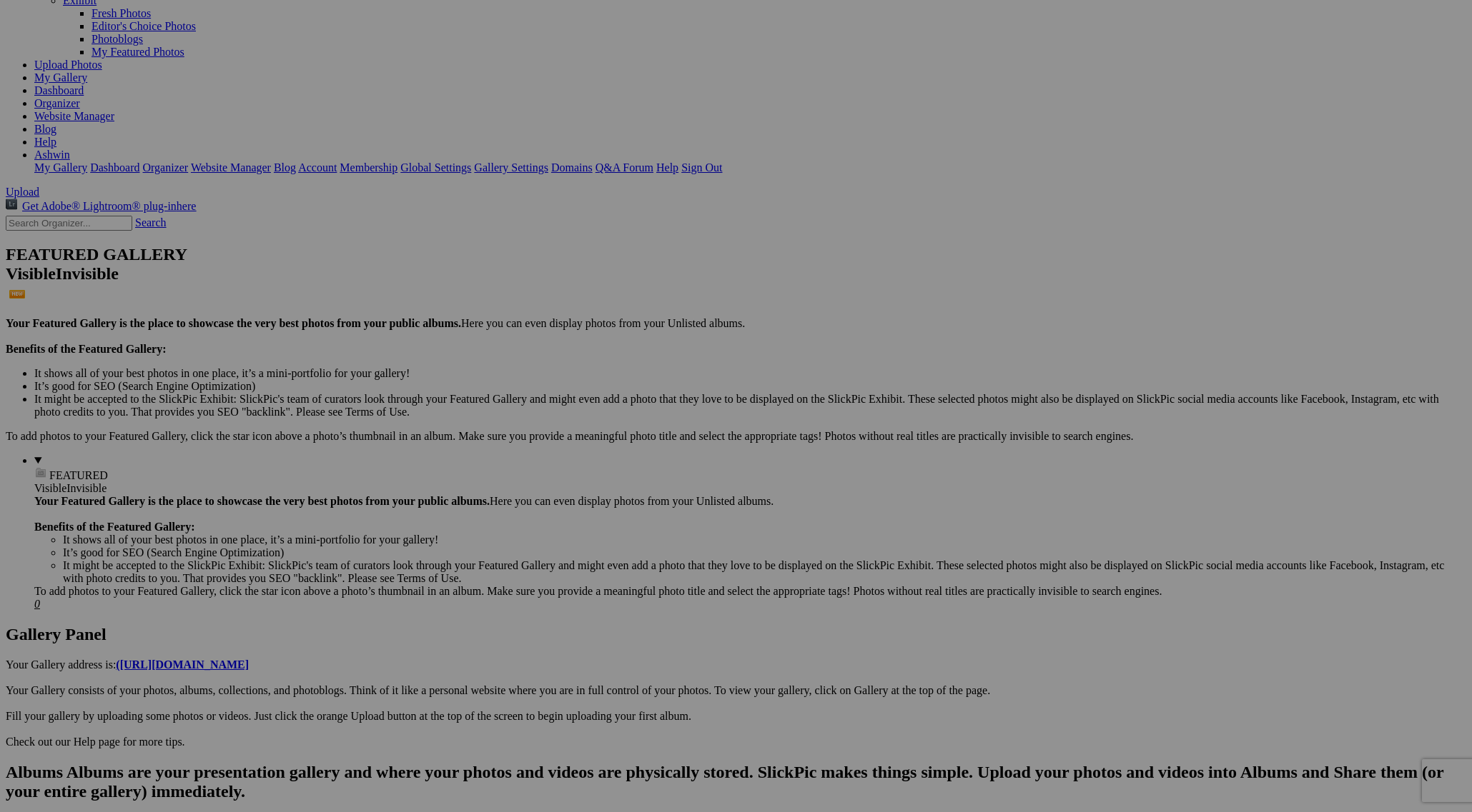
scroll to position [142, 0]
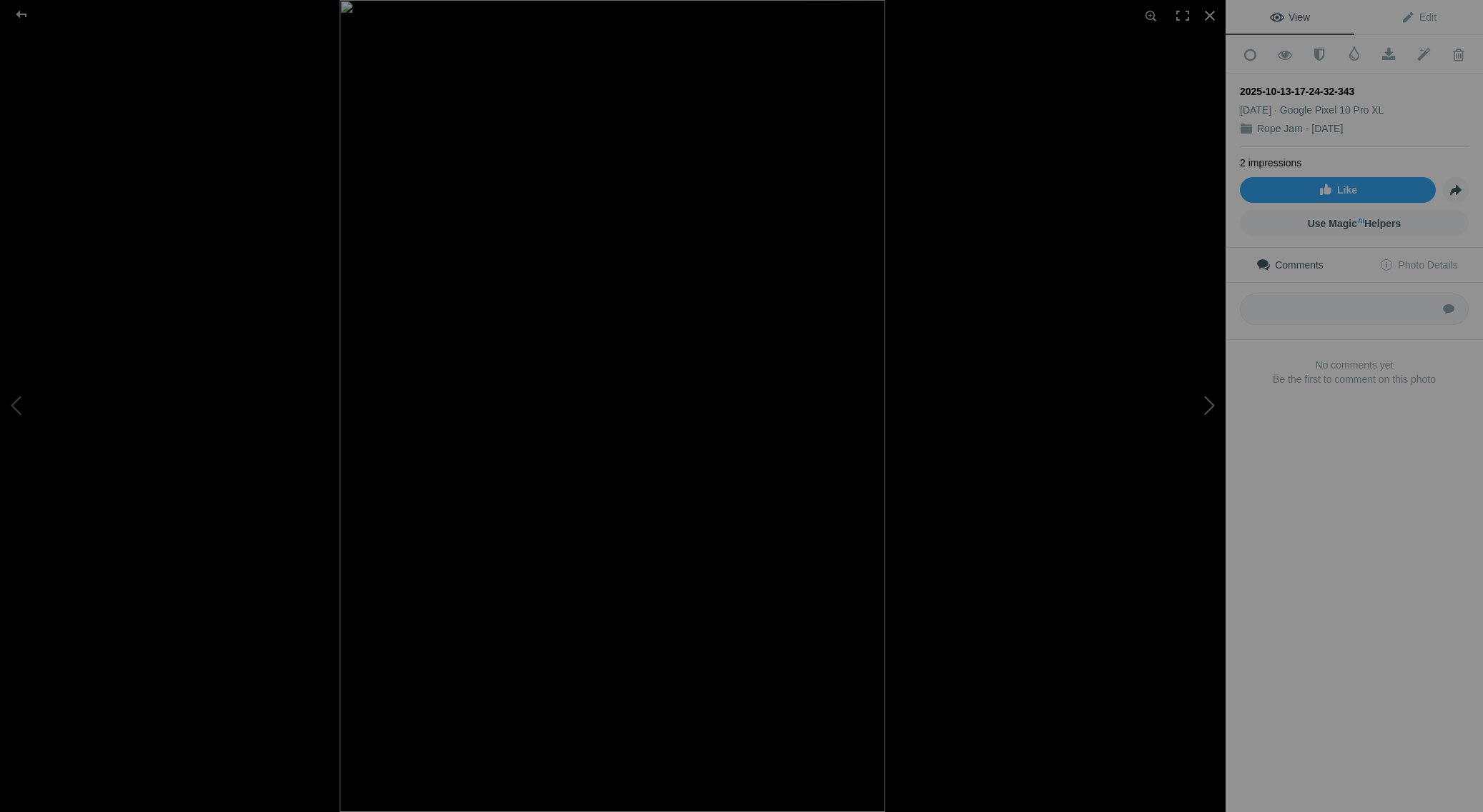
click at [1203, 396] on button at bounding box center [1171, 406] width 107 height 292
click at [20, 9] on div at bounding box center [20, 14] width 51 height 29
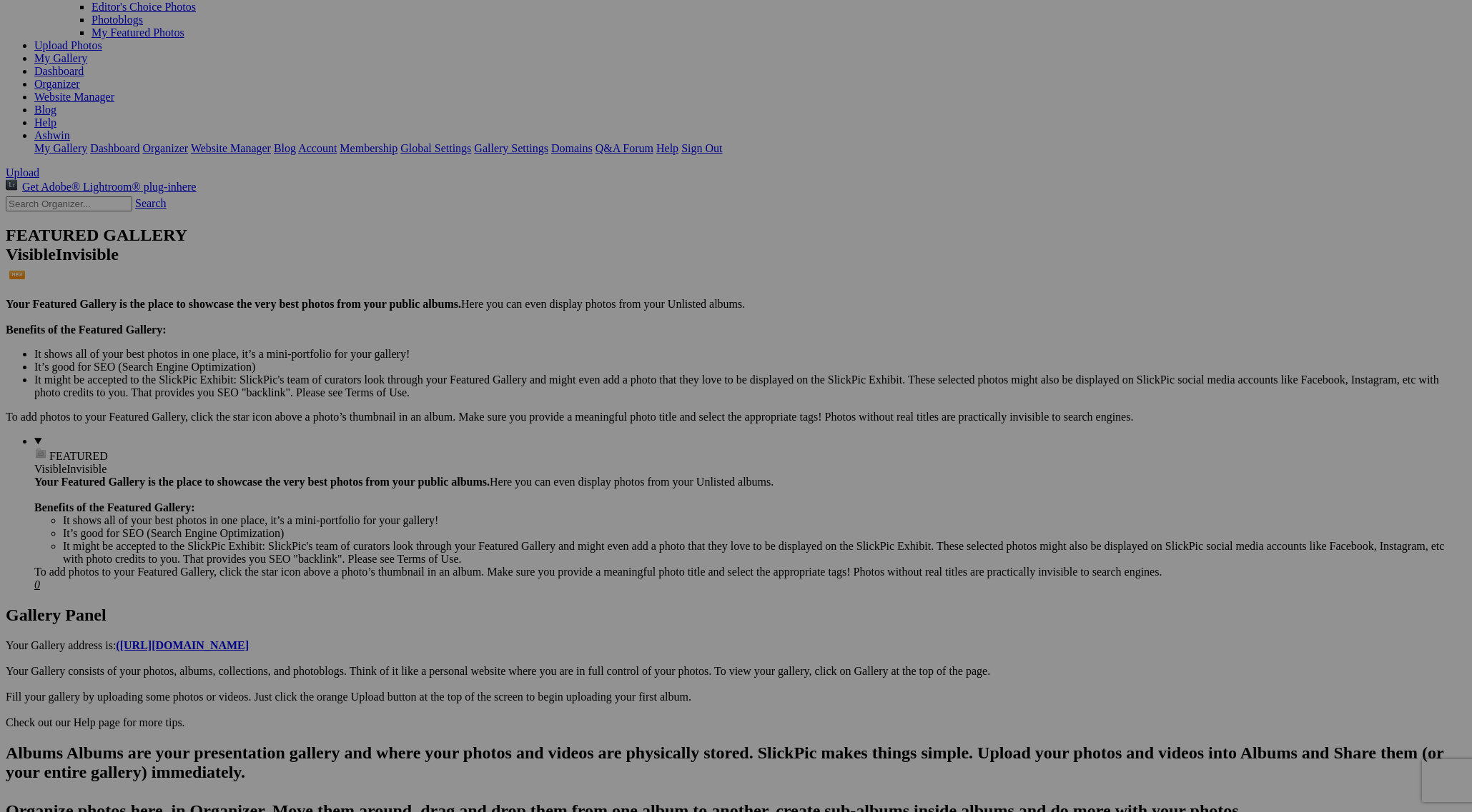
click at [641, 497] on span "Yes" at bounding box center [634, 499] width 17 height 12
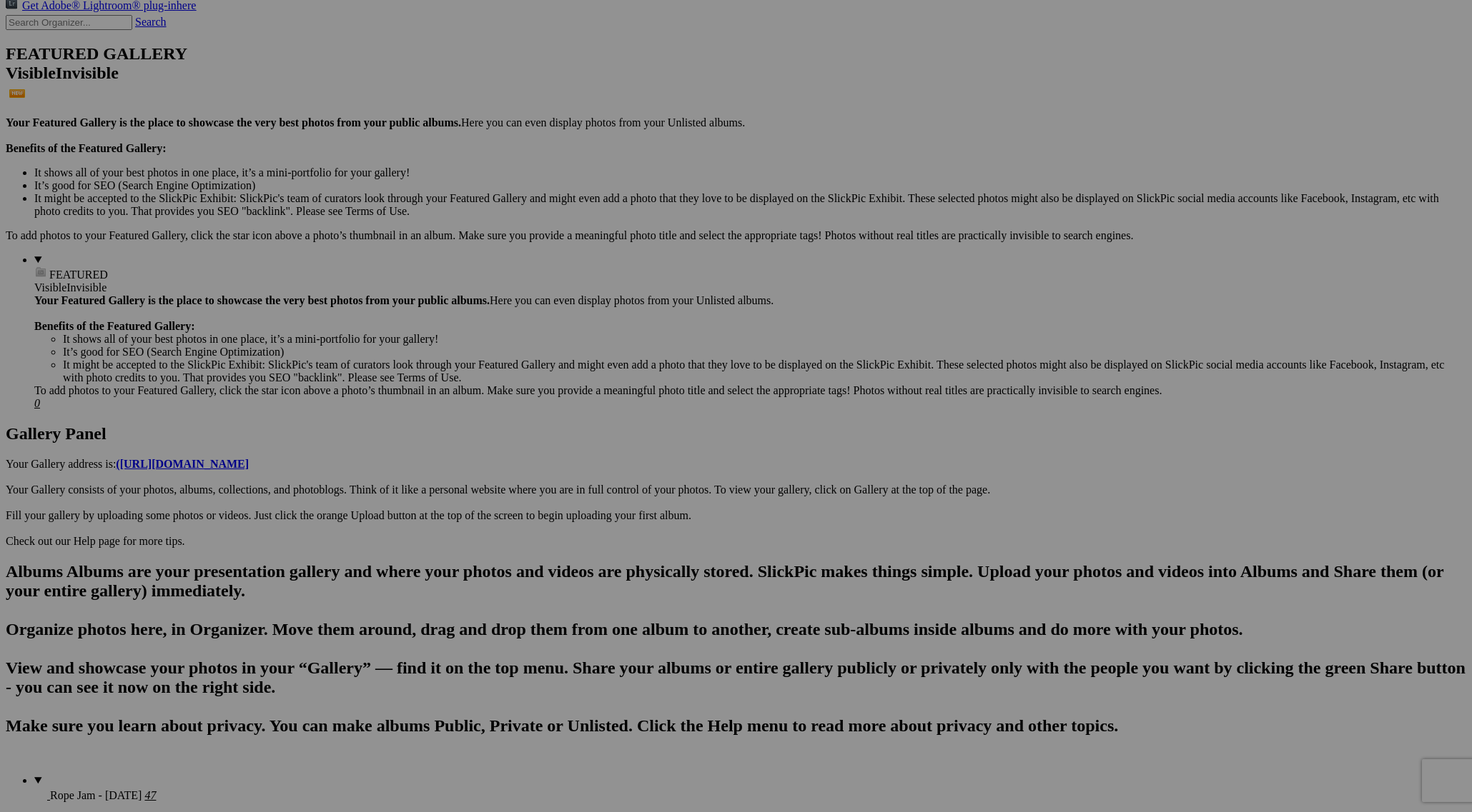
scroll to position [358, 0]
